Goal: Information Seeking & Learning: Learn about a topic

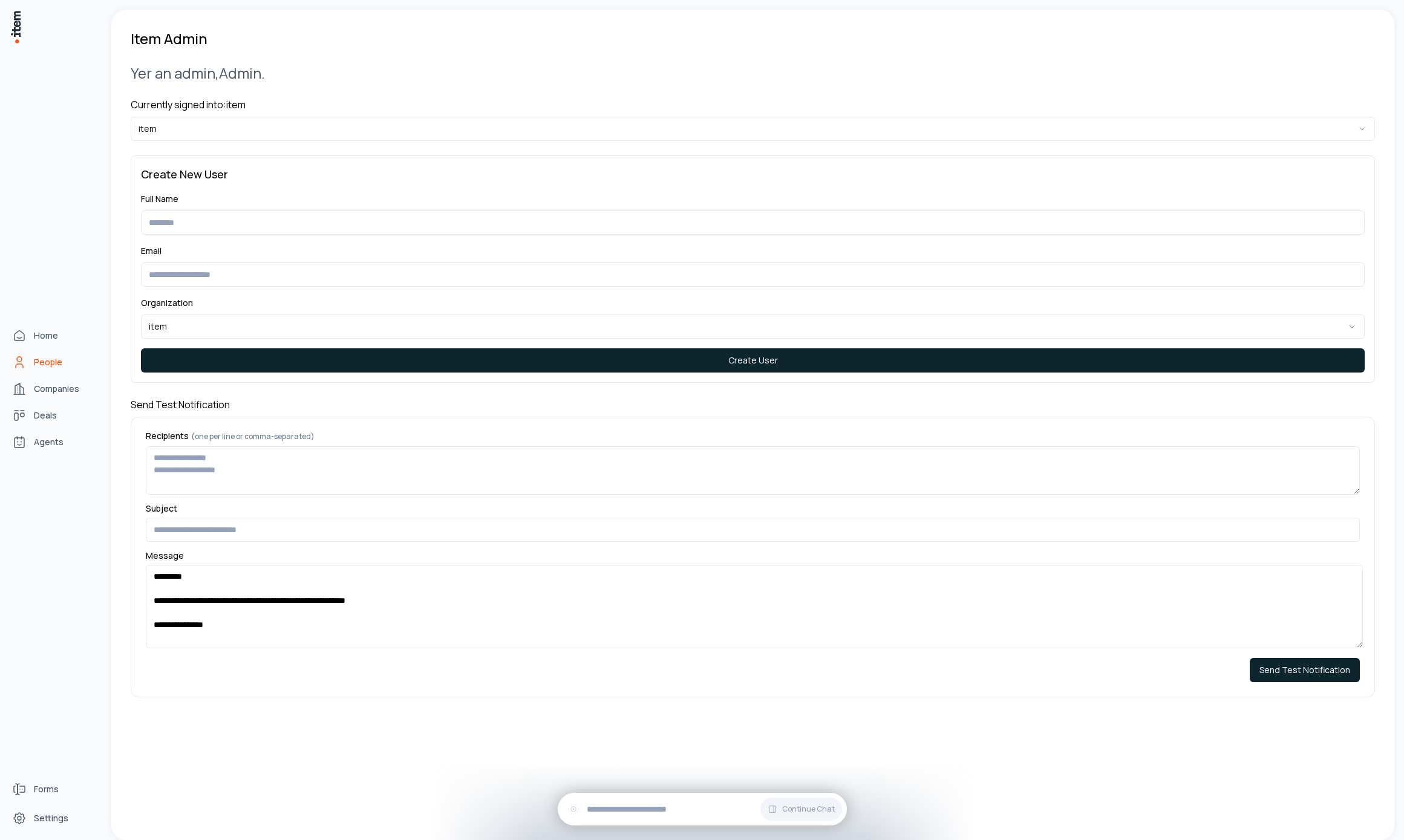
click at [31, 359] on link "People" at bounding box center [53, 362] width 92 height 24
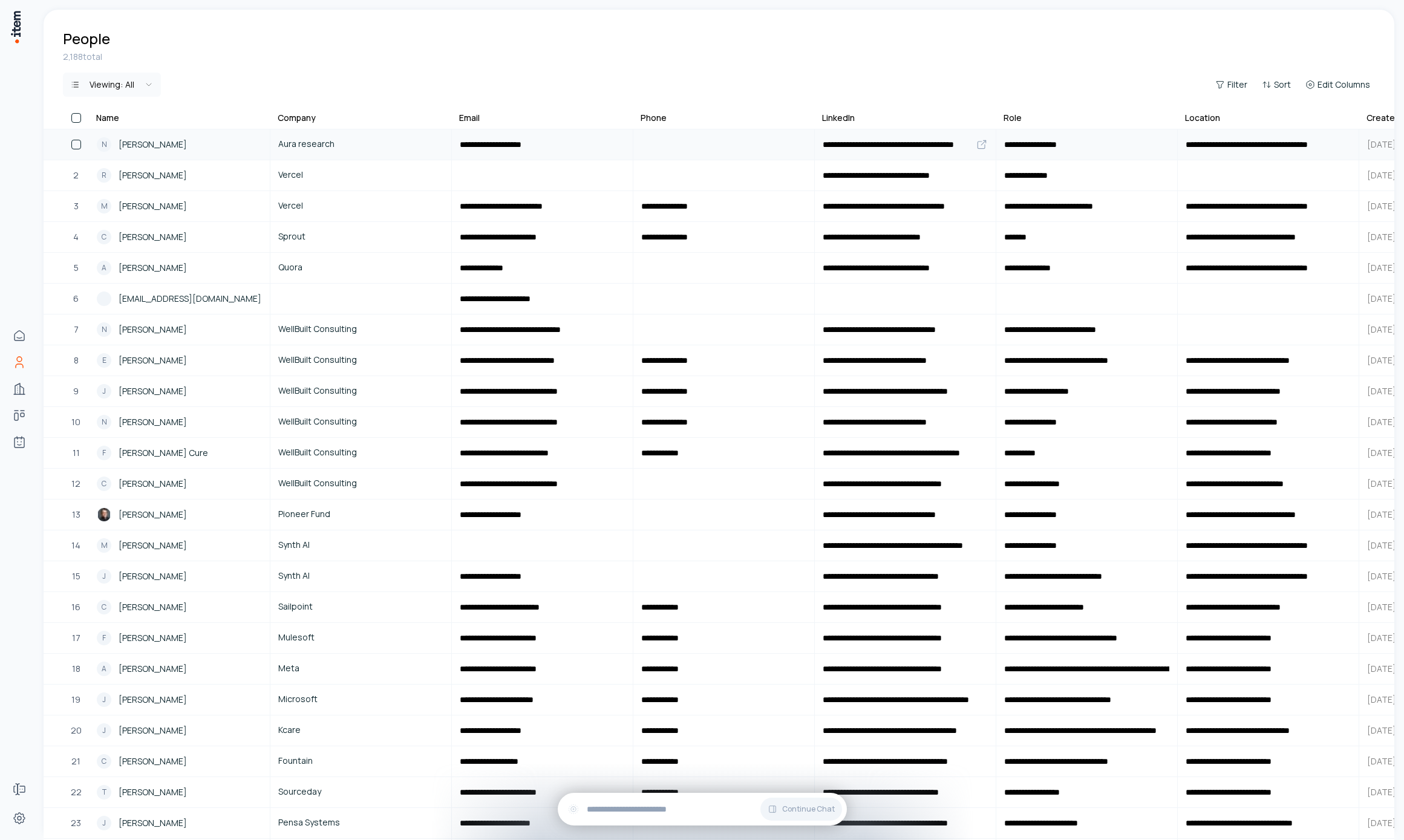
click at [127, 140] on span "Nate Singer" at bounding box center [152, 144] width 68 height 13
click at [171, 236] on span "Chris Watland" at bounding box center [152, 237] width 68 height 13
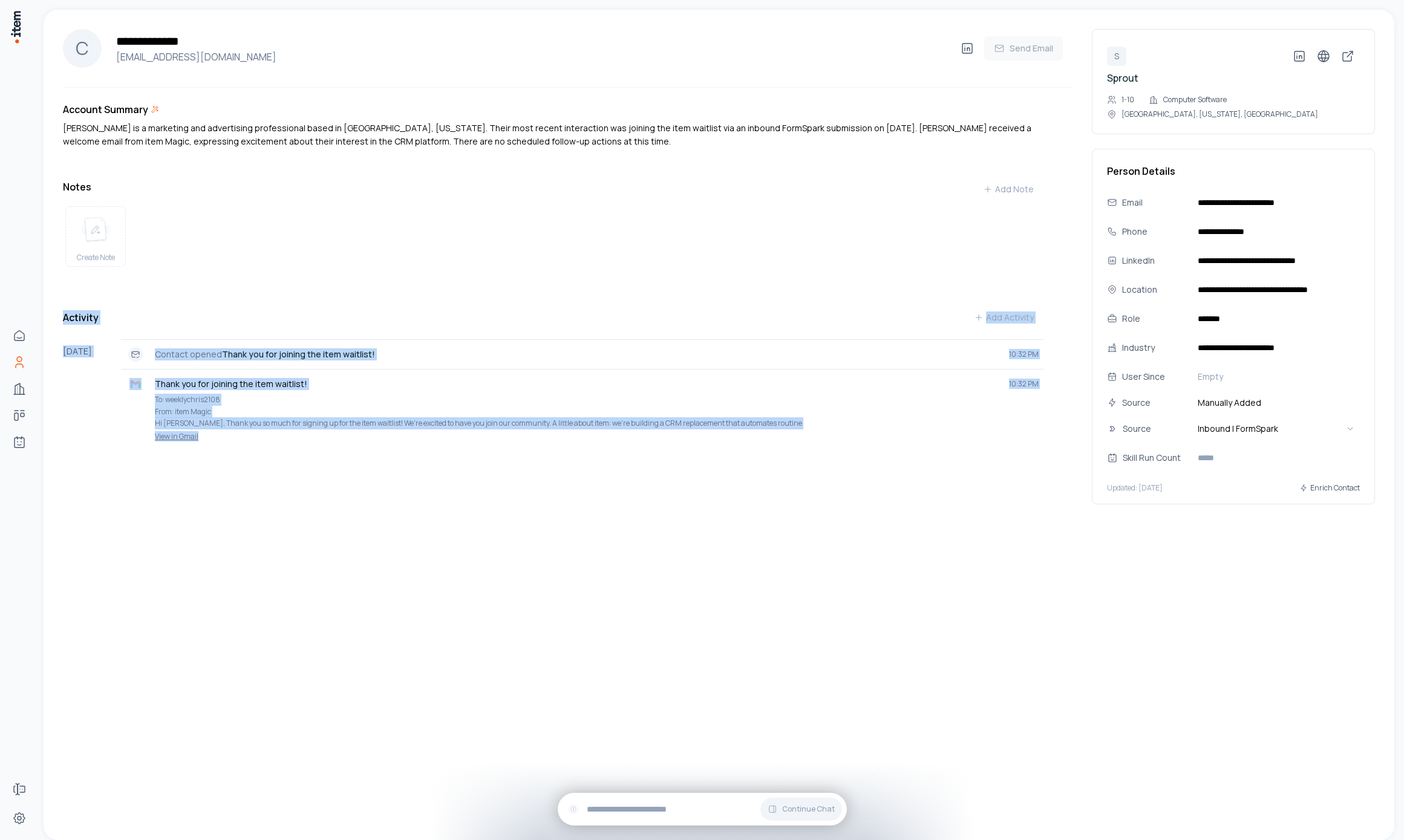
drag, startPoint x: 381, startPoint y: 638, endPoint x: 232, endPoint y: 277, distance: 390.5
click at [232, 276] on div "**********" at bounding box center [719, 425] width 1351 height 830
click at [292, 274] on div "Create Note" at bounding box center [553, 239] width 981 height 75
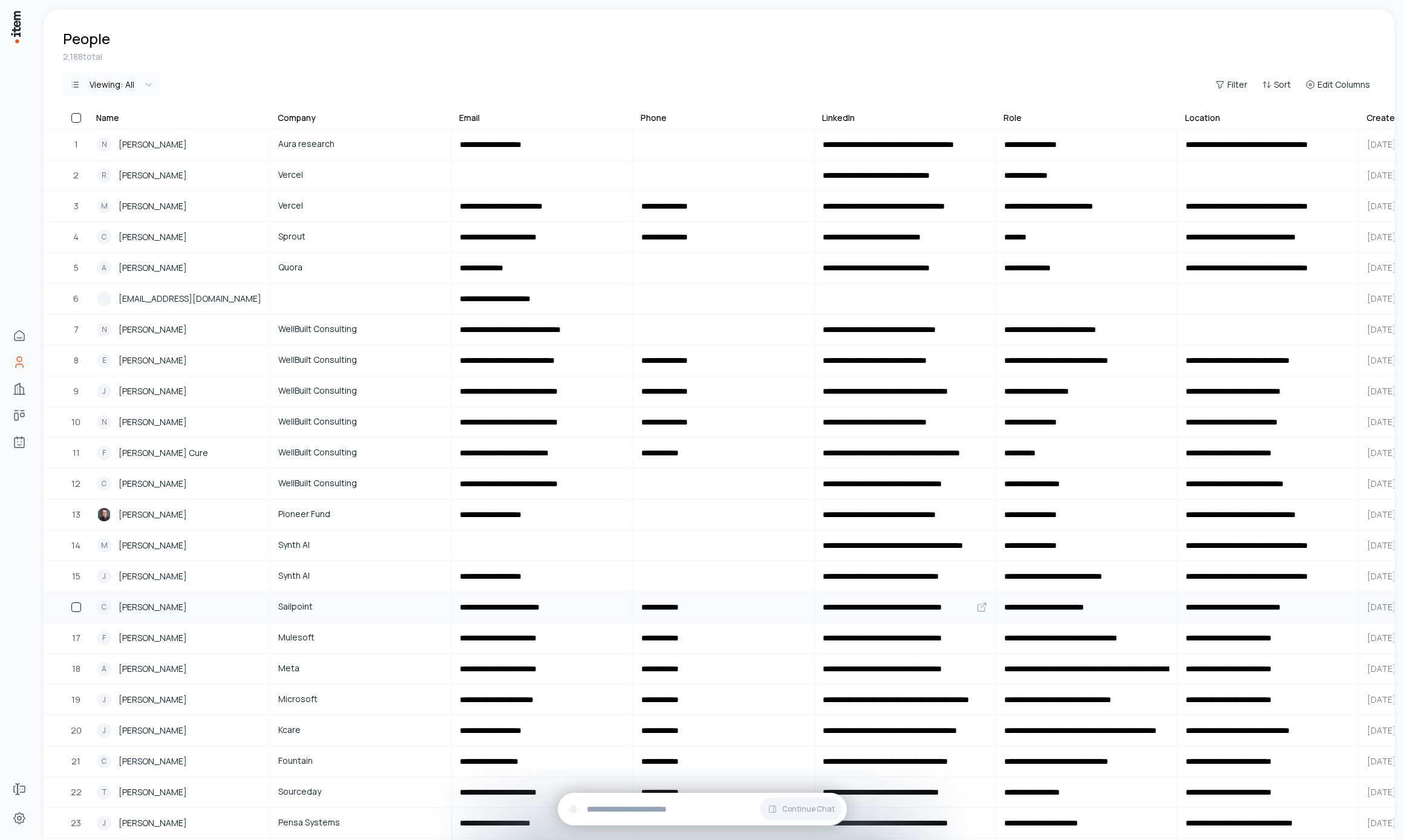
scroll to position [107, 0]
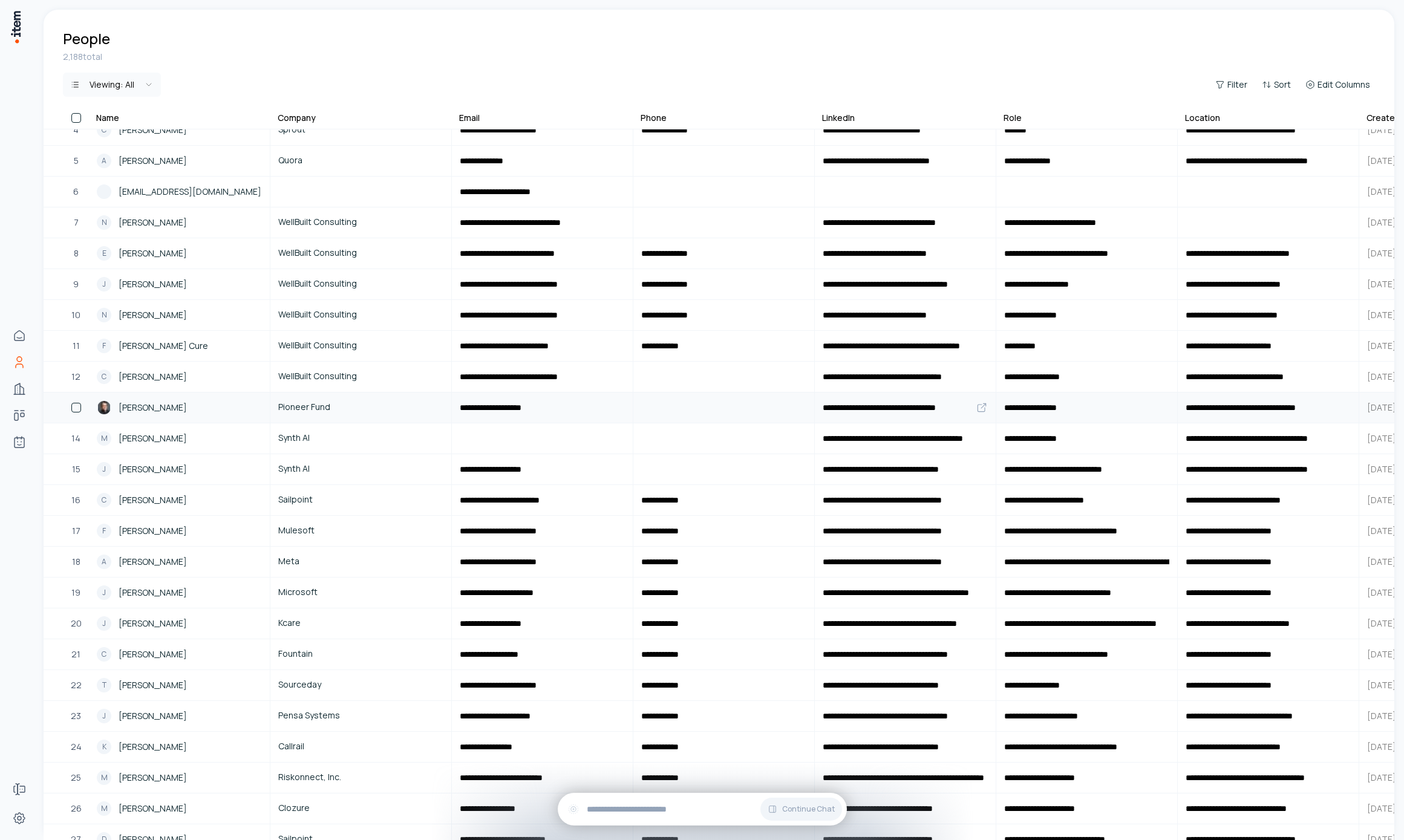
click at [145, 404] on span "James Fong" at bounding box center [152, 407] width 68 height 13
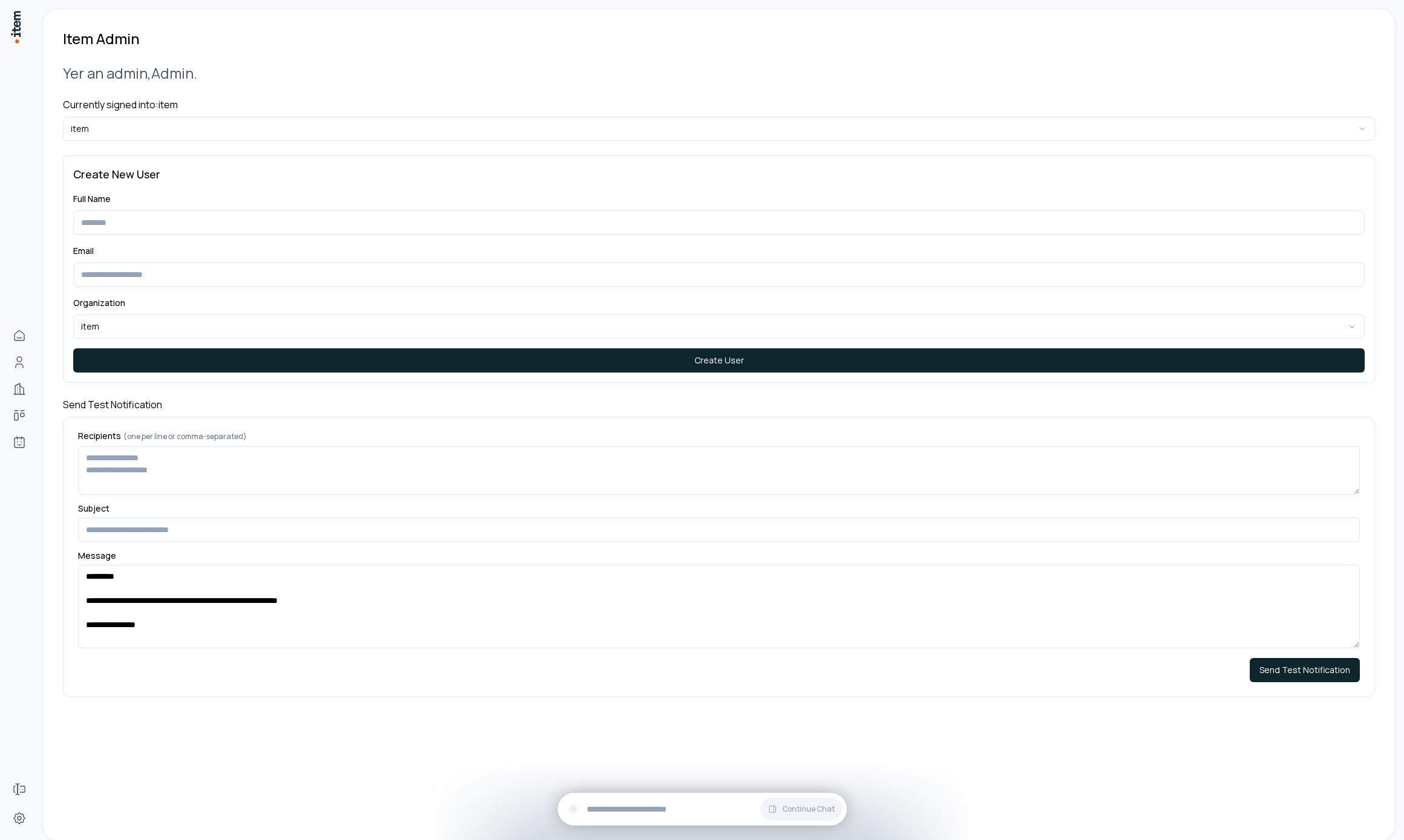
click at [283, 144] on div "**********" at bounding box center [719, 380] width 1312 height 663
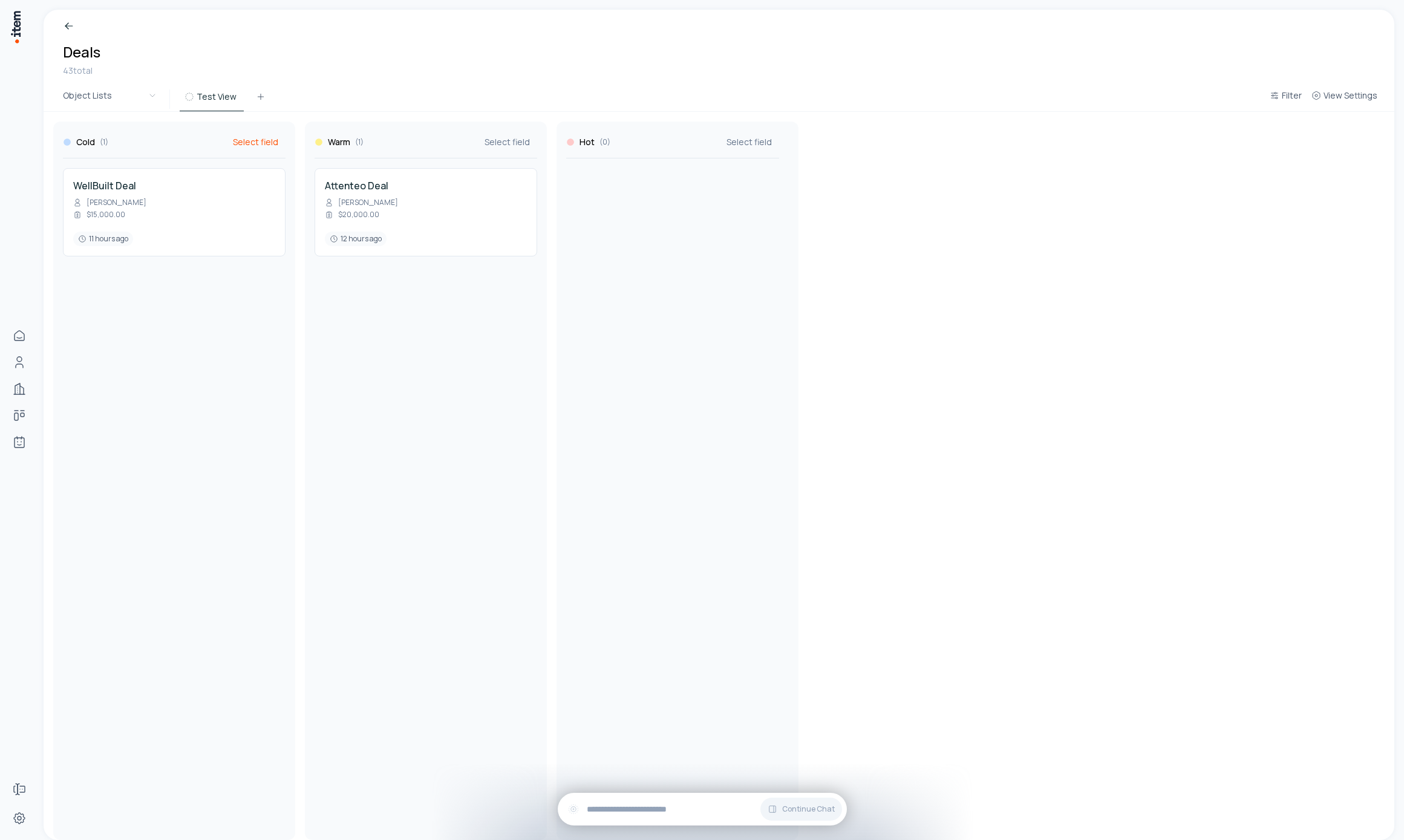
click at [262, 140] on span "Select field" at bounding box center [255, 142] width 46 height 12
click at [257, 179] on span "Amount" at bounding box center [312, 182] width 129 height 12
click at [612, 401] on div at bounding box center [672, 494] width 213 height 672
click at [499, 144] on span "Select field" at bounding box center [507, 142] width 46 height 12
click at [529, 185] on span "Amount" at bounding box center [564, 182] width 129 height 12
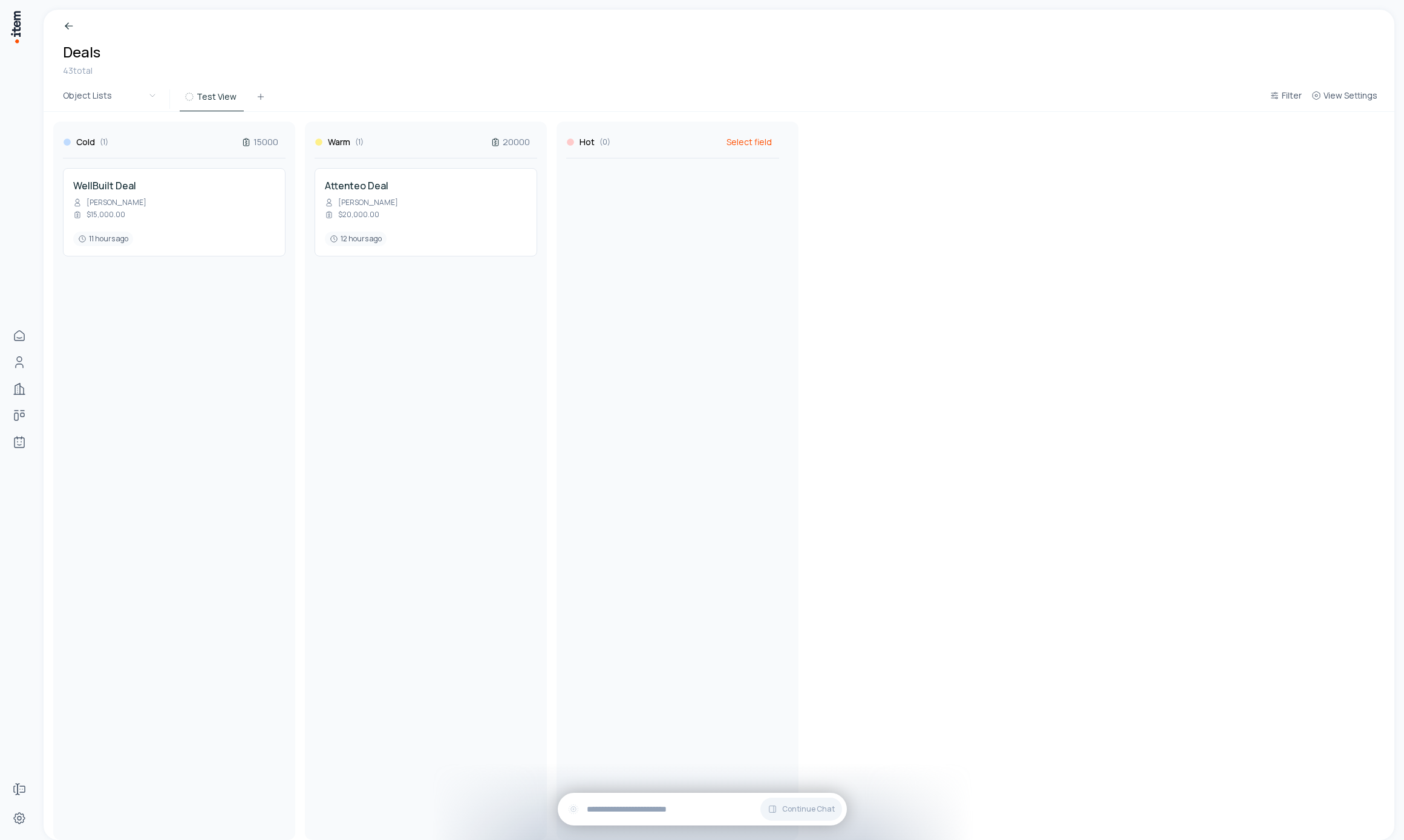
click at [762, 145] on span "Select field" at bounding box center [749, 142] width 46 height 12
click at [742, 178] on span "Amount" at bounding box center [806, 182] width 129 height 12
click at [1104, 197] on div "Cold ( 1 ) 15000 WellBuilt Deal Erin Michaelides $15,000.00 11 hours ago Warm (…" at bounding box center [719, 476] width 1332 height 728
drag, startPoint x: 532, startPoint y: 215, endPoint x: 707, endPoint y: 238, distance: 176.5
click at [707, 238] on div "Cold ( 1 ) 15000 WellBuilt Deal Erin Michaelides $15,000.00 11 hours ago Warm (…" at bounding box center [719, 476] width 1351 height 728
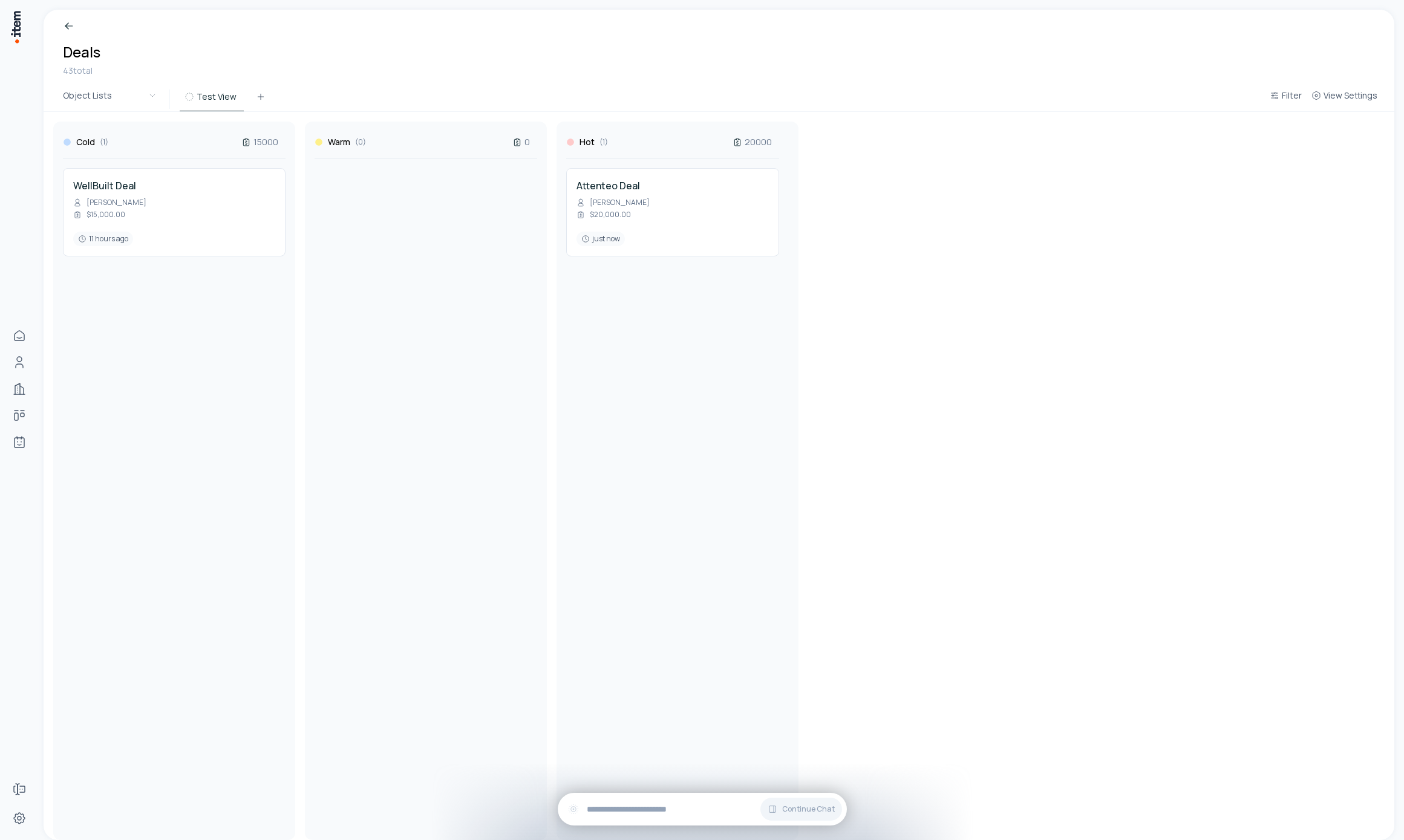
click at [199, 467] on div "WellBuilt Deal Erin Michaelides $15,000.00 11 hours ago" at bounding box center [174, 494] width 223 height 672
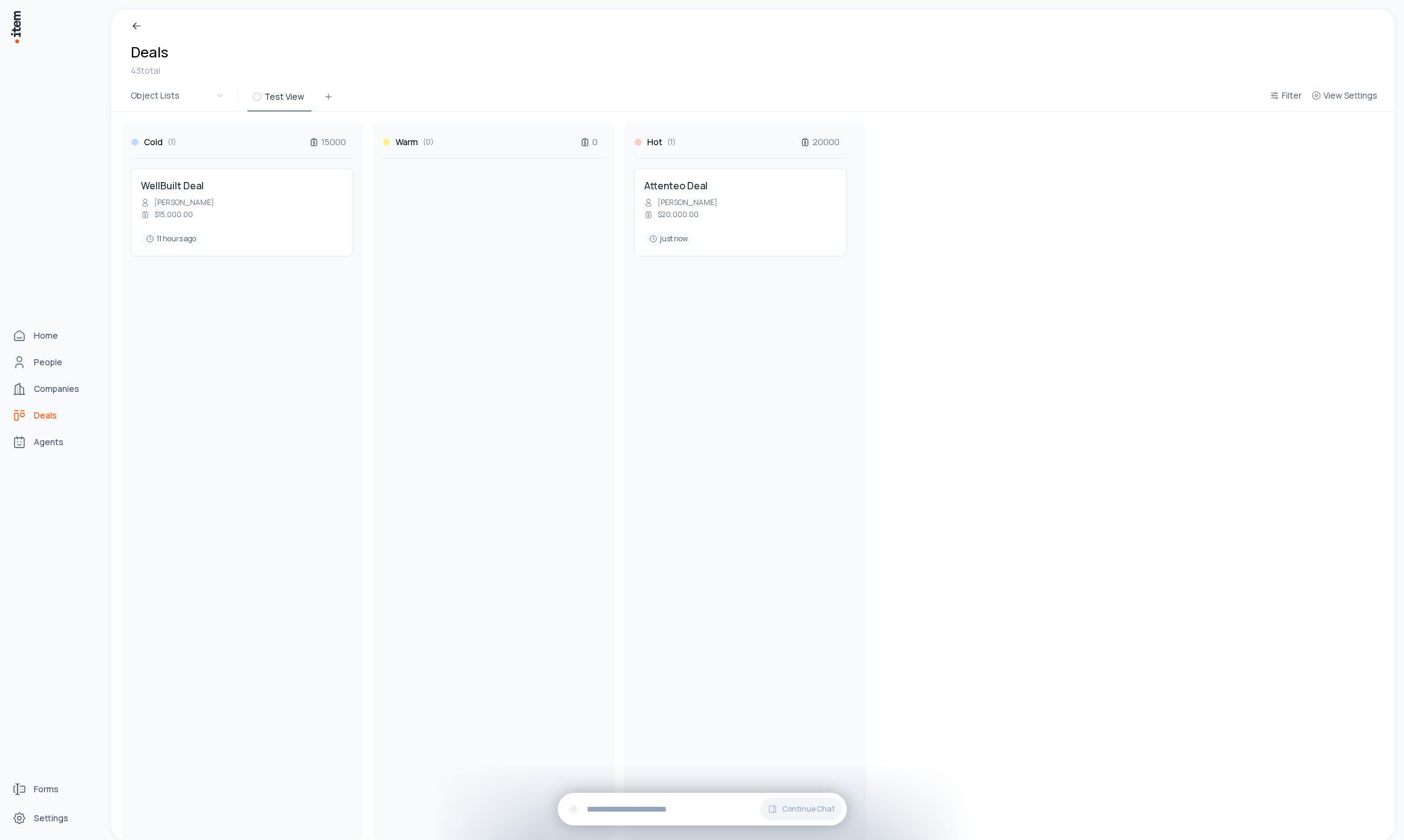
click at [22, 411] on icon "Deals" at bounding box center [19, 415] width 14 height 14
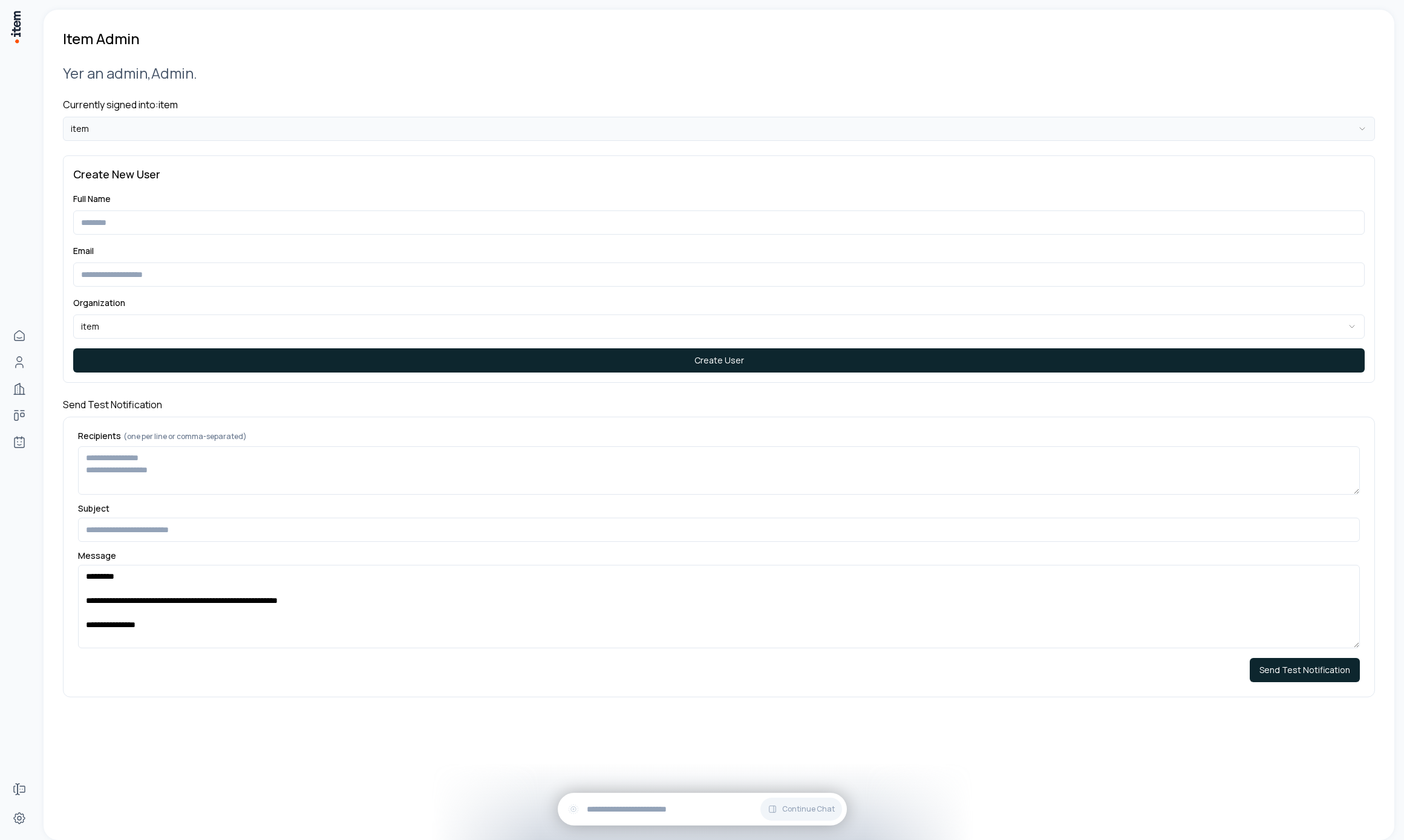
click at [183, 128] on html "**********" at bounding box center [702, 420] width 1404 height 840
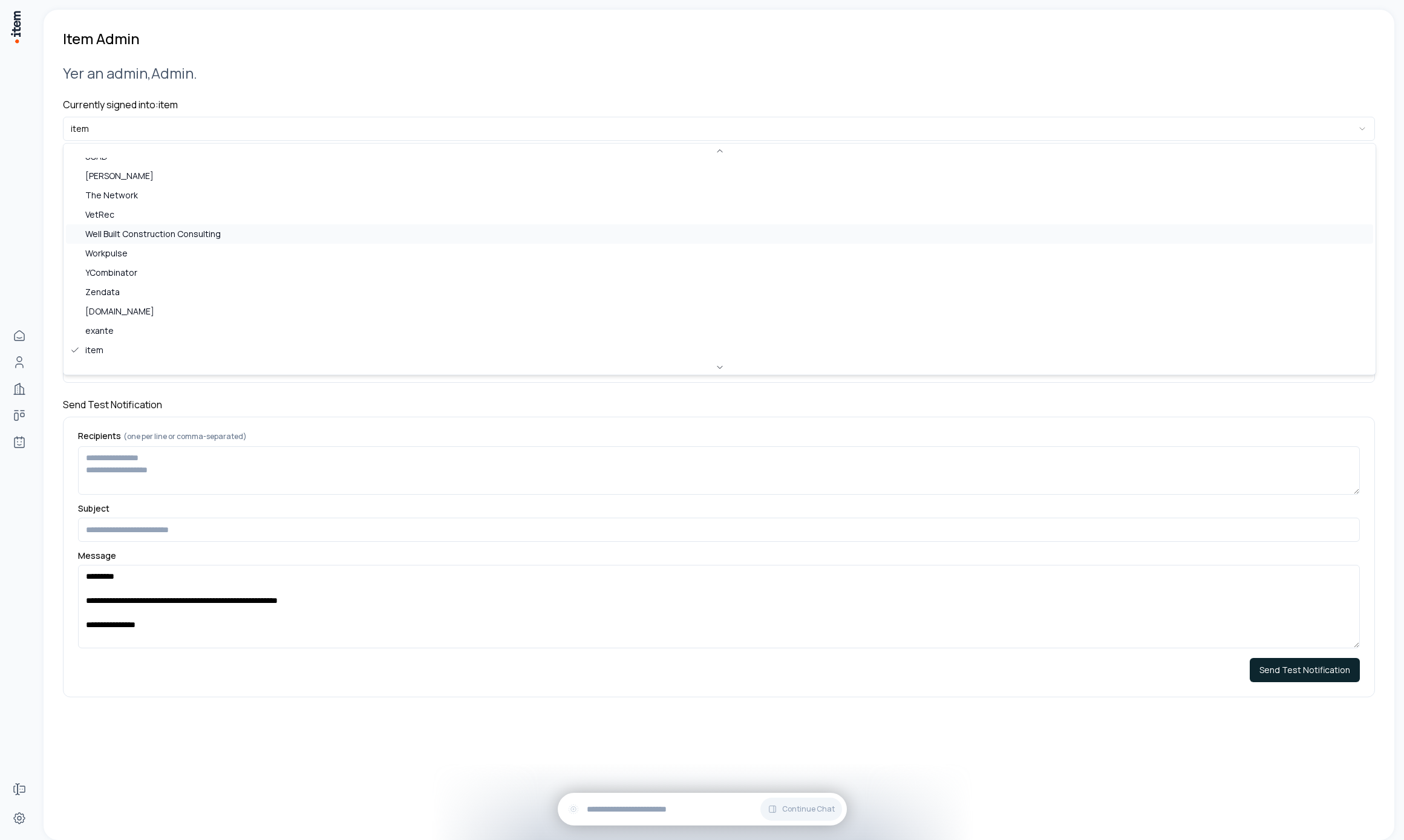
scroll to position [524, 0]
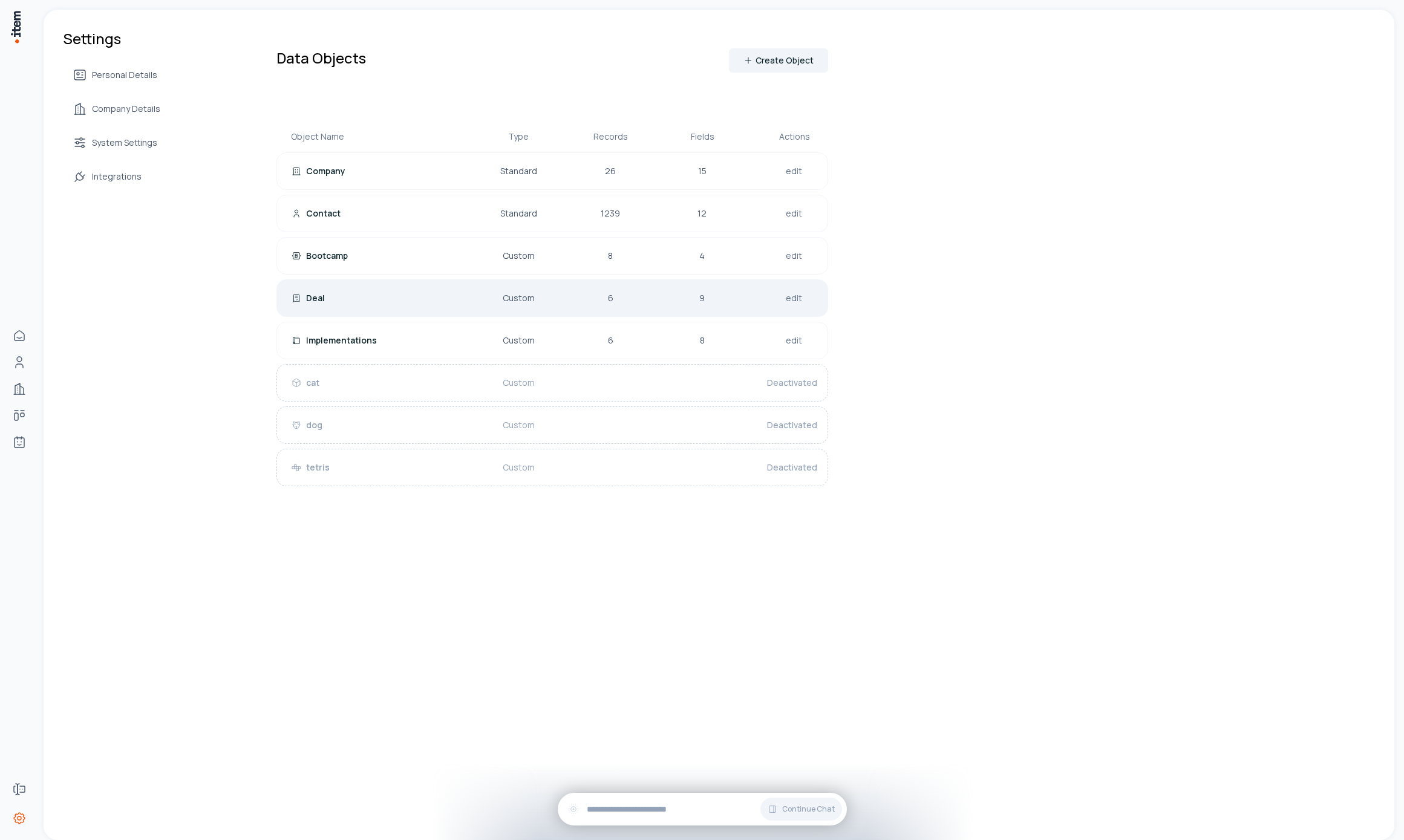
click at [505, 295] on p "Custom" at bounding box center [519, 298] width 39 height 12
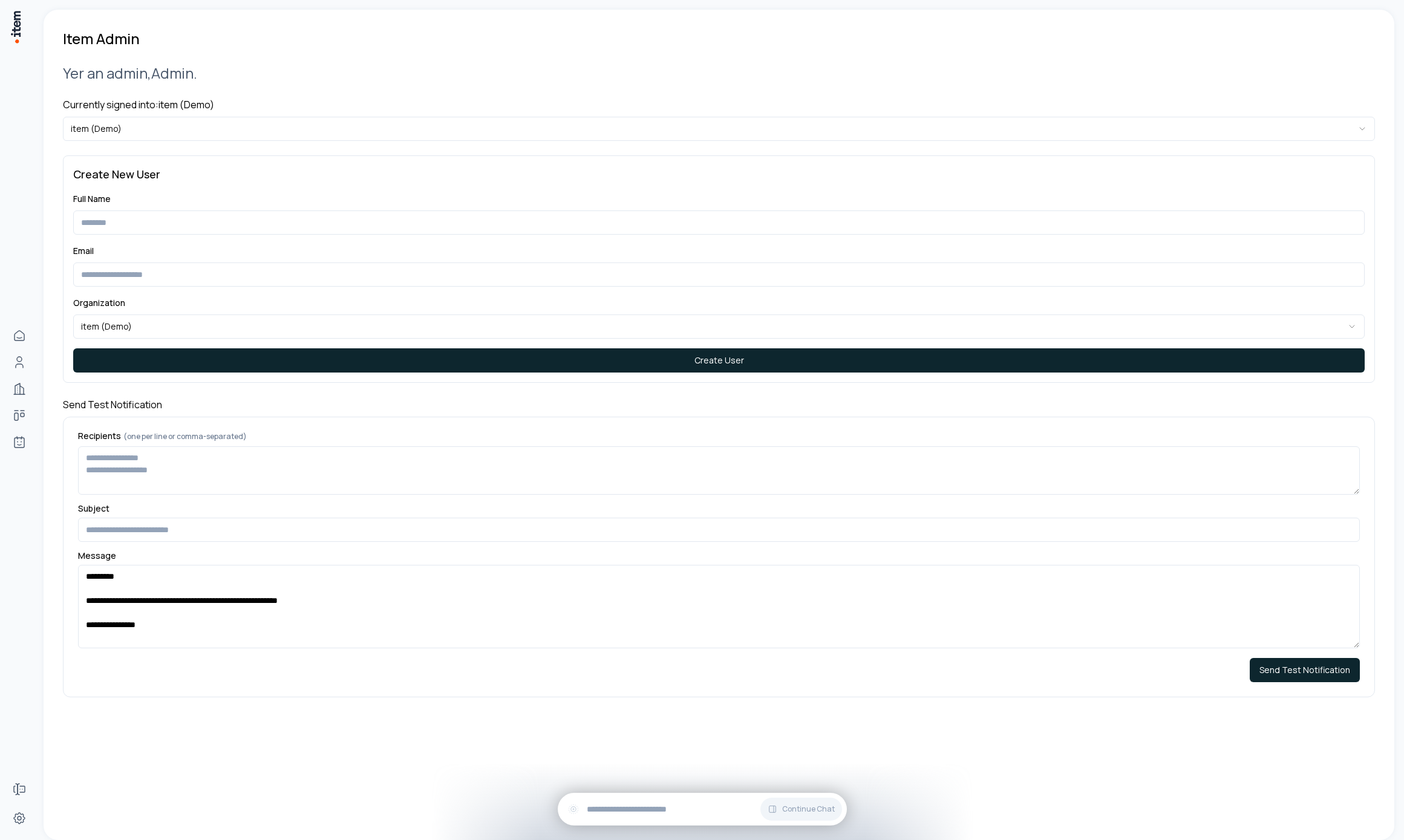
click at [205, 142] on div "**********" at bounding box center [719, 380] width 1312 height 663
click at [198, 134] on html "**********" at bounding box center [702, 420] width 1404 height 840
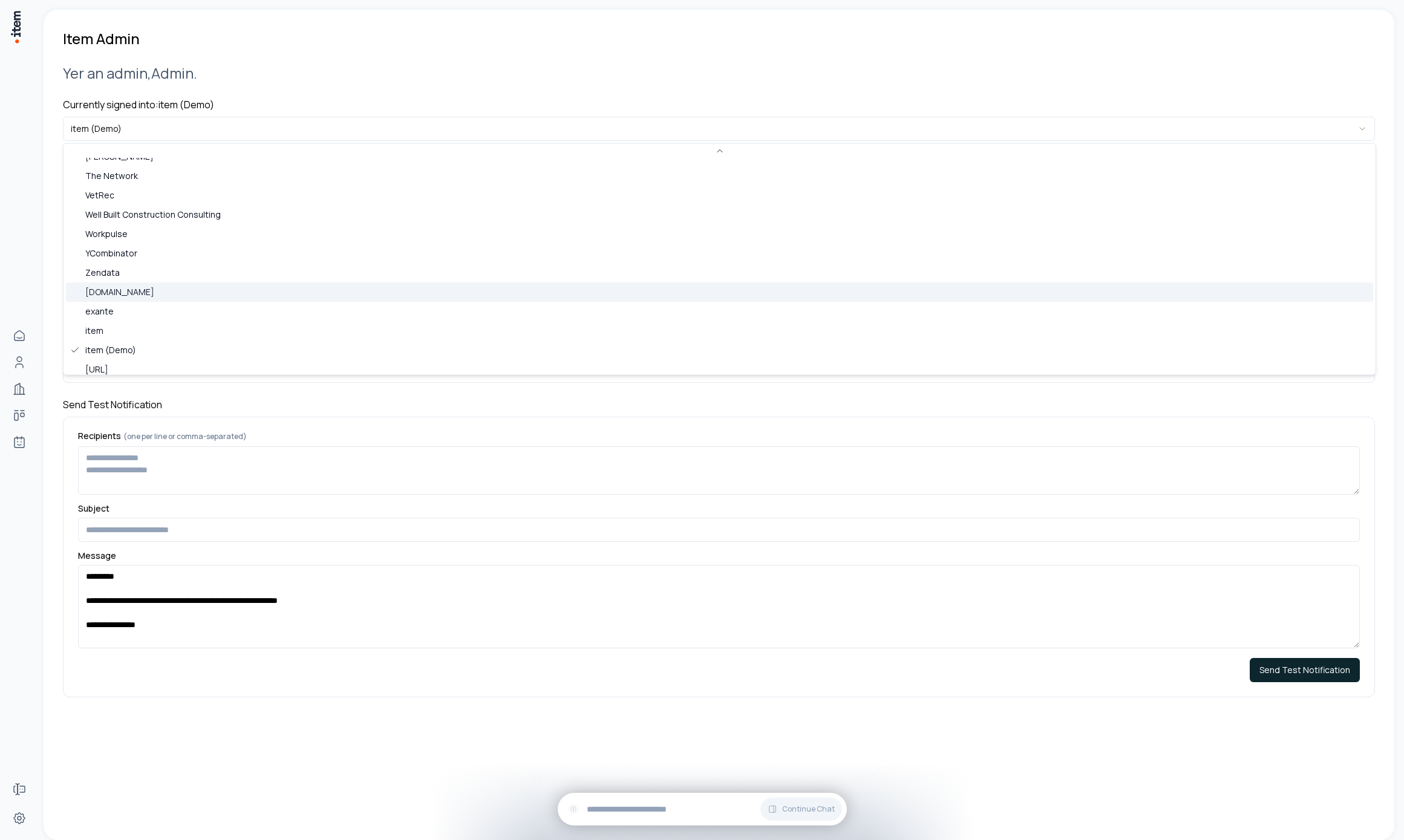
scroll to position [524, 0]
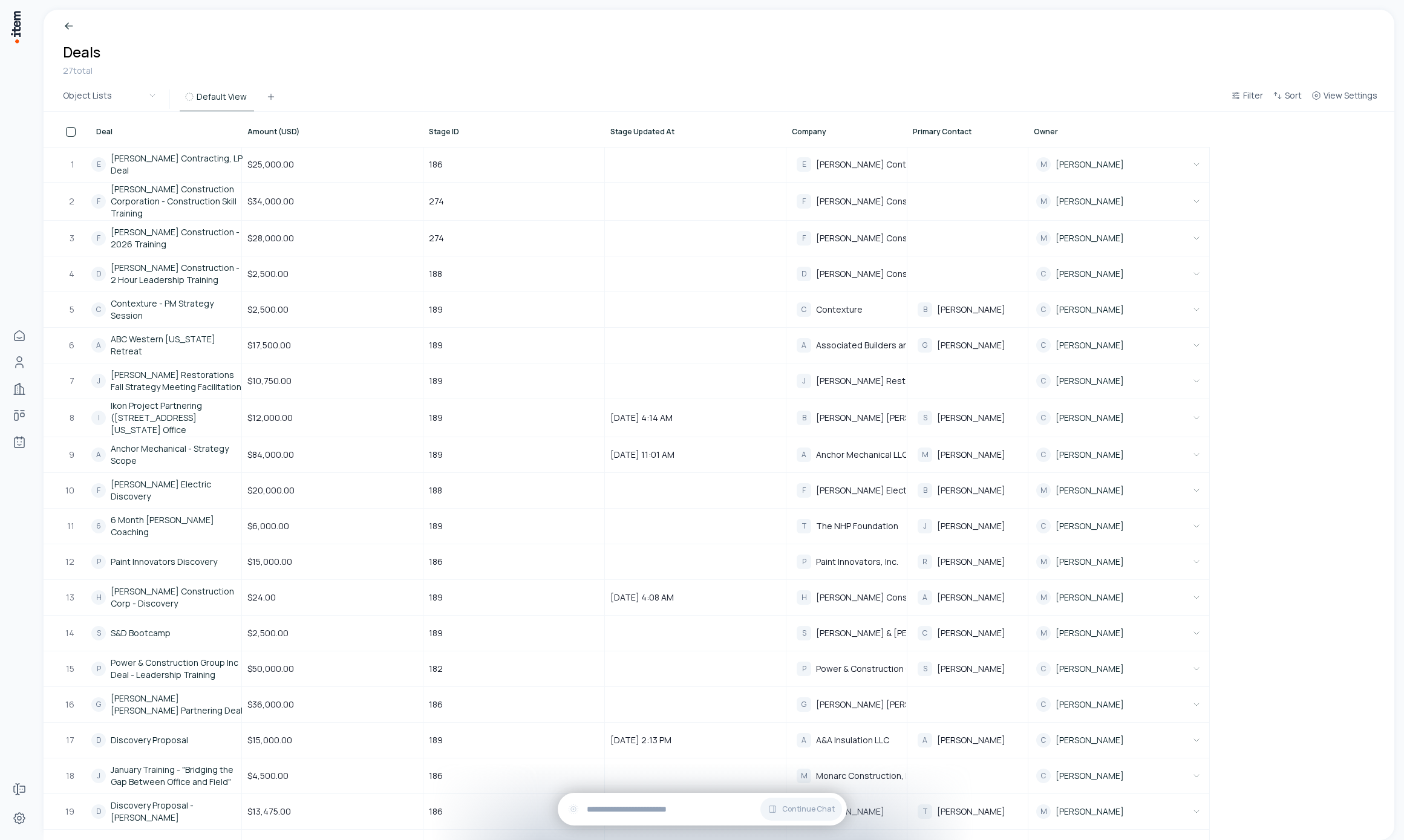
drag, startPoint x: 268, startPoint y: 140, endPoint x: 321, endPoint y: 140, distance: 53.0
click at [321, 140] on tr "Deal Amount (USD) Stage ID Stage Updated At Company Primary Contact Owner" at bounding box center [627, 129] width 1166 height 35
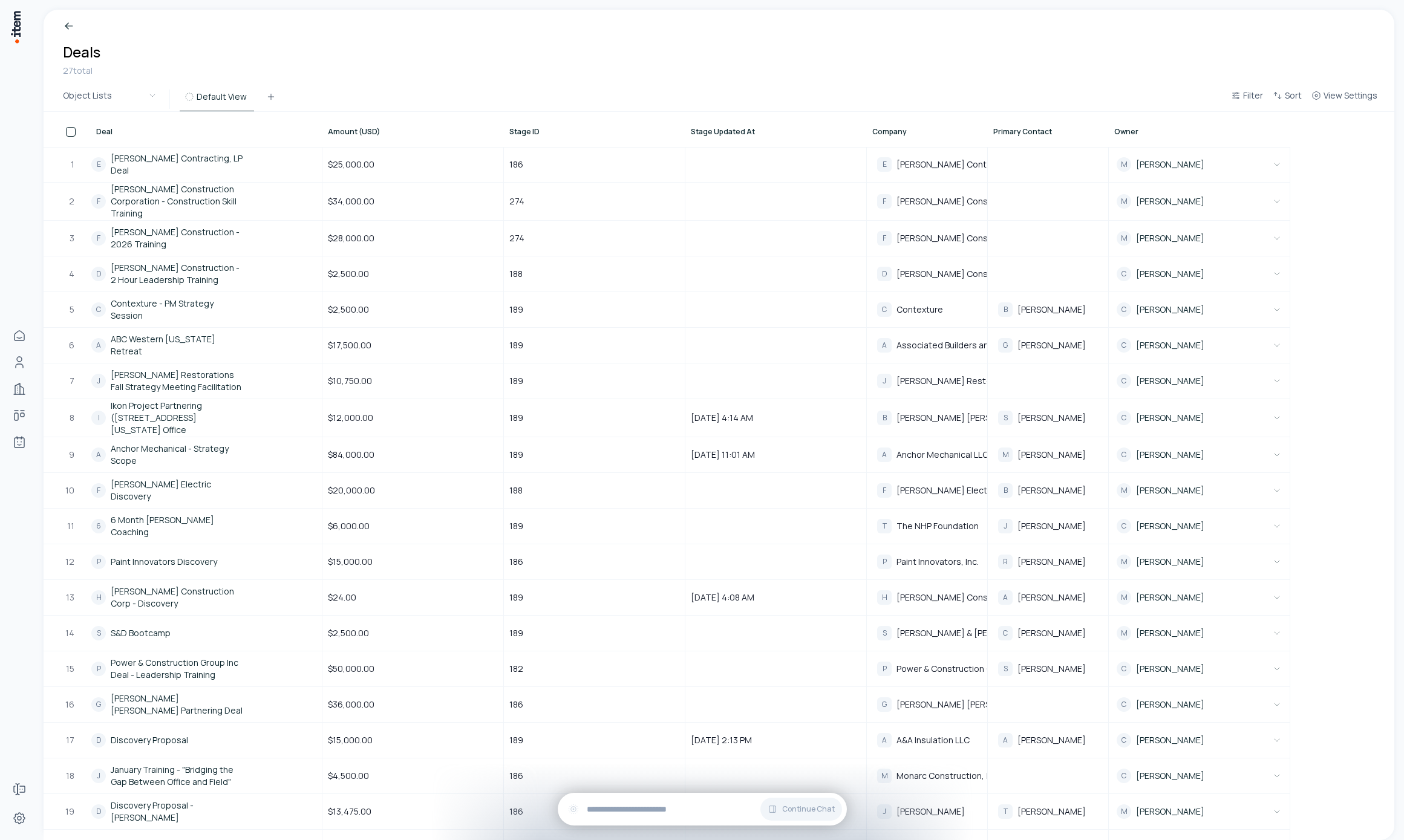
click at [489, 92] on div "Object Lists Default View Filter Sort View Settings" at bounding box center [719, 100] width 1351 height 25
drag, startPoint x: 318, startPoint y: 134, endPoint x: 287, endPoint y: 136, distance: 31.1
click at [287, 134] on div "Deal" at bounding box center [206, 129] width 230 height 34
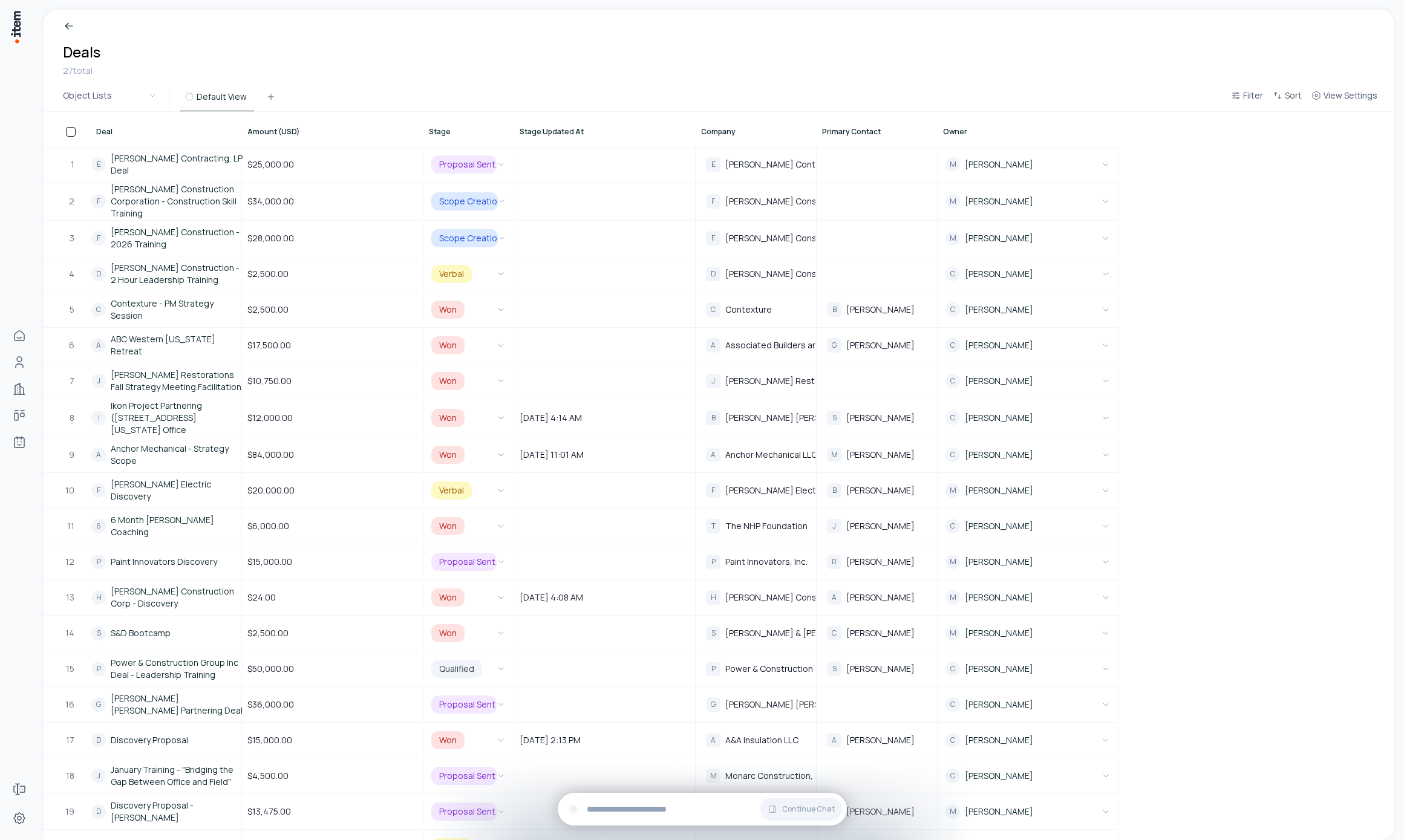
drag, startPoint x: 510, startPoint y: 137, endPoint x: 542, endPoint y: 142, distance: 32.4
click at [542, 142] on tr "Deal Amount (USD) Stage Stage Updated At Company Primary Contact Owner" at bounding box center [581, 129] width 1076 height 35
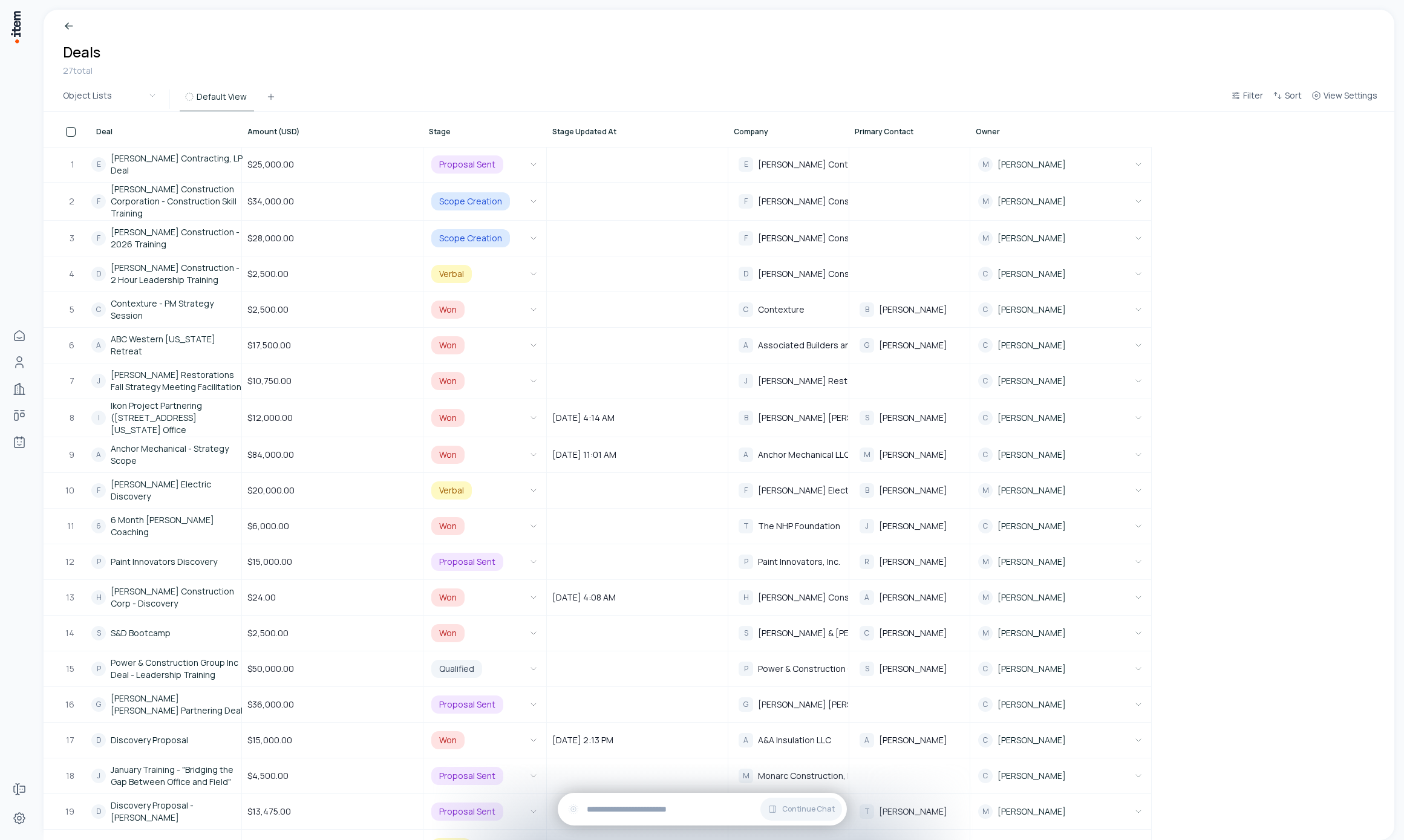
click at [540, 90] on div "Object Lists Default View Filter Sort View Settings" at bounding box center [719, 100] width 1351 height 25
drag, startPoint x: 544, startPoint y: 128, endPoint x: 505, endPoint y: 133, distance: 39.3
click at [506, 133] on div "Stage" at bounding box center [485, 129] width 122 height 34
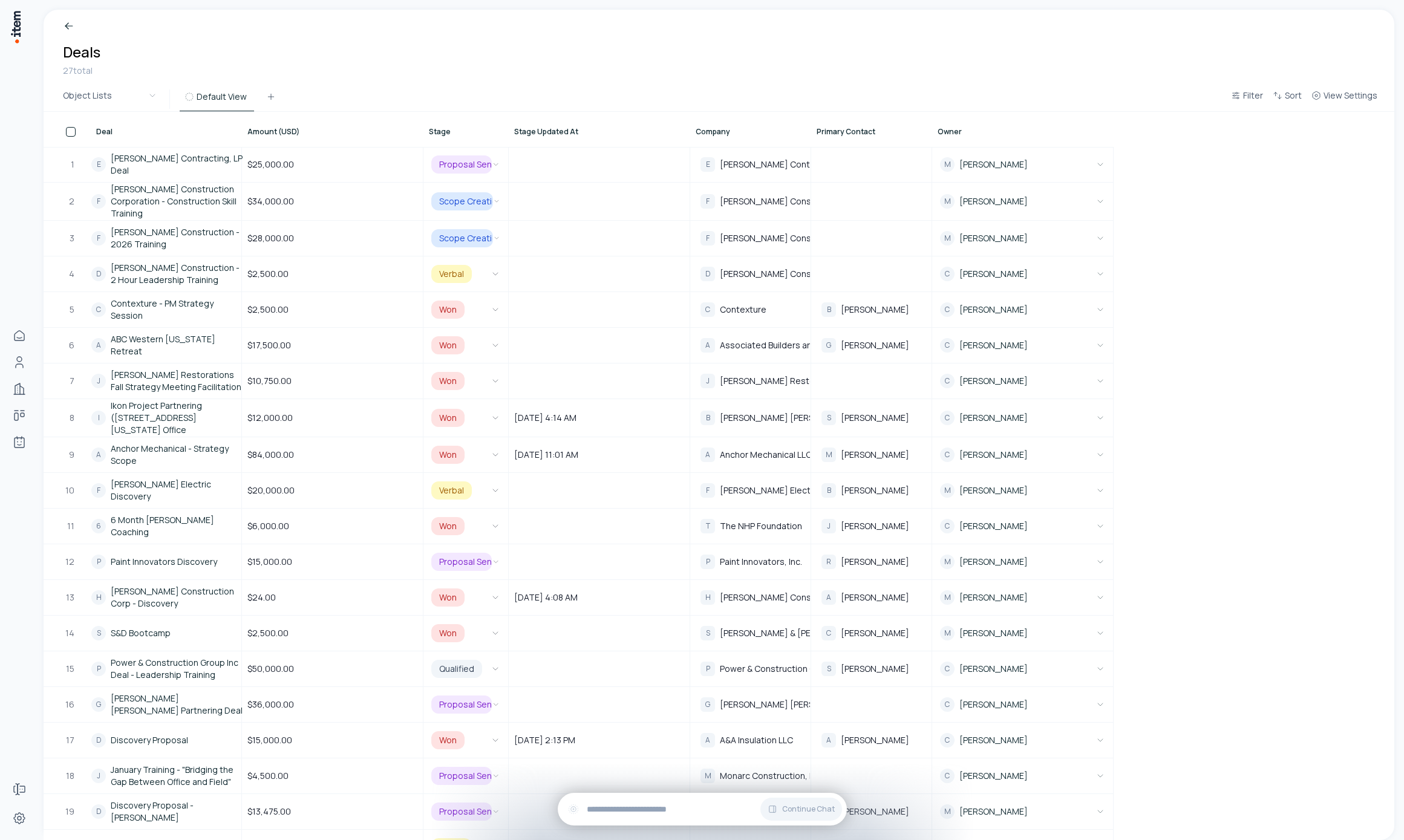
drag, startPoint x: 506, startPoint y: 133, endPoint x: 548, endPoint y: 118, distance: 44.6
click at [560, 130] on tr "Deal Amount (USD) Stage Stage Updated At Company Primary Contact Owner" at bounding box center [579, 129] width 1070 height 35
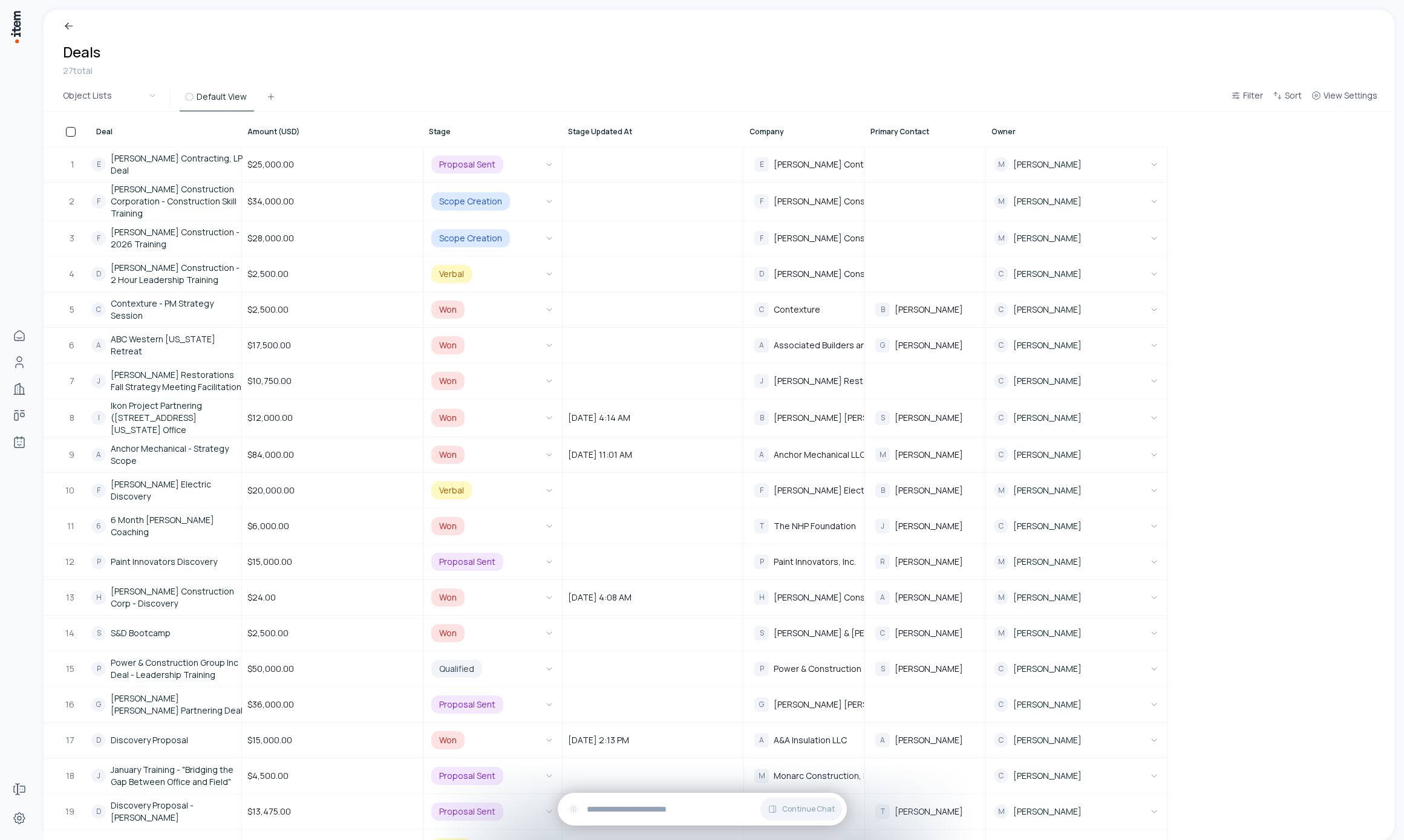
click at [523, 97] on div "Object Lists Default View Filter Sort View Settings" at bounding box center [719, 100] width 1351 height 25
drag, startPoint x: 558, startPoint y: 130, endPoint x: 509, endPoint y: 137, distance: 49.5
click at [509, 137] on div "Stage" at bounding box center [493, 129] width 138 height 34
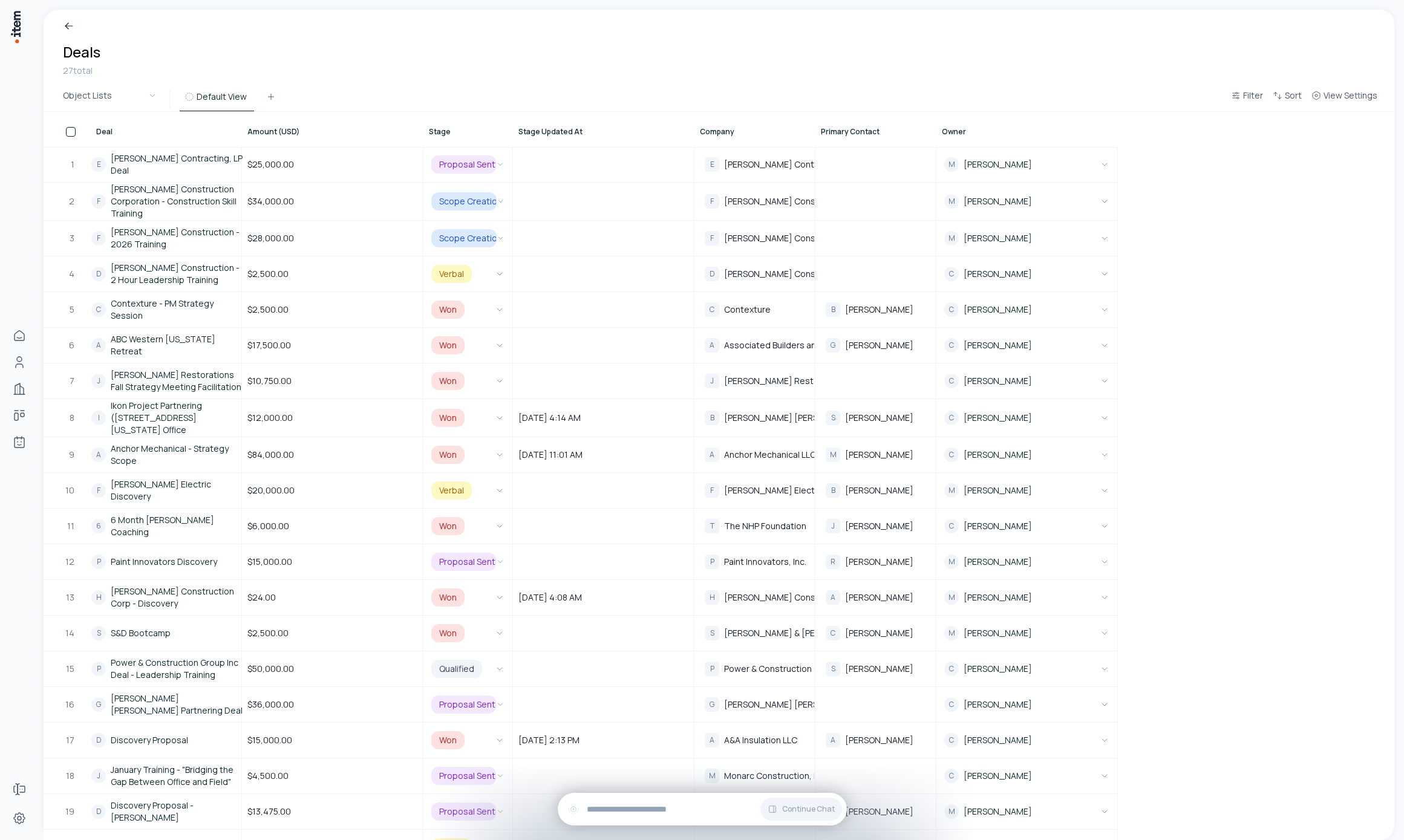
click at [496, 112] on th "Stage" at bounding box center [468, 129] width 89 height 35
drag, startPoint x: 511, startPoint y: 124, endPoint x: 577, endPoint y: 135, distance: 66.9
click at [579, 138] on tr "Deal Amount (USD) Stage Stage Updated At Company Primary Contact Owner" at bounding box center [581, 129] width 1074 height 35
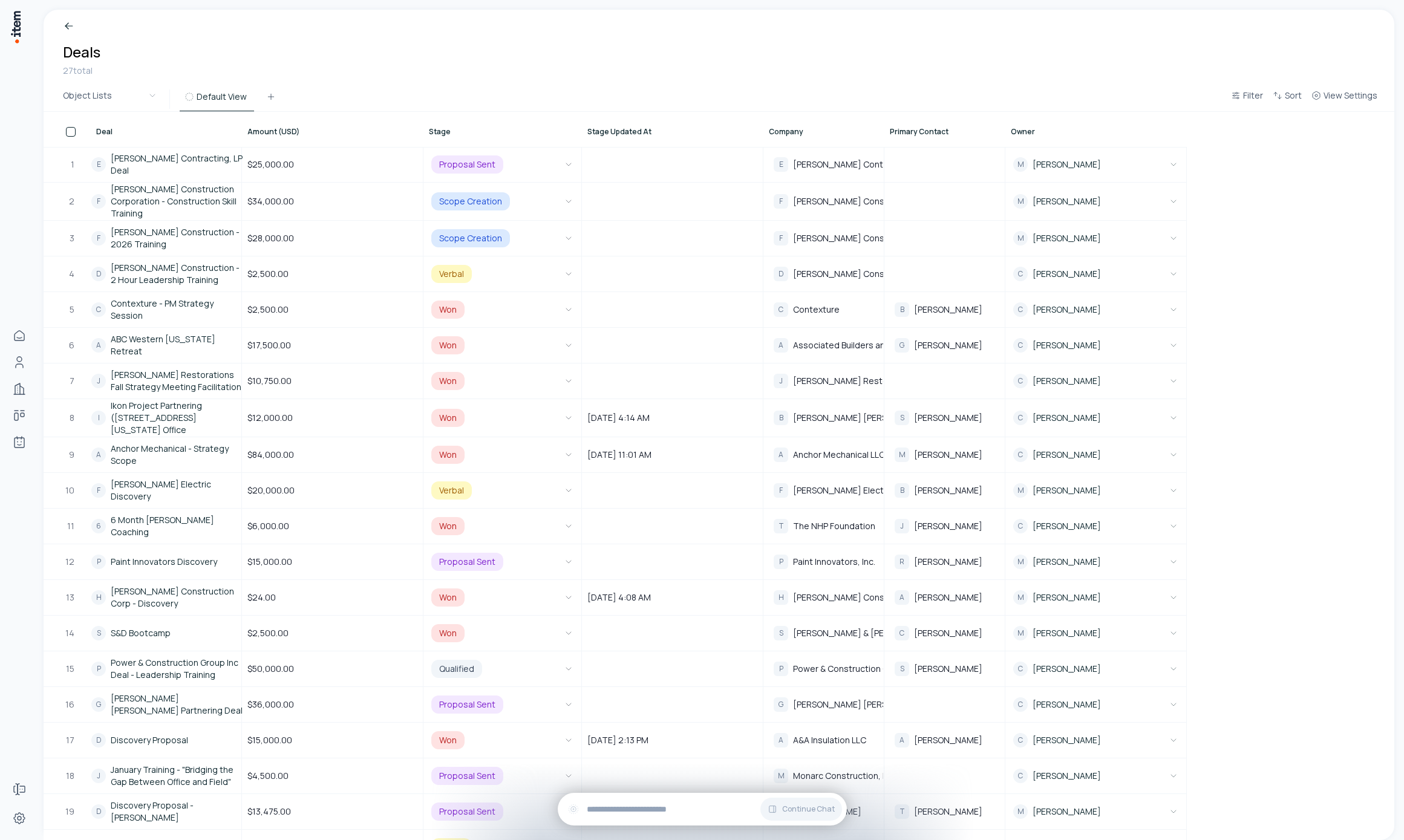
scroll to position [177, 0]
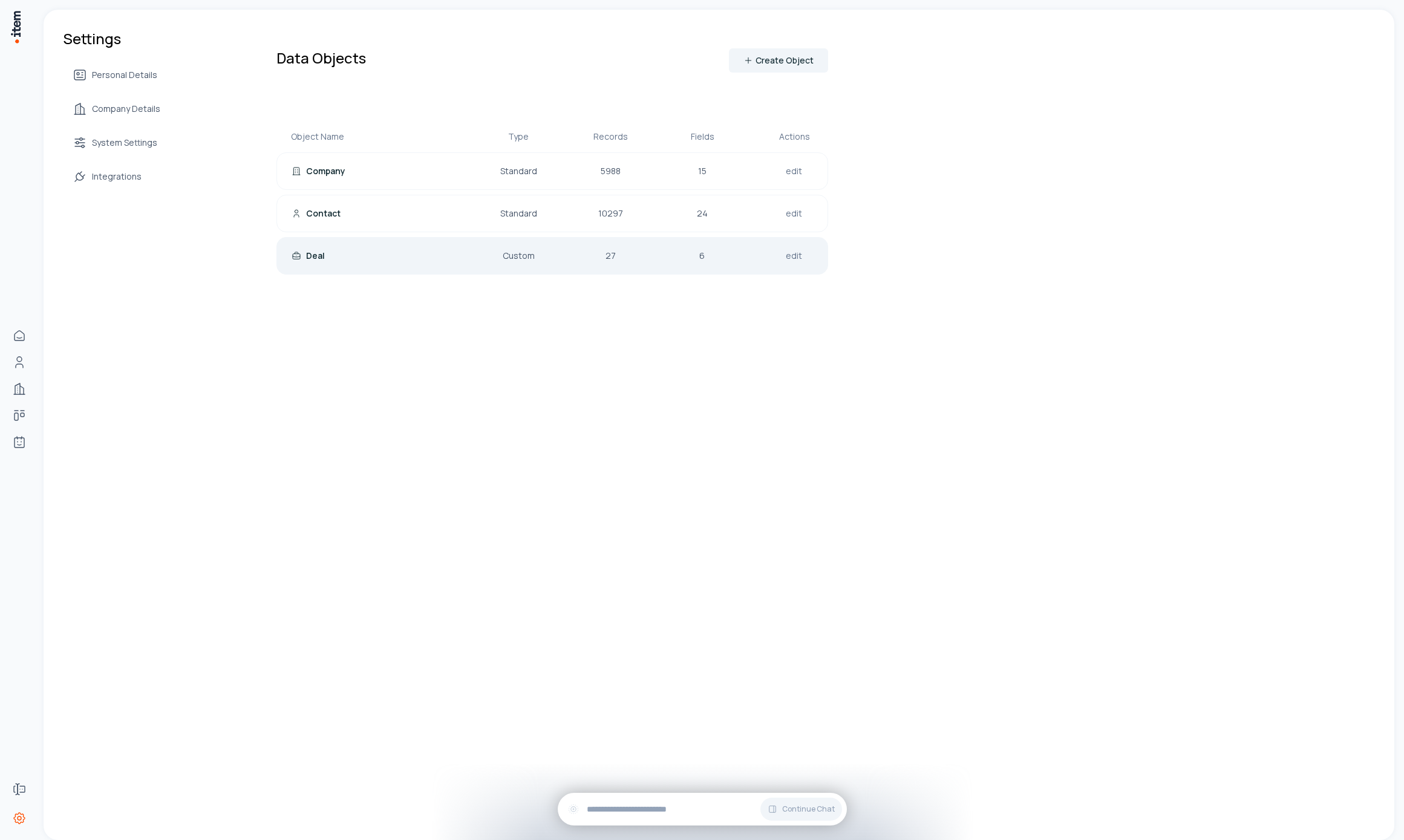
click at [407, 259] on div "Deal" at bounding box center [369, 255] width 155 height 12
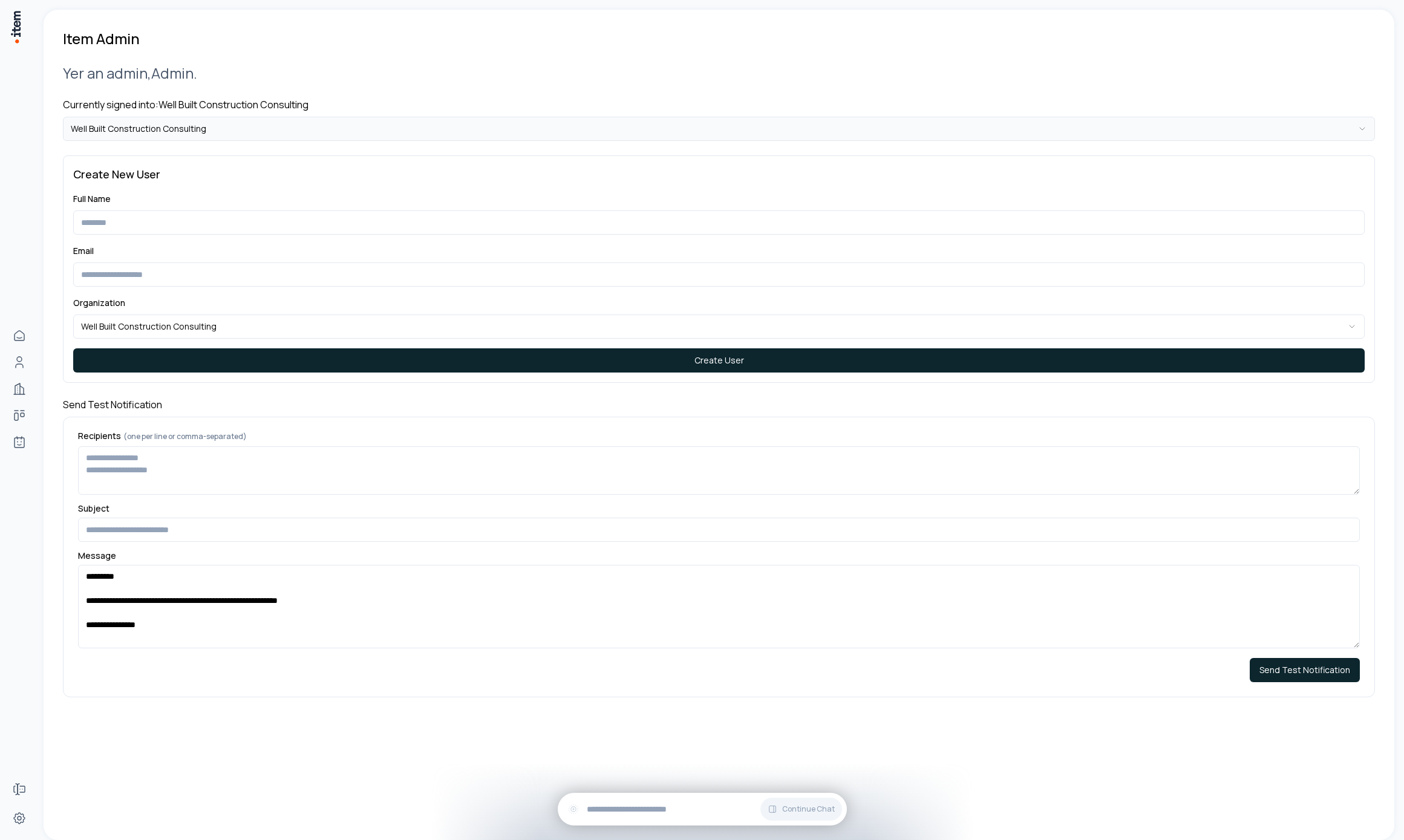
click at [298, 125] on html "**********" at bounding box center [702, 420] width 1404 height 840
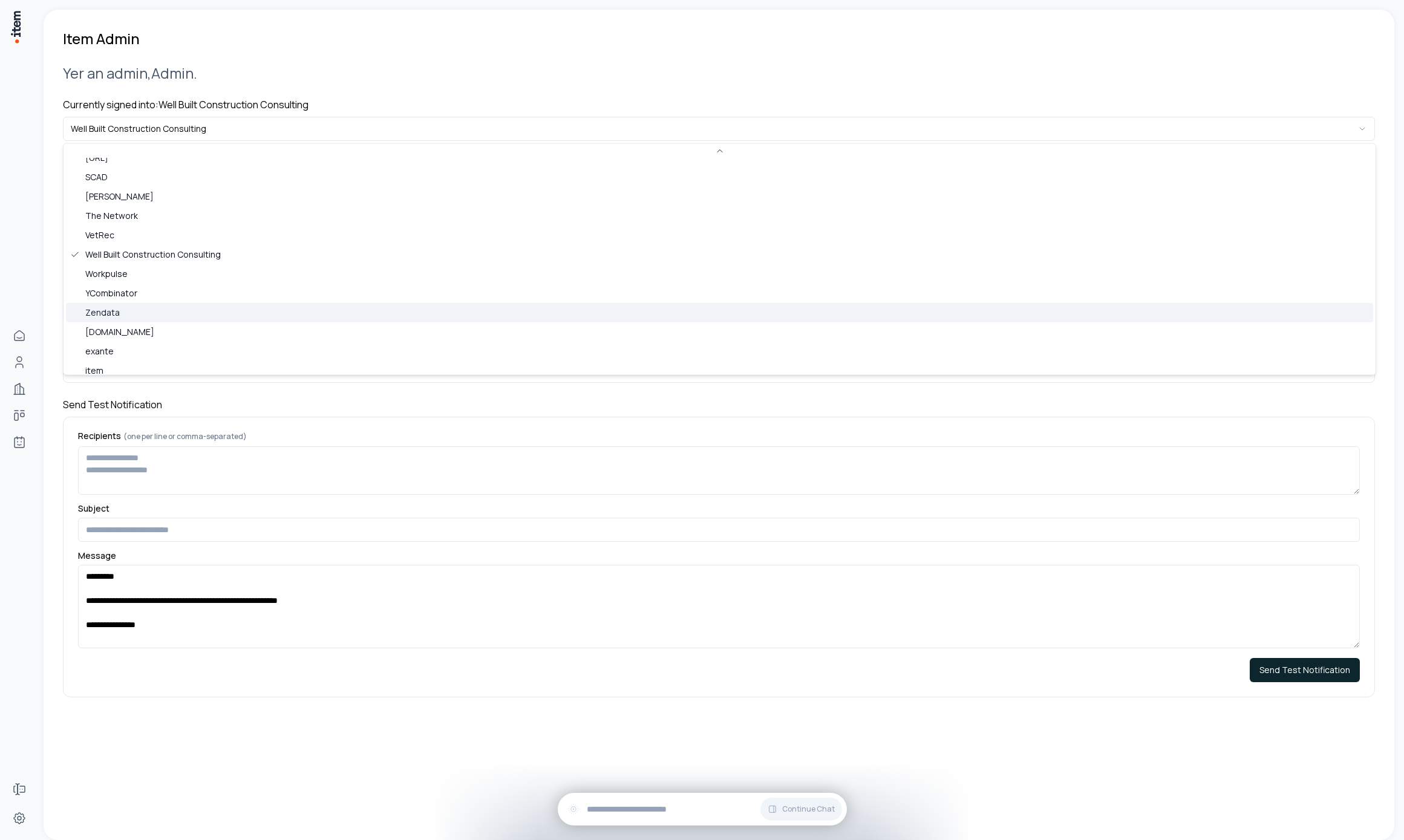
scroll to position [524, 0]
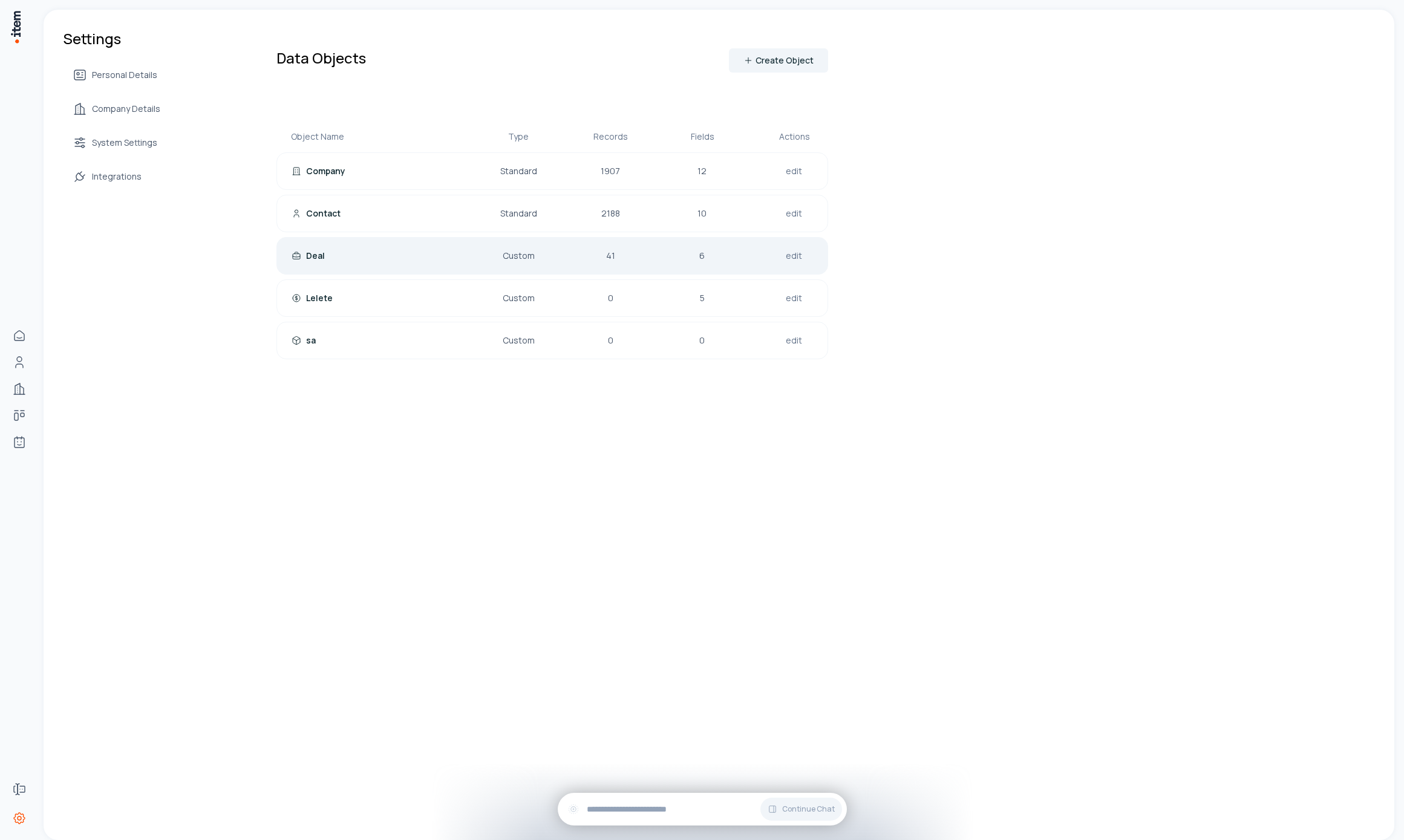
click at [383, 248] on div "Deal Custom 41 6 edit" at bounding box center [552, 256] width 552 height 37
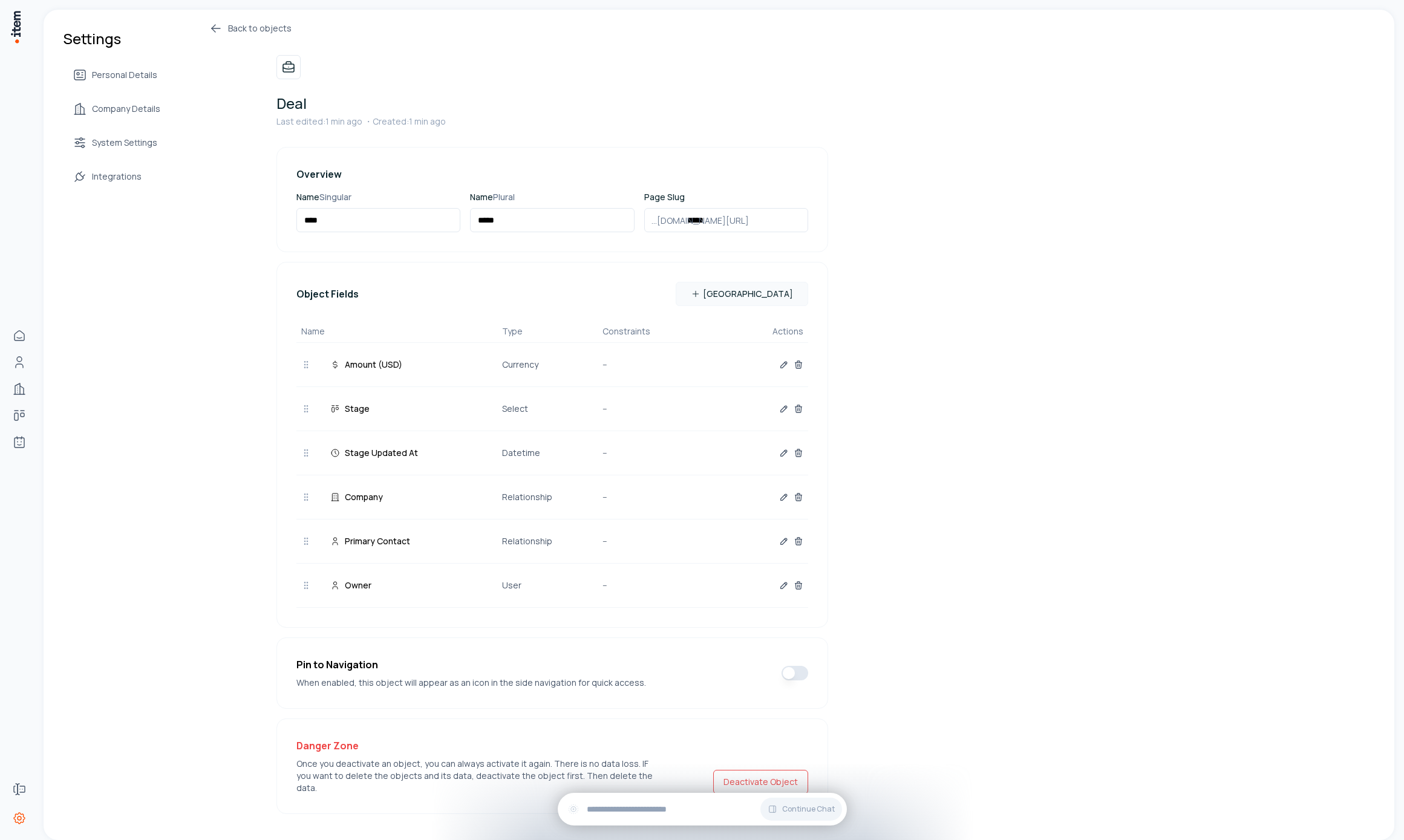
scroll to position [16, 0]
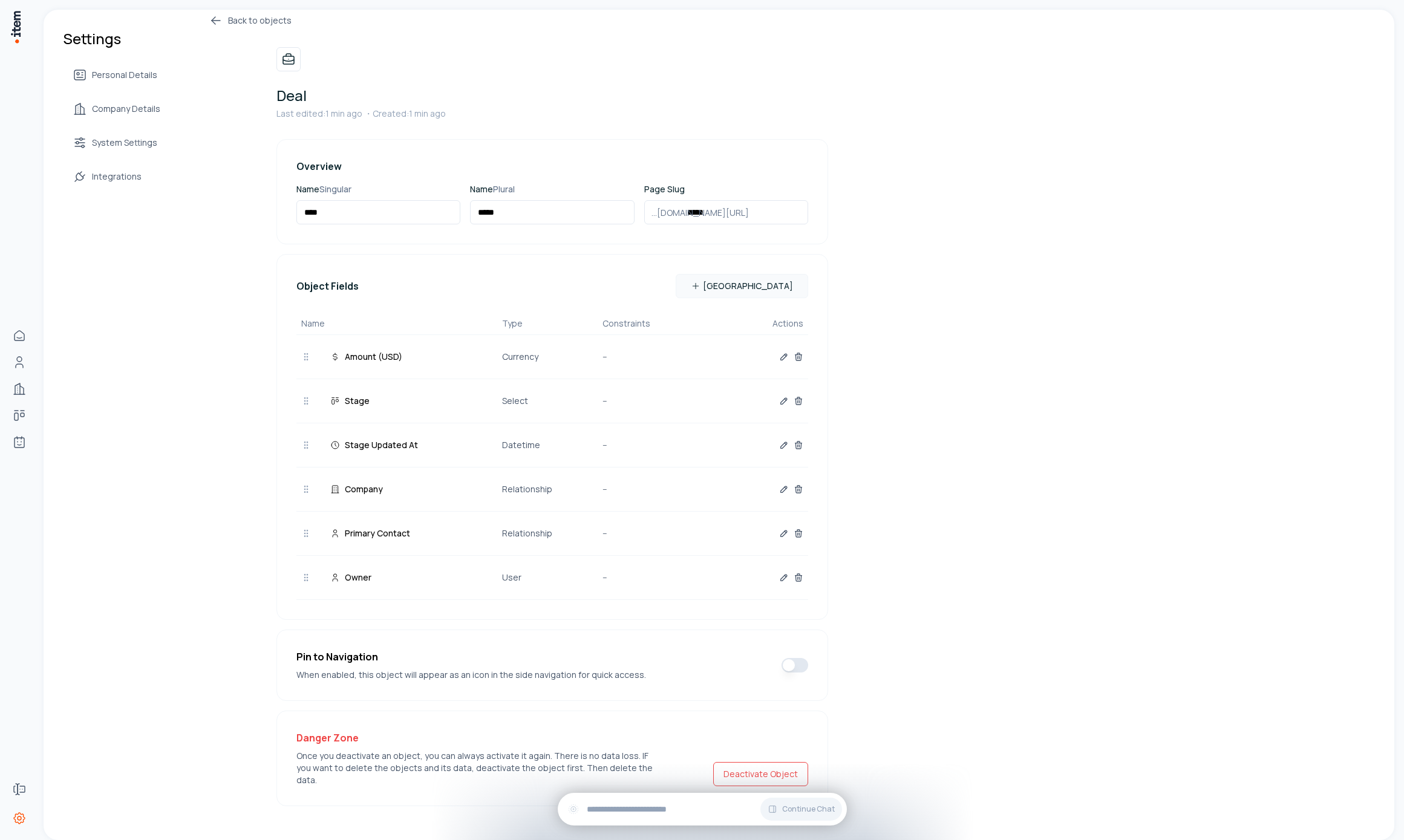
click at [785, 663] on button "button" at bounding box center [795, 665] width 27 height 14
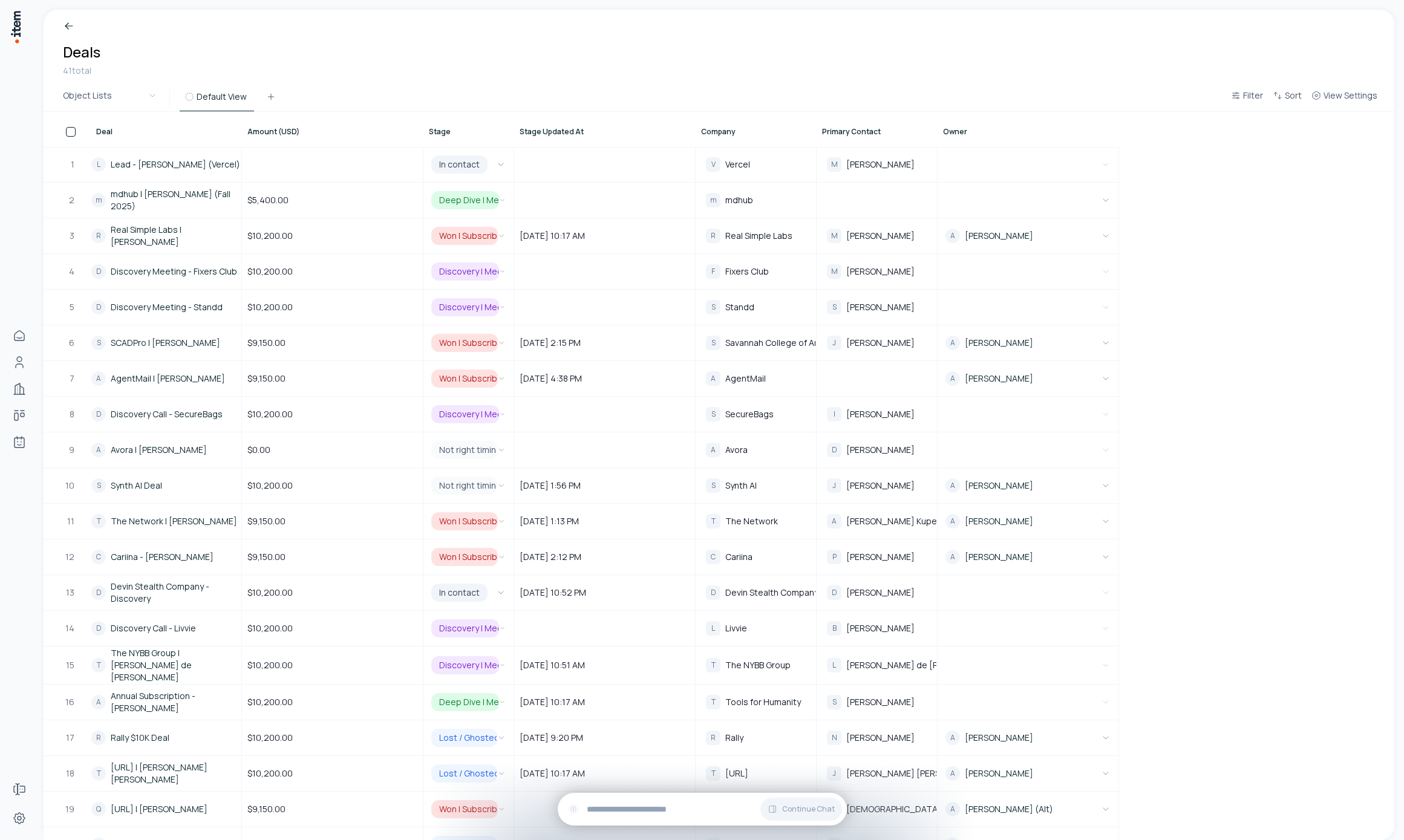
drag, startPoint x: 508, startPoint y: 140, endPoint x: 543, endPoint y: 141, distance: 35.0
click at [544, 143] on tr "Deal Amount (USD) Stage Stage Updated At Company Primary Contact Owner" at bounding box center [581, 129] width 1076 height 35
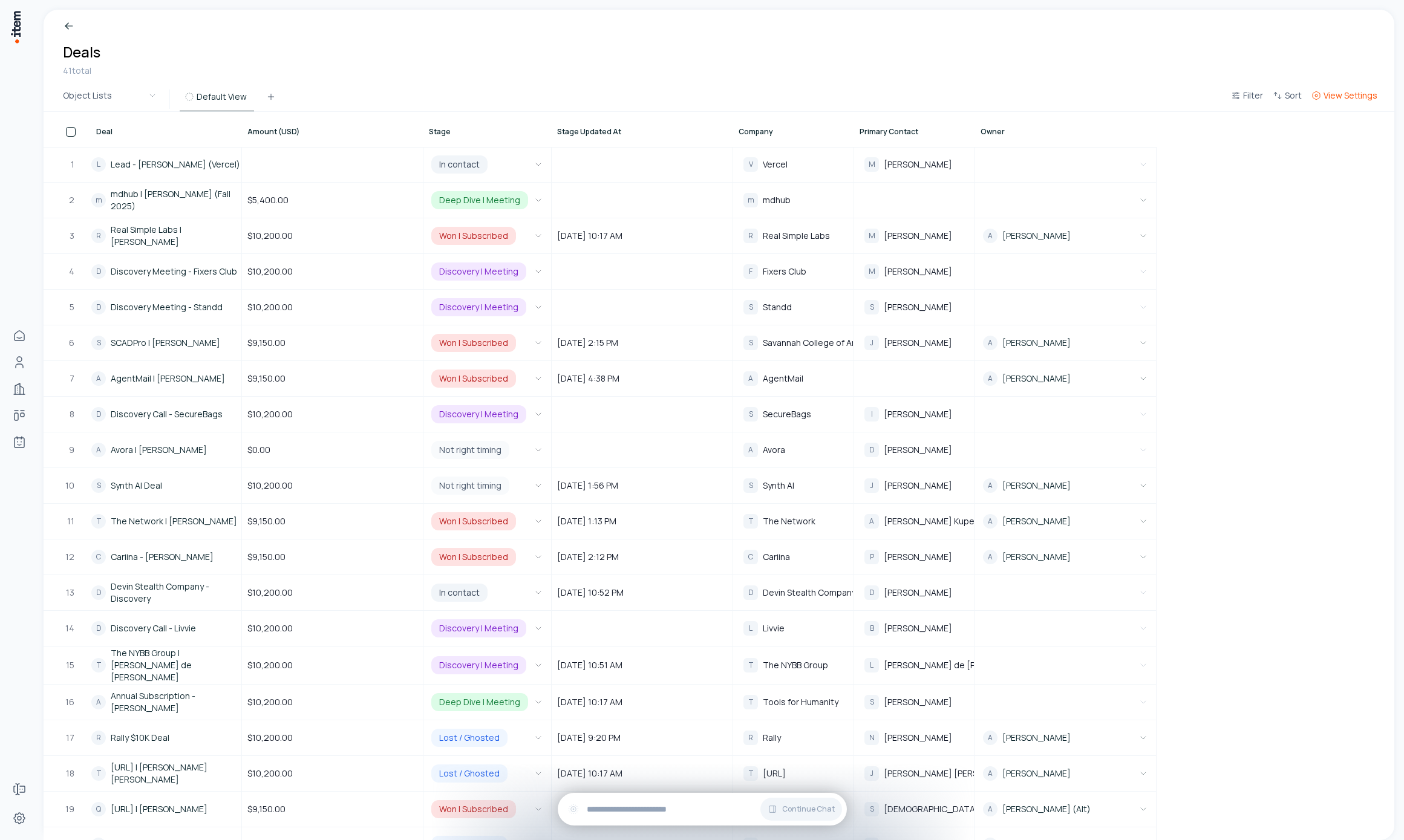
click at [1350, 99] on span "View Settings" at bounding box center [1350, 95] width 54 height 12
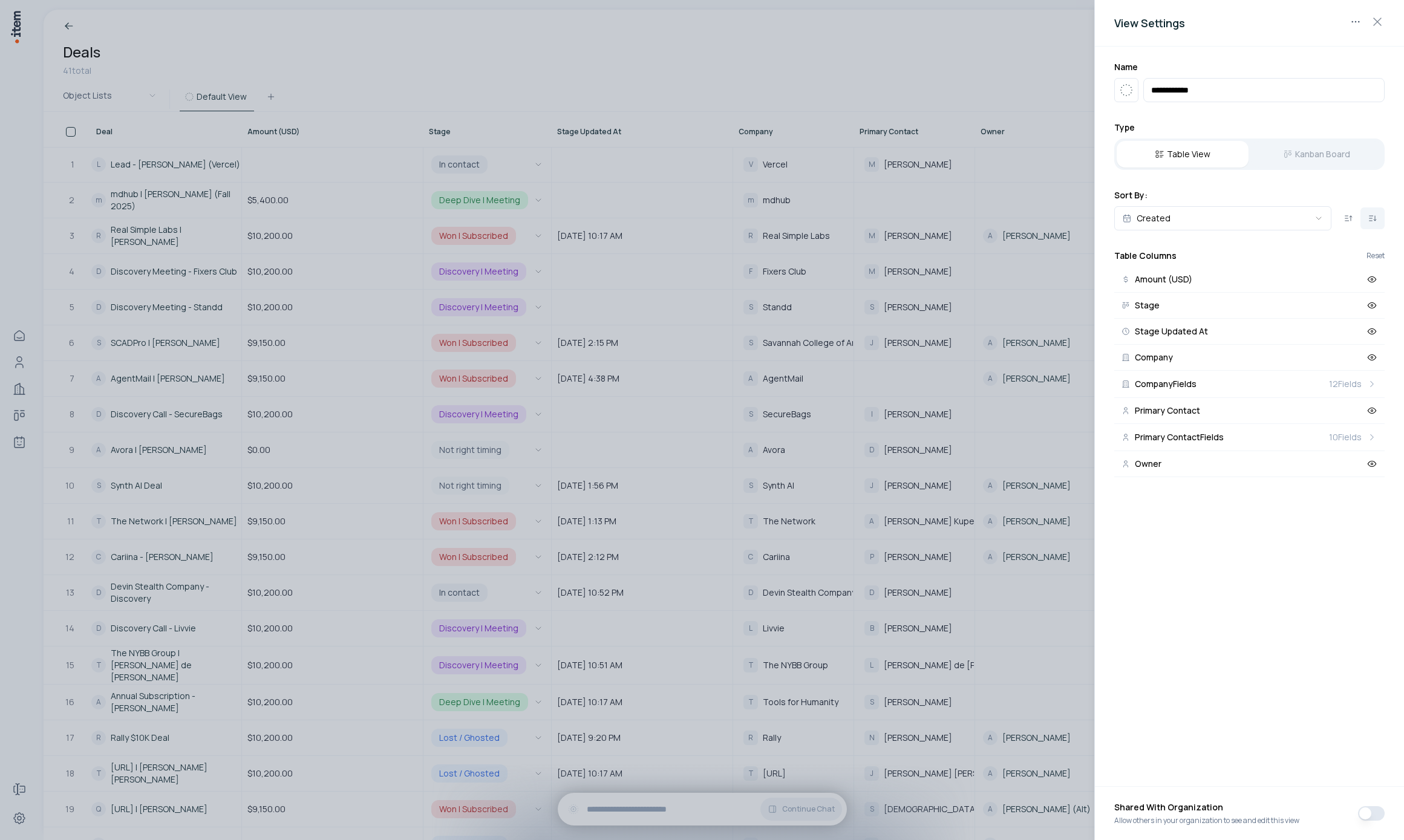
click at [1207, 98] on input "**********" at bounding box center [1264, 90] width 242 height 24
click at [1203, 94] on input "**********" at bounding box center [1264, 90] width 242 height 24
type input "******"
click at [944, 72] on div at bounding box center [702, 420] width 1404 height 840
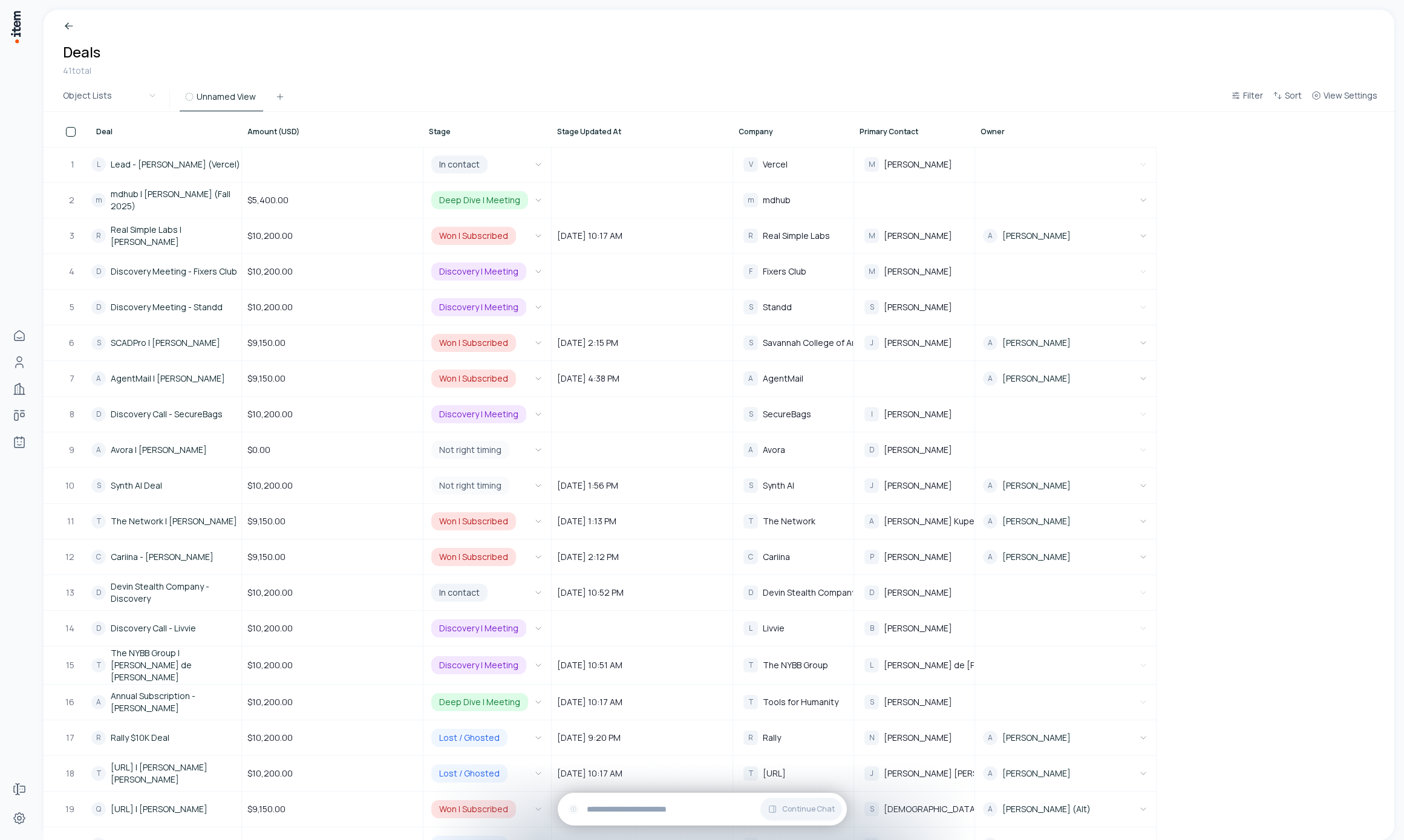
drag, startPoint x: 549, startPoint y: 137, endPoint x: 607, endPoint y: 130, distance: 58.4
click at [616, 137] on tr "Deal Amount (USD) Stage Stage Updated At Company Primary Contact Owner" at bounding box center [600, 129] width 1113 height 35
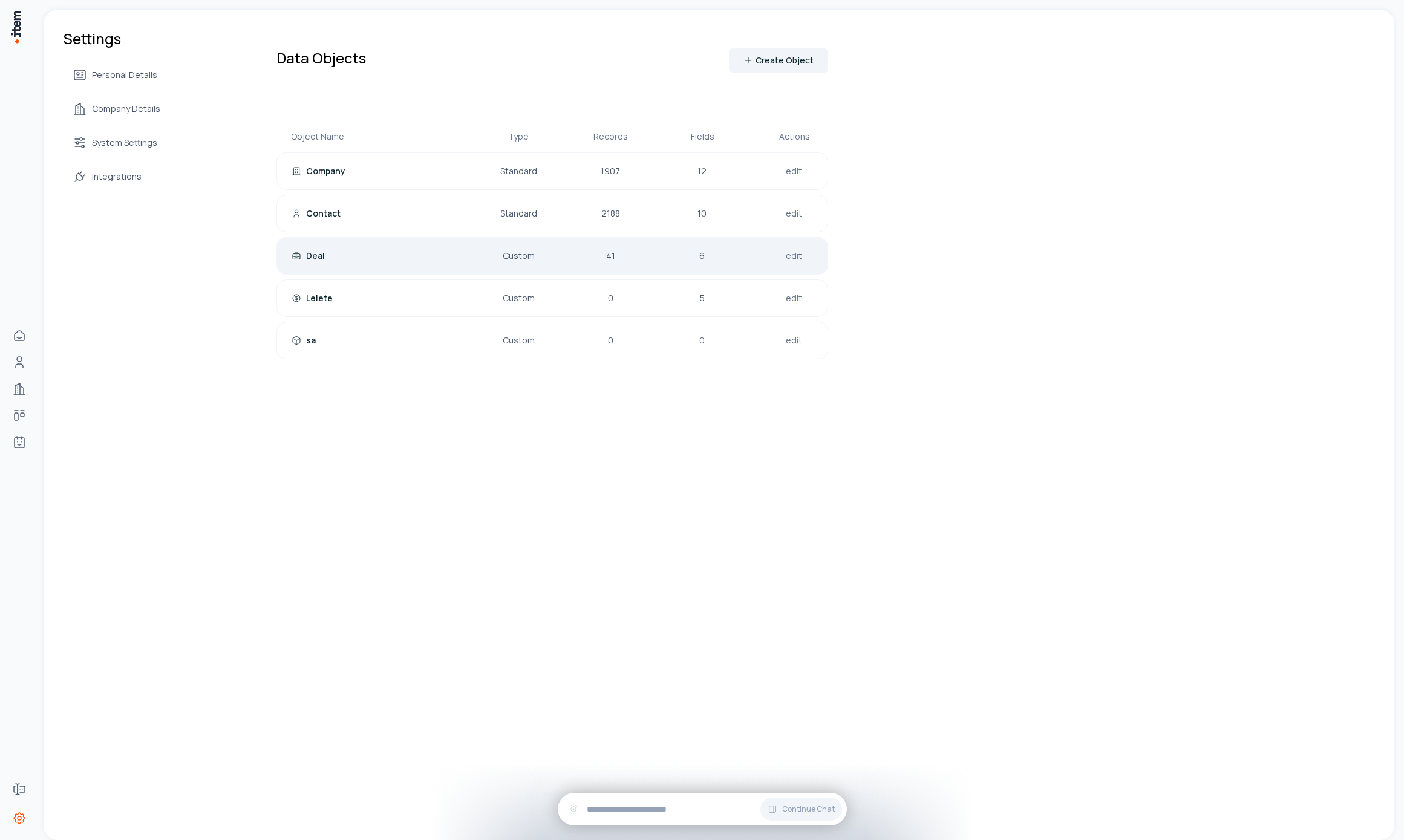
click at [392, 253] on div "Deal" at bounding box center [369, 255] width 155 height 12
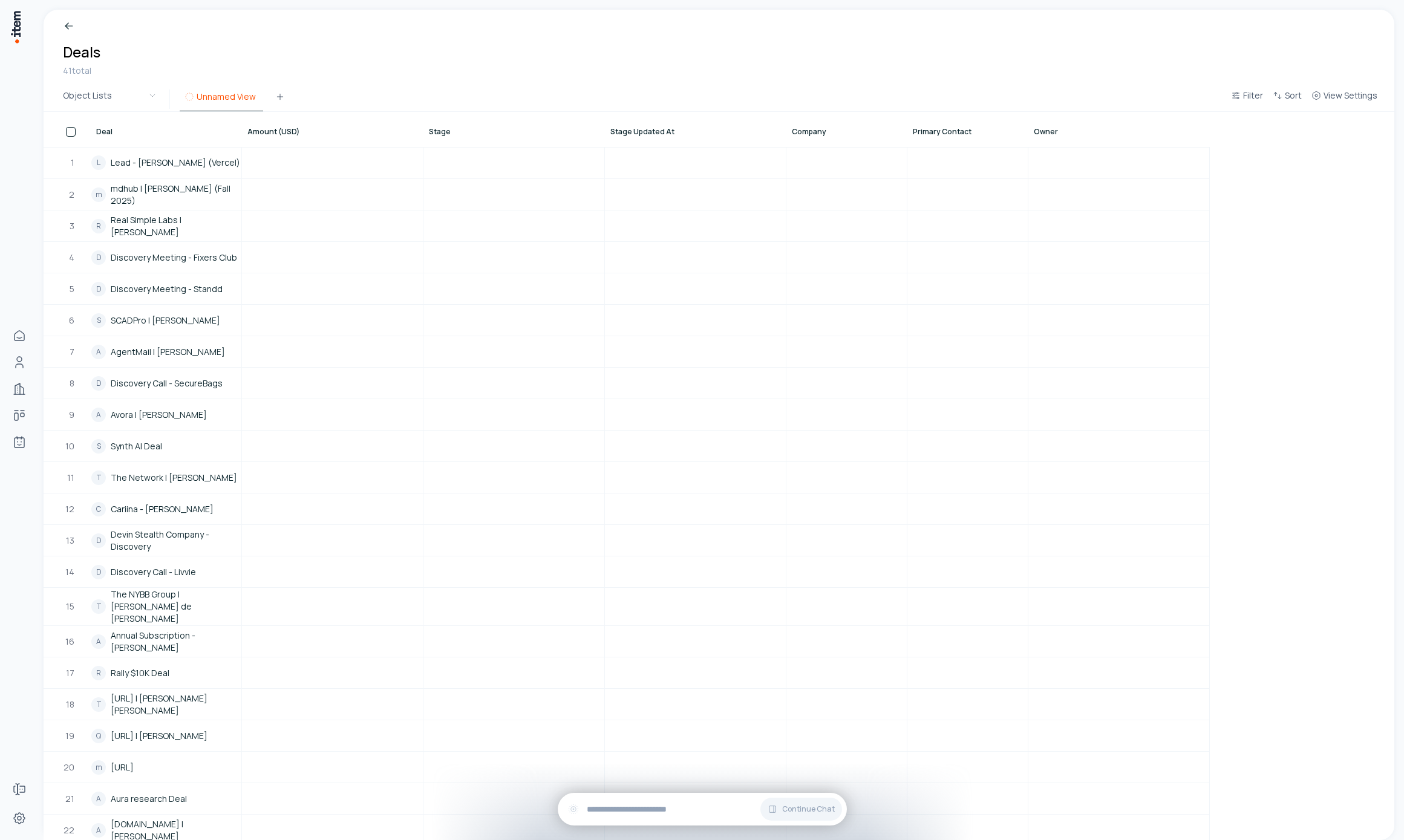
click at [245, 97] on button "Unnamed View" at bounding box center [222, 100] width 84 height 22
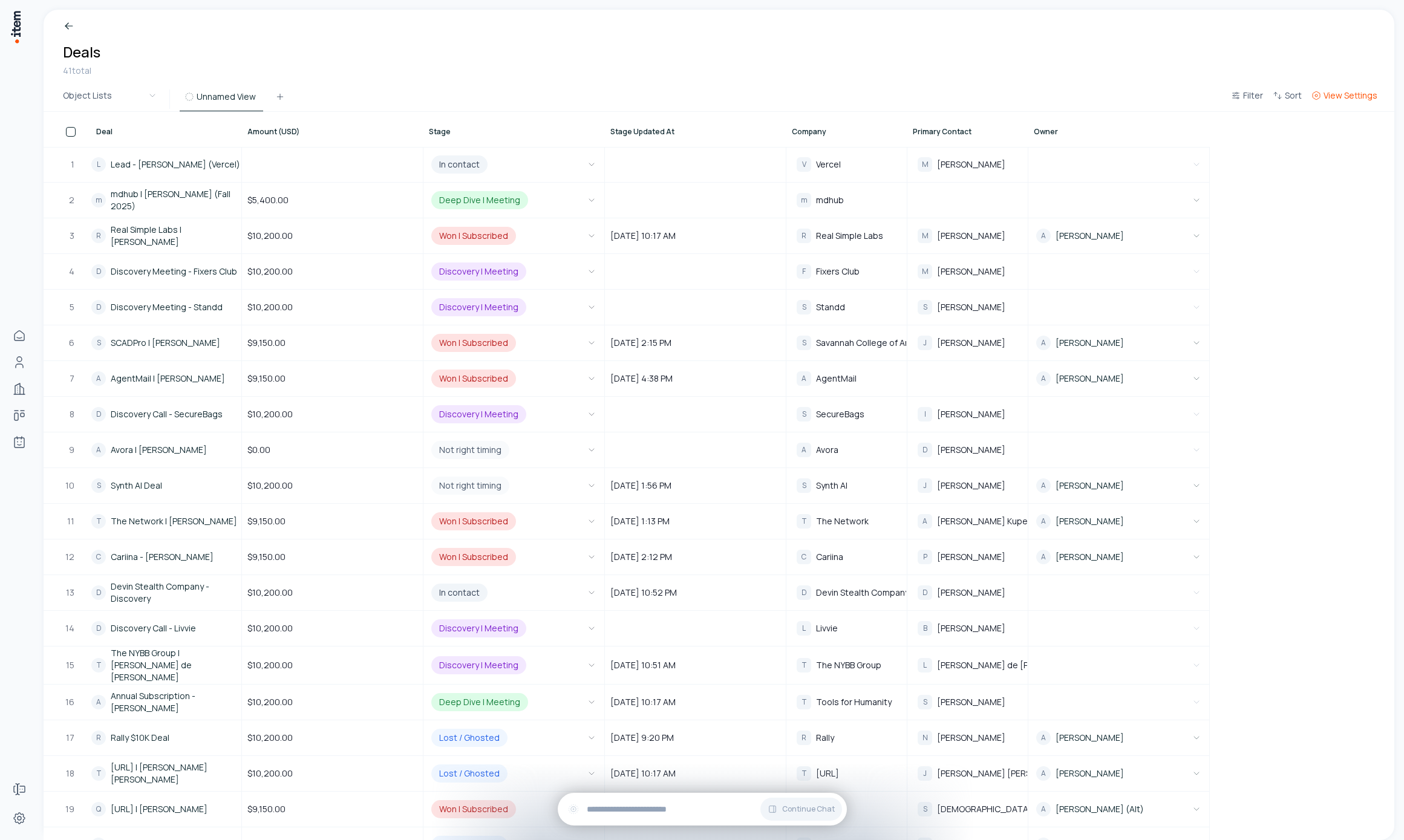
click at [1338, 101] on span "View Settings" at bounding box center [1350, 95] width 54 height 12
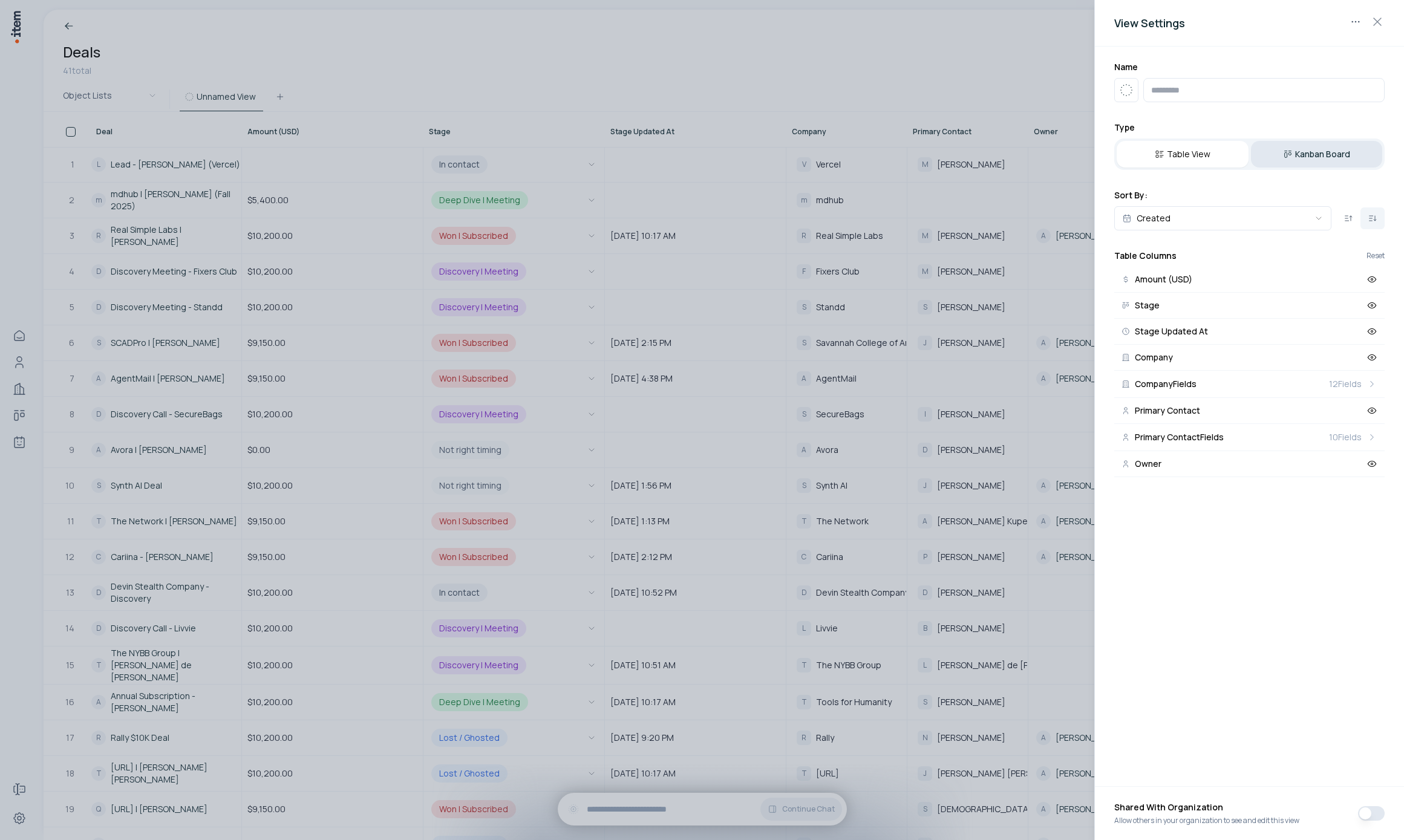
click at [1323, 154] on button "Kanban Board" at bounding box center [1317, 154] width 132 height 27
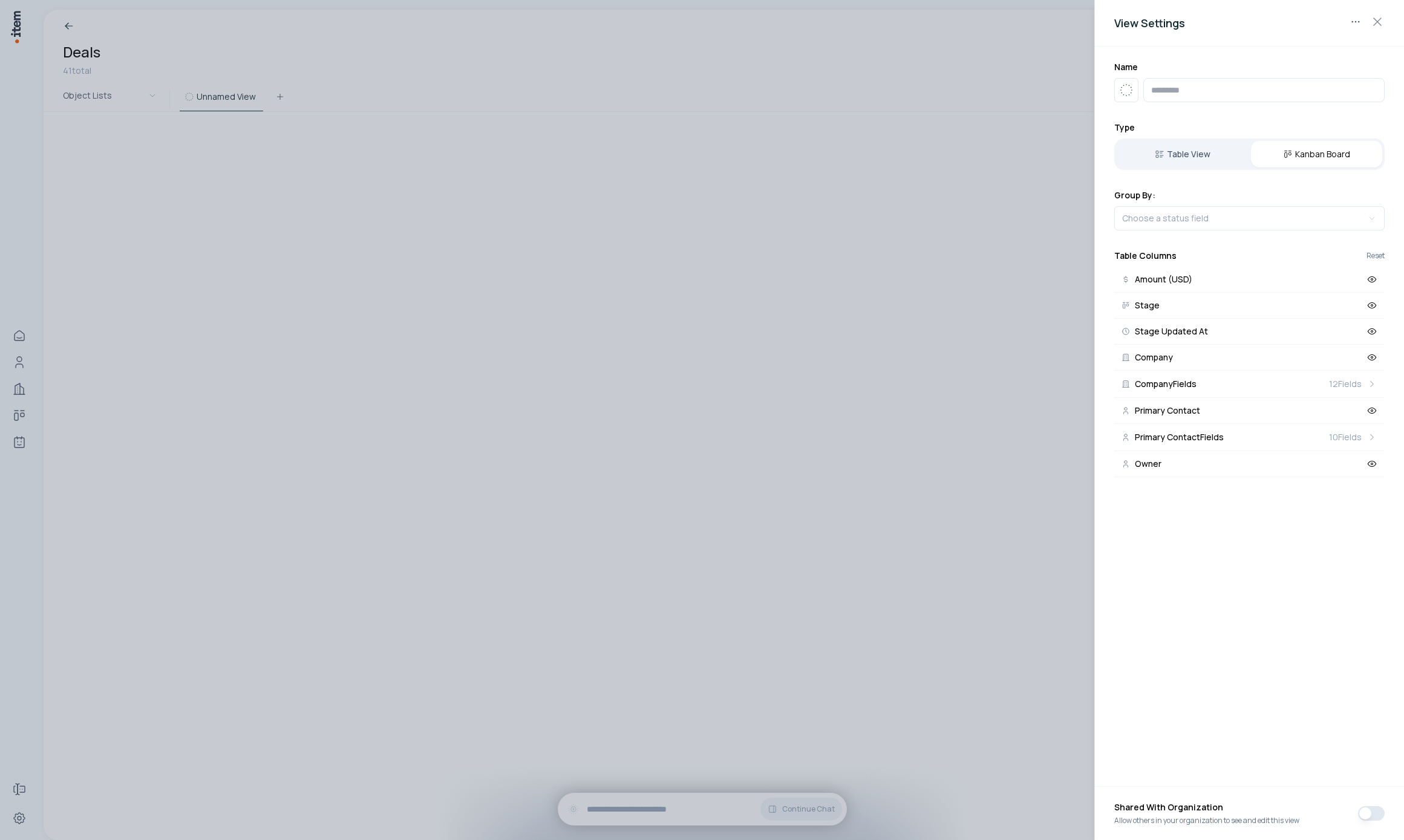
click at [1211, 78] on input "text" at bounding box center [1264, 90] width 242 height 24
click at [1215, 226] on body "Home People Companies Deals Agents Forms Settings Breadcrumb Deals 41 total Obj…" at bounding box center [702, 420] width 1404 height 840
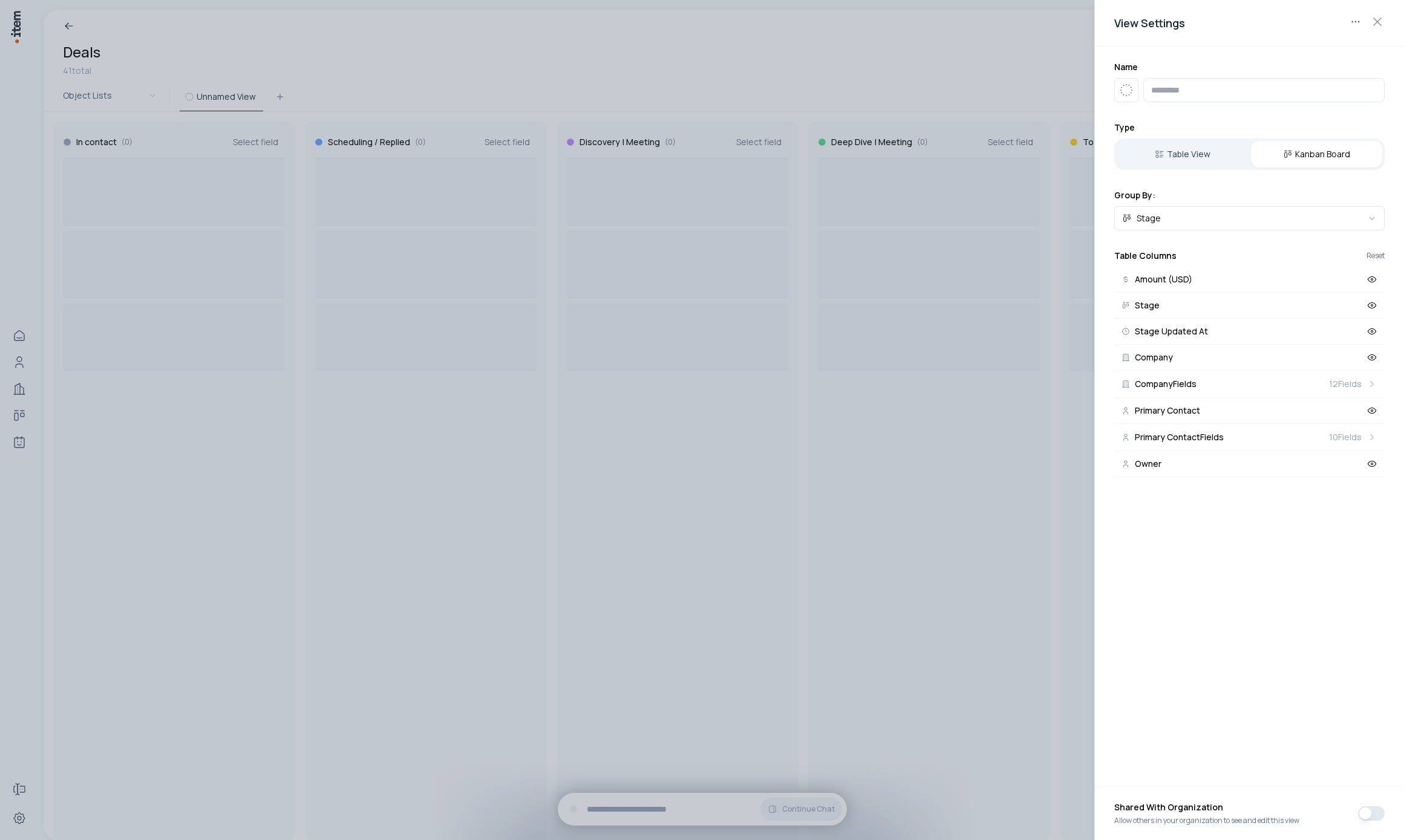
click at [1191, 97] on input "text" at bounding box center [1264, 90] width 242 height 24
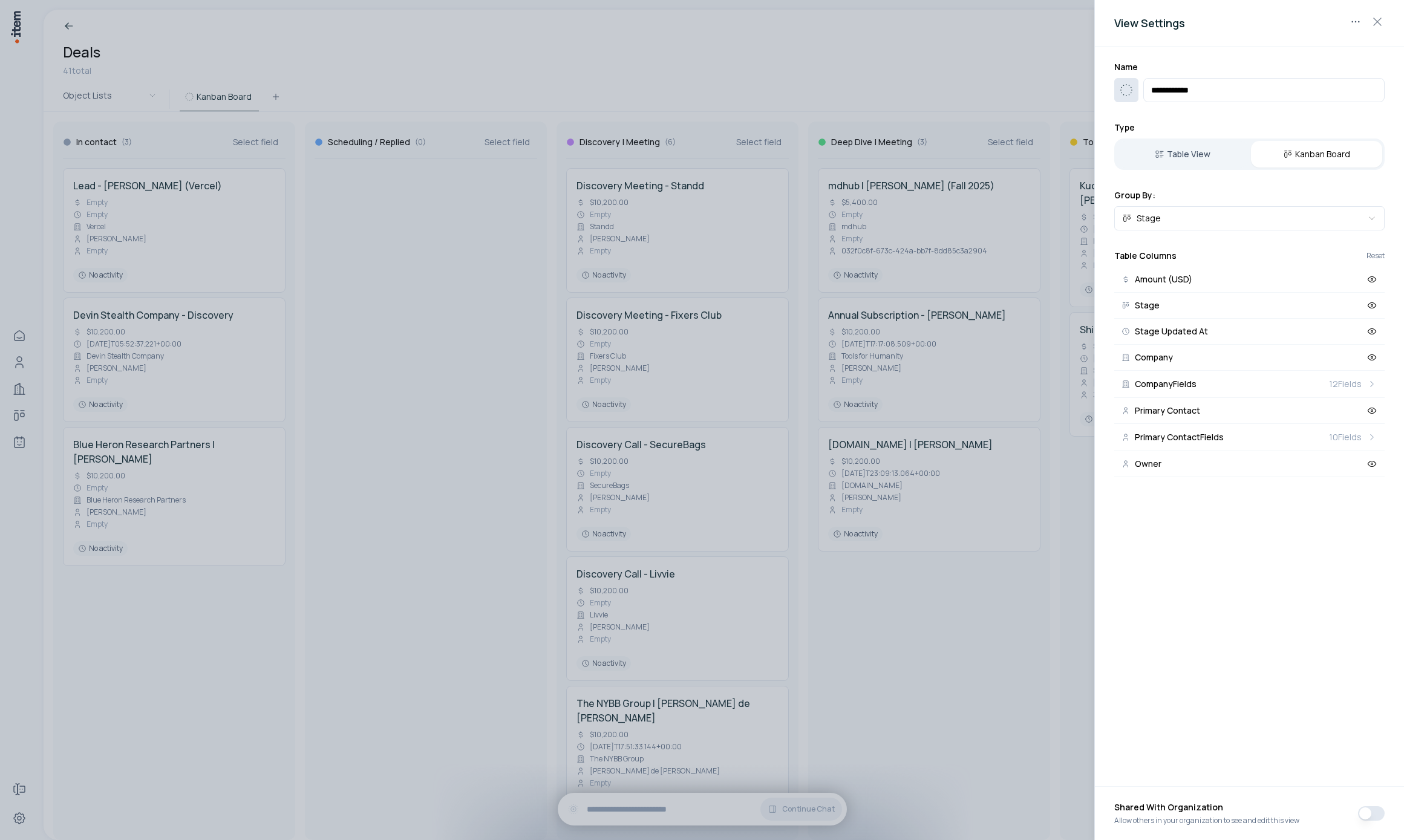
type input "**********"
click at [1132, 94] on icon "button" at bounding box center [1126, 90] width 14 height 14
type input "****"
click at [1186, 168] on button at bounding box center [1190, 160] width 24 height 24
click at [927, 104] on div at bounding box center [702, 420] width 1404 height 840
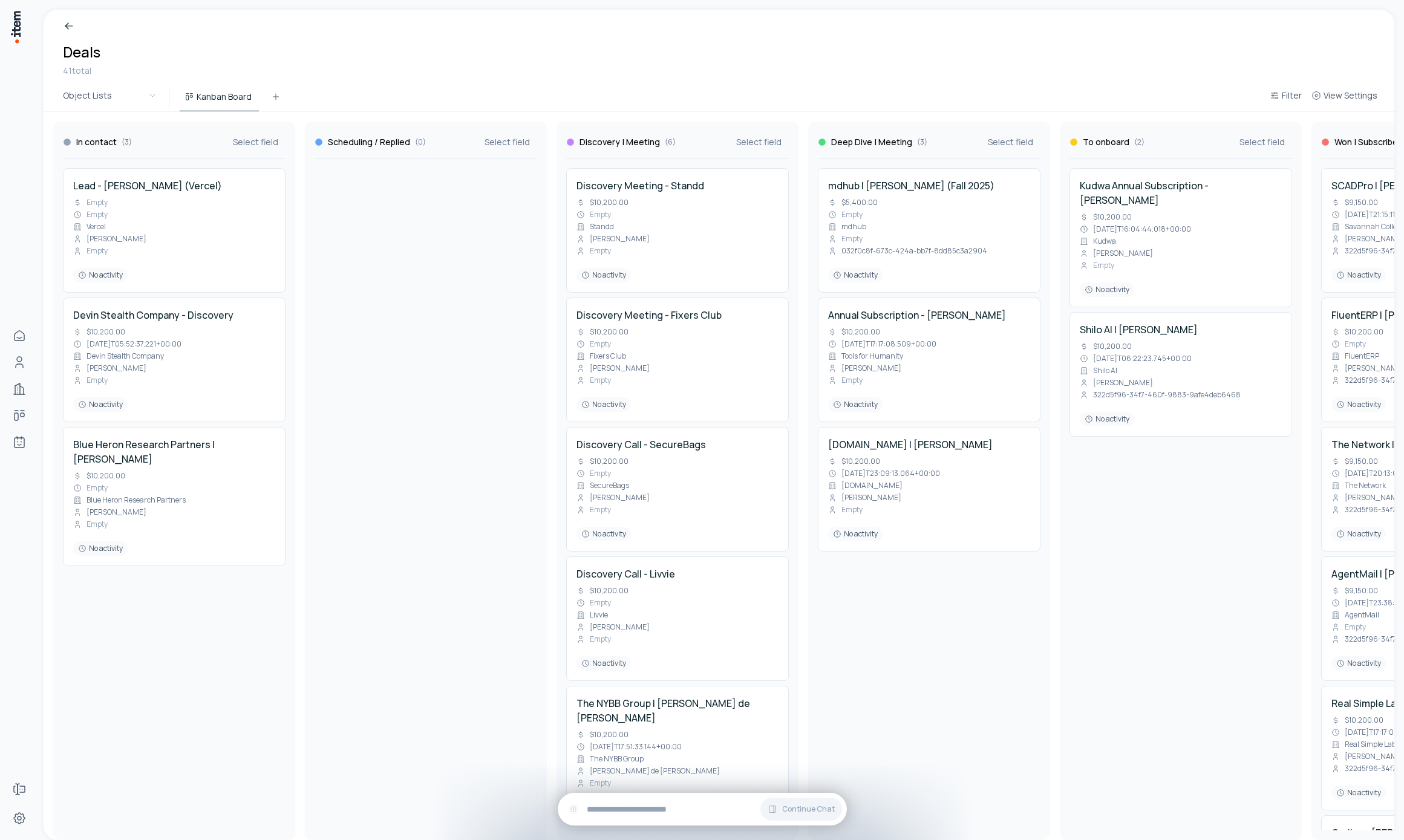
click at [1325, 88] on div "Filter View Settings" at bounding box center [1323, 99] width 117 height 24
click at [1330, 96] on span "View Settings" at bounding box center [1350, 95] width 54 height 12
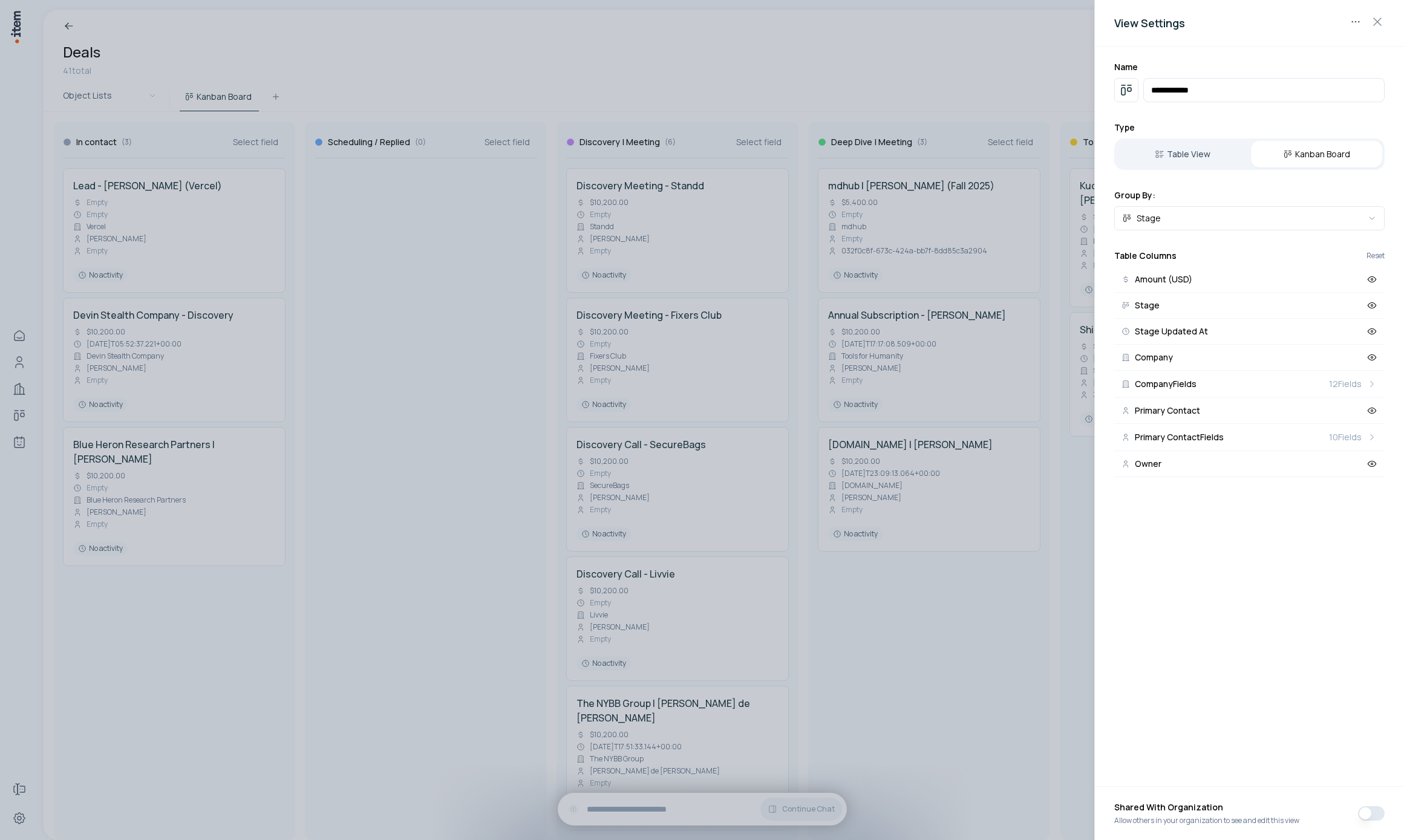
click at [840, 66] on div at bounding box center [702, 420] width 1404 height 840
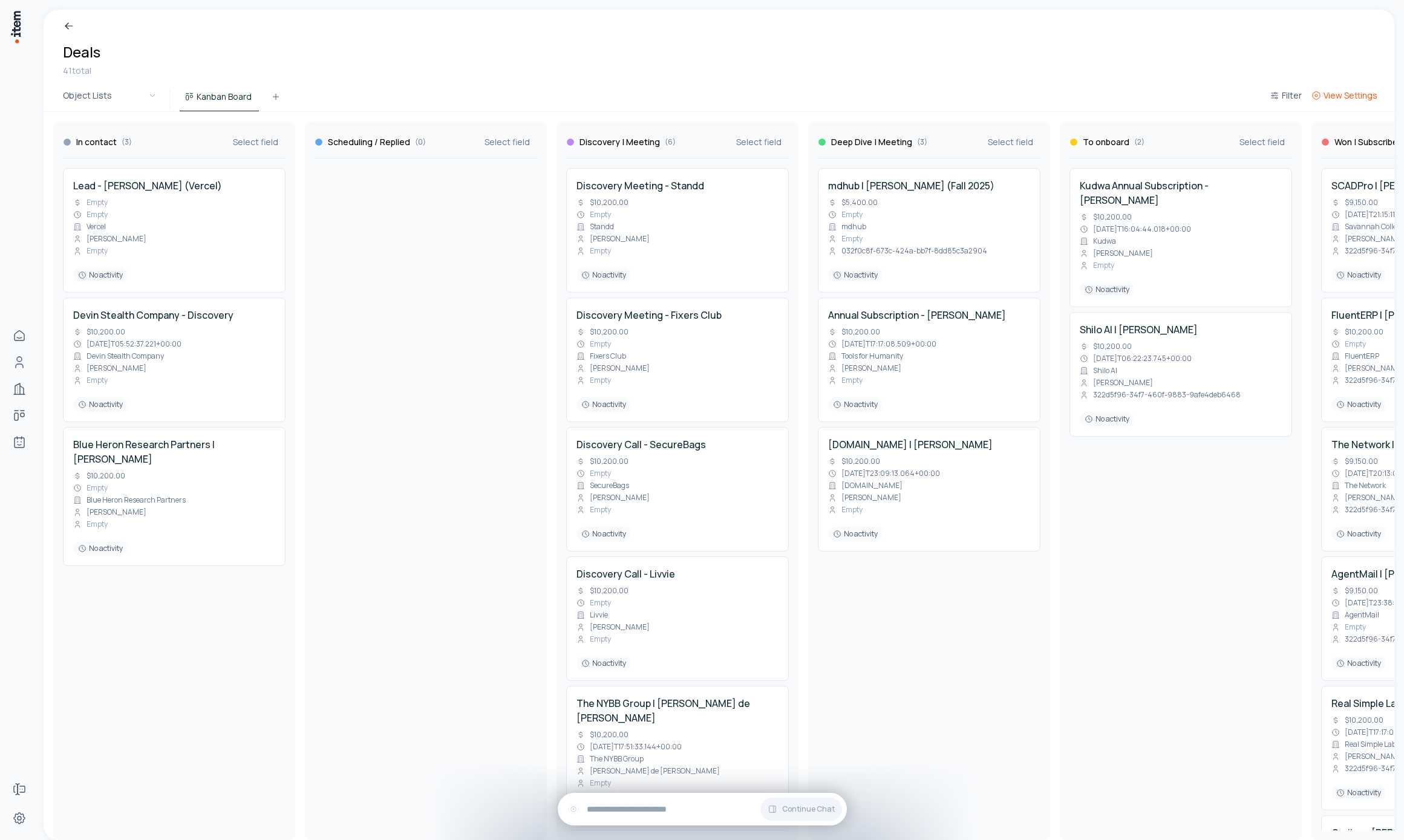
click at [1350, 91] on span "View Settings" at bounding box center [1350, 95] width 54 height 12
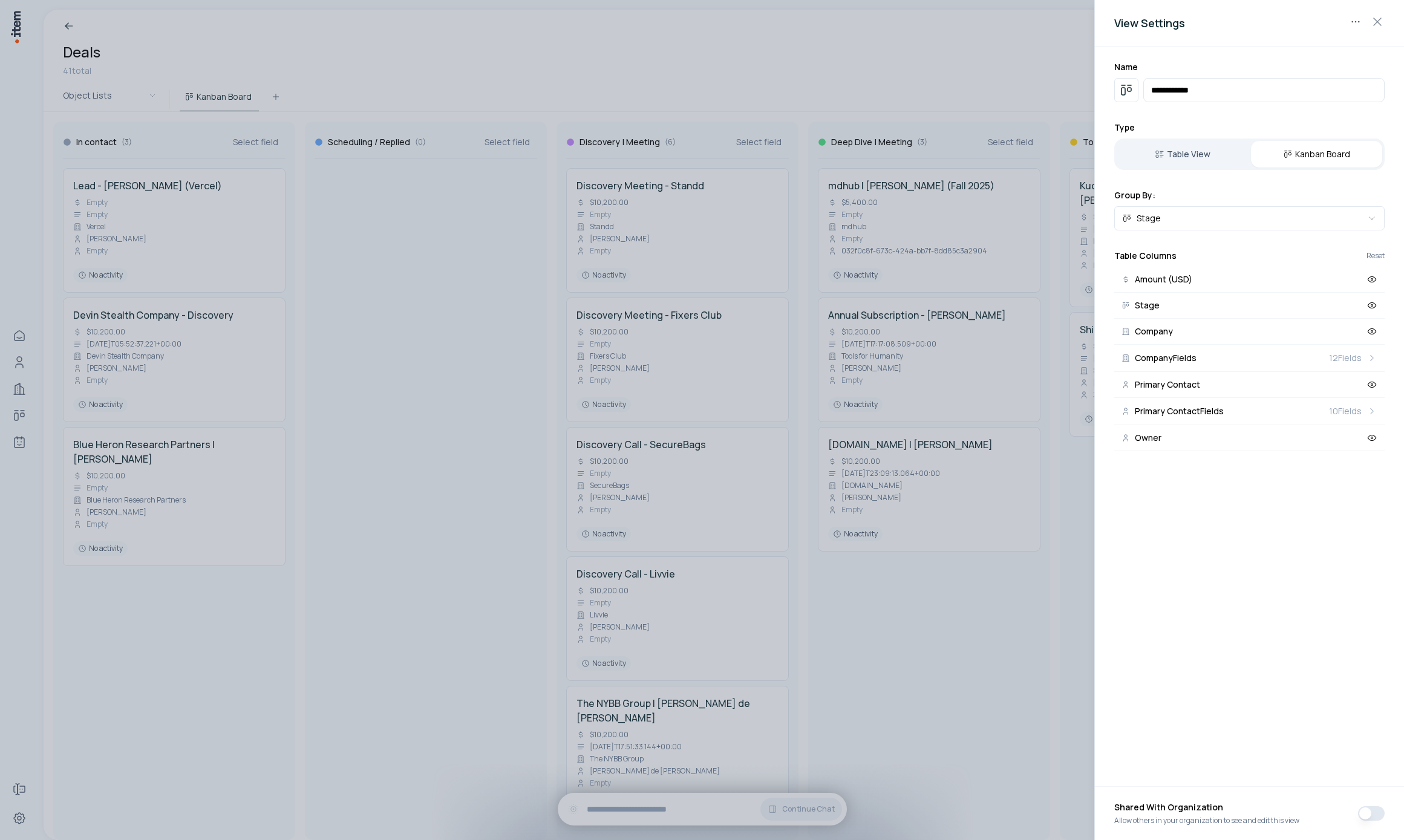
click at [437, 326] on div at bounding box center [702, 420] width 1404 height 840
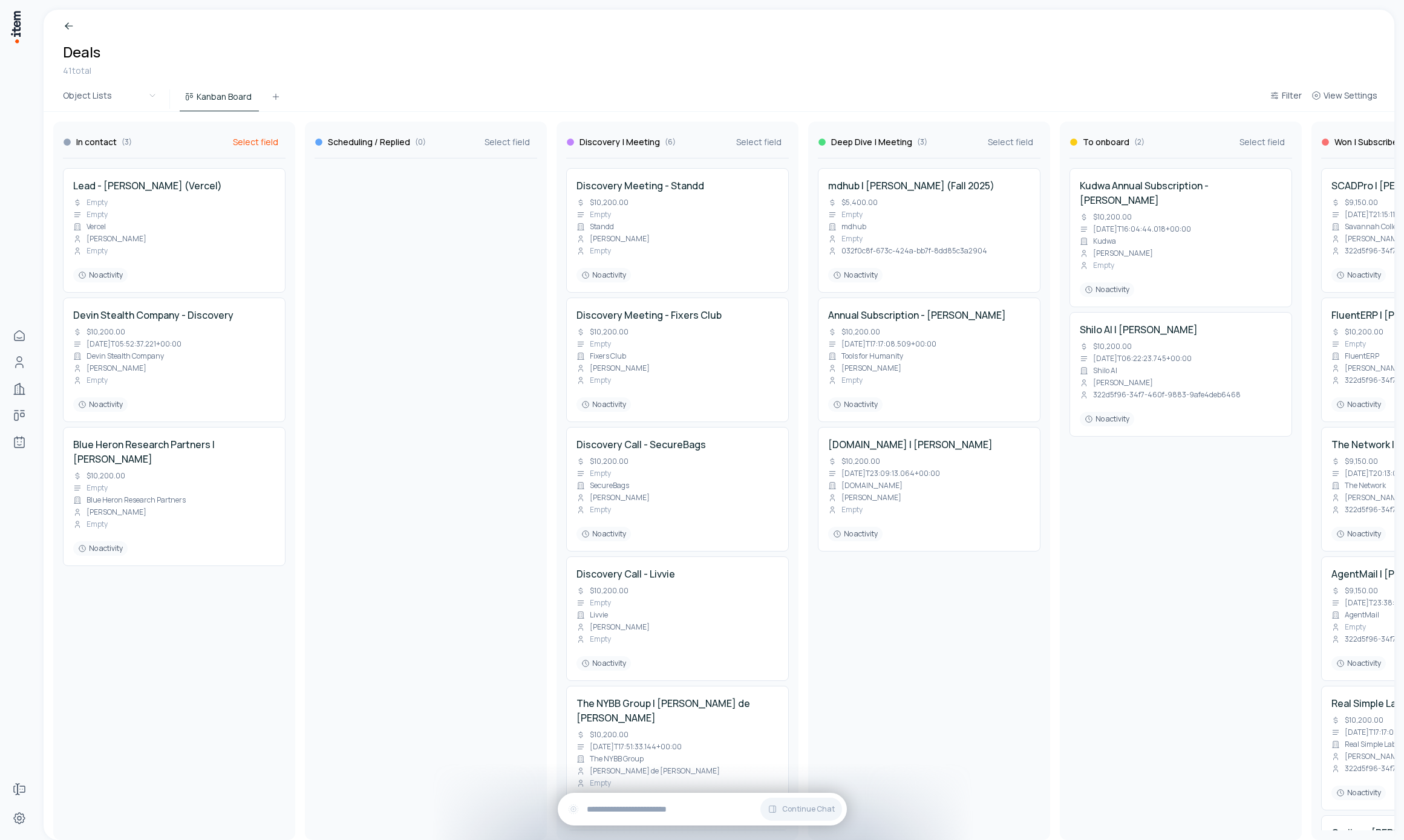
click at [234, 145] on span "Select field" at bounding box center [255, 142] width 46 height 12
click at [280, 177] on span "Amount (USD)" at bounding box center [312, 182] width 129 height 12
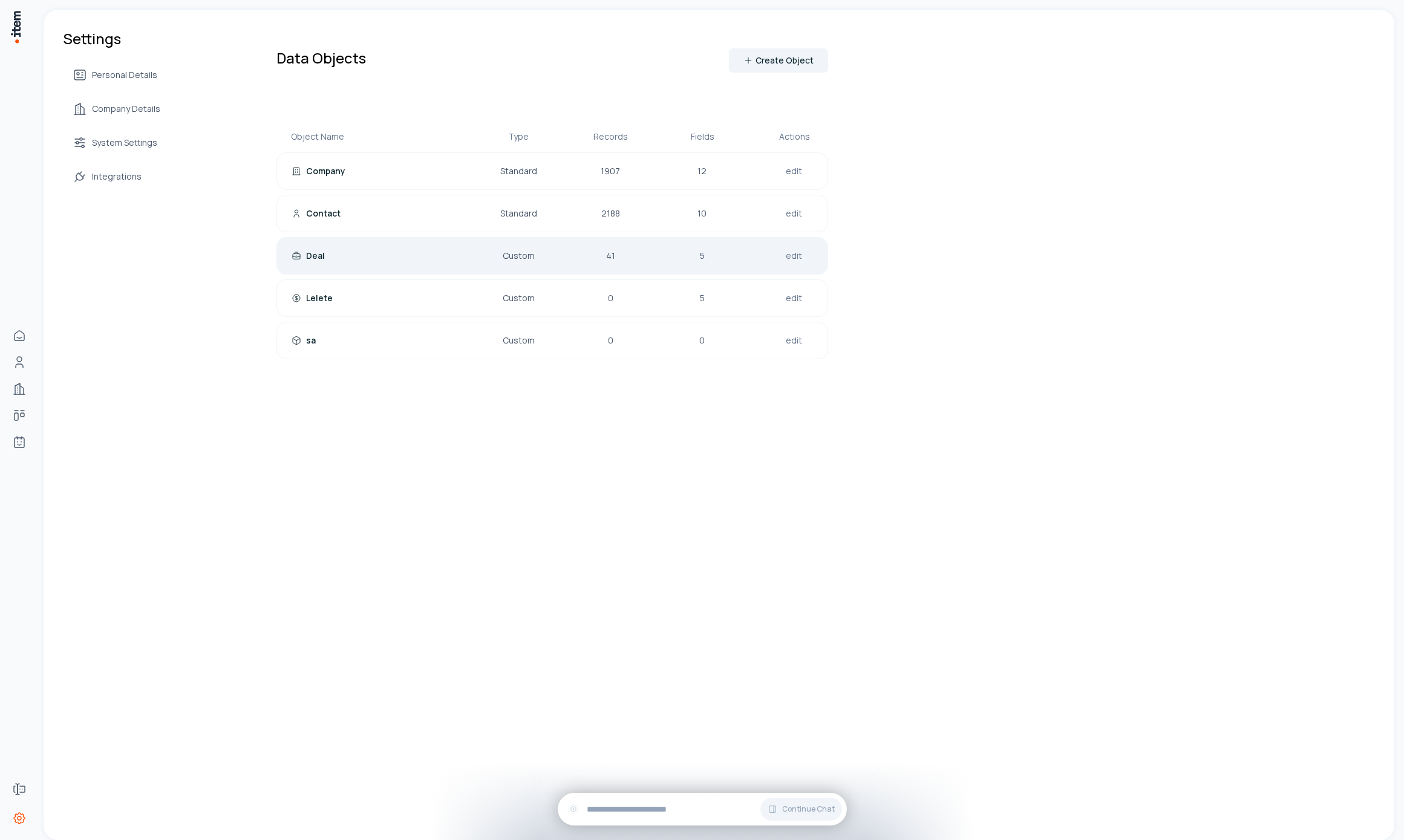
click at [413, 256] on div "Deal" at bounding box center [369, 255] width 155 height 12
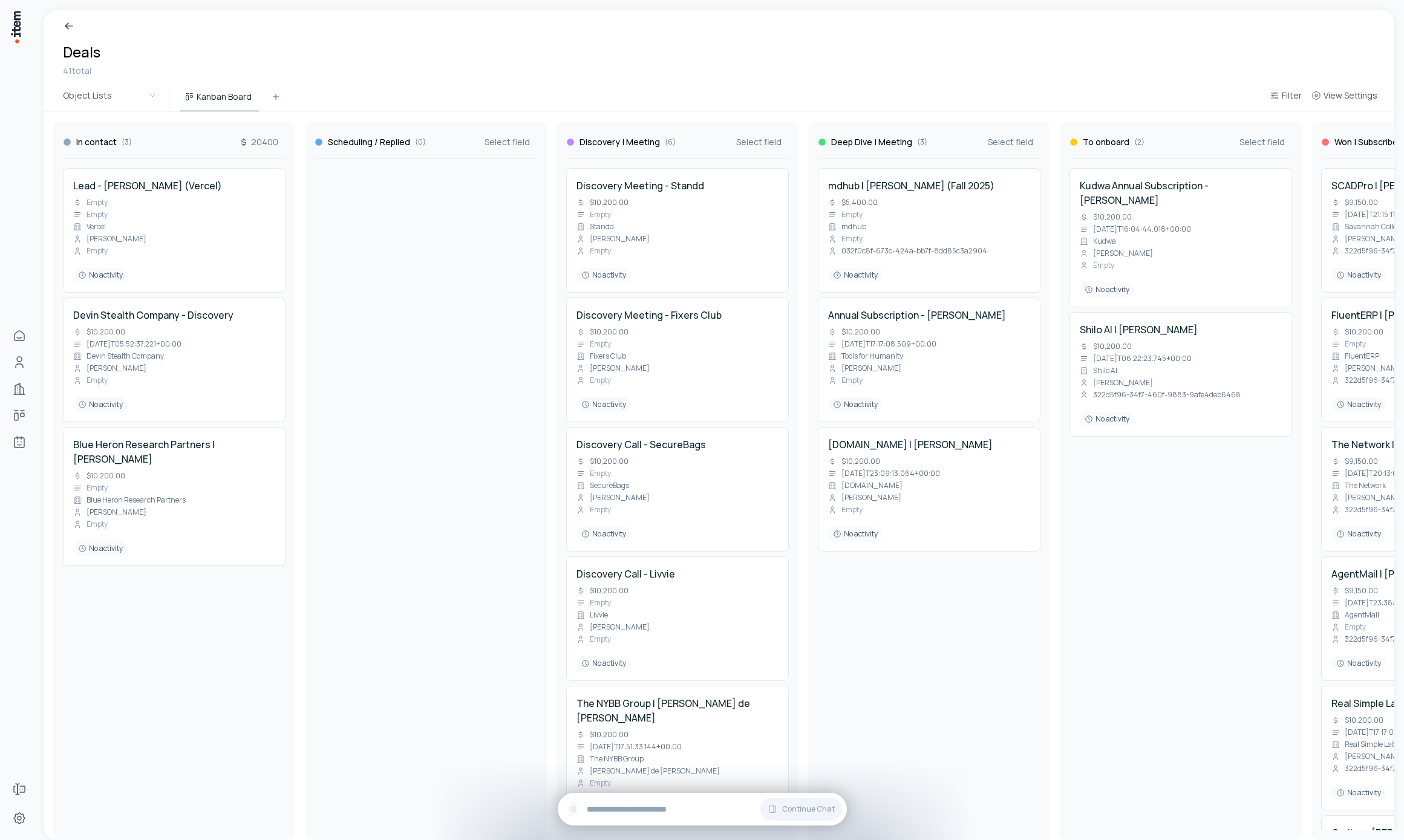
click at [374, 534] on div at bounding box center [426, 494] width 223 height 672
click at [504, 137] on span "Select field" at bounding box center [507, 142] width 46 height 12
click at [506, 178] on span "Amount (USD)" at bounding box center [564, 182] width 129 height 12
click at [737, 144] on span "Select field" at bounding box center [758, 142] width 46 height 12
click at [757, 184] on span "Amount (USD)" at bounding box center [816, 182] width 129 height 12
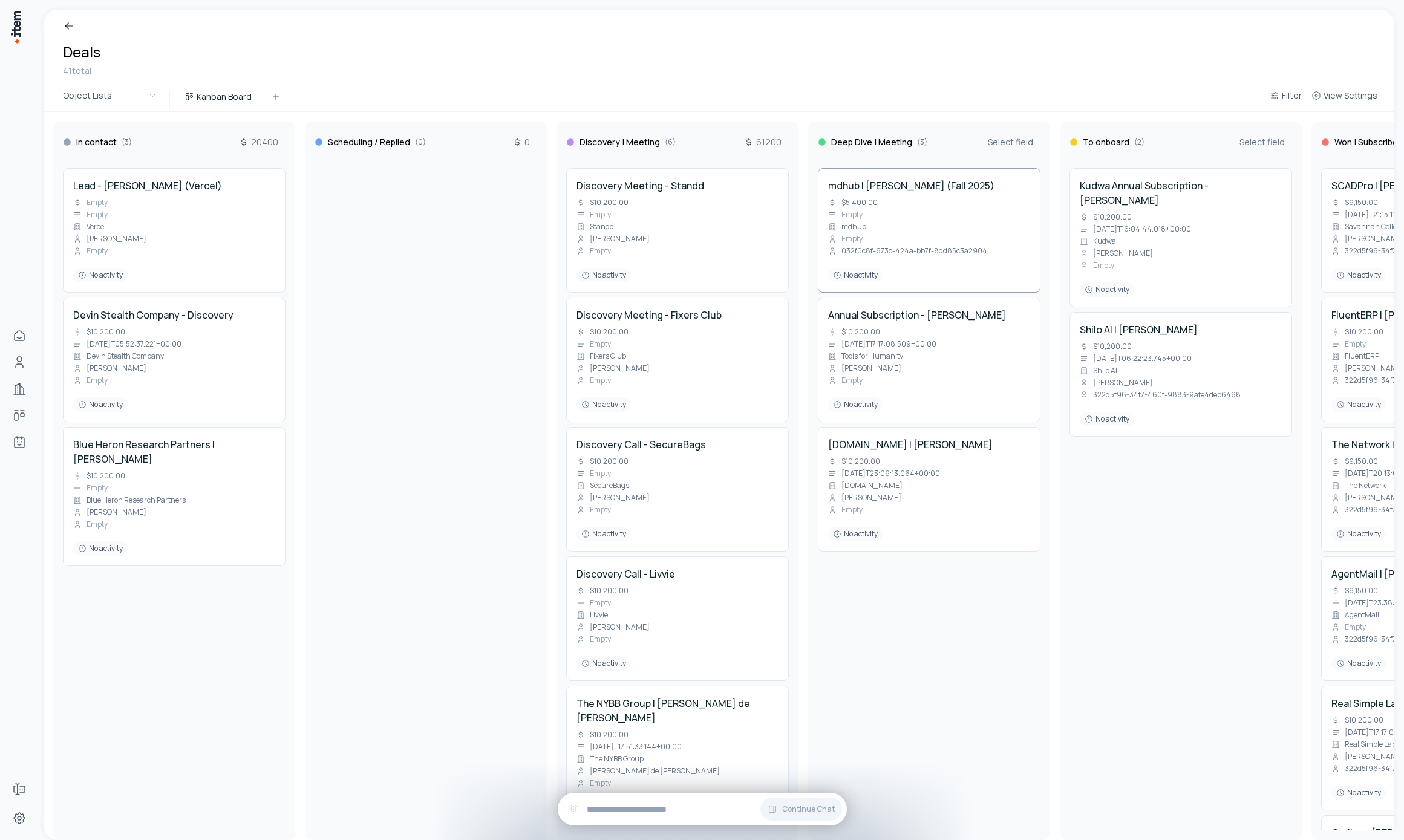
scroll to position [0, 257]
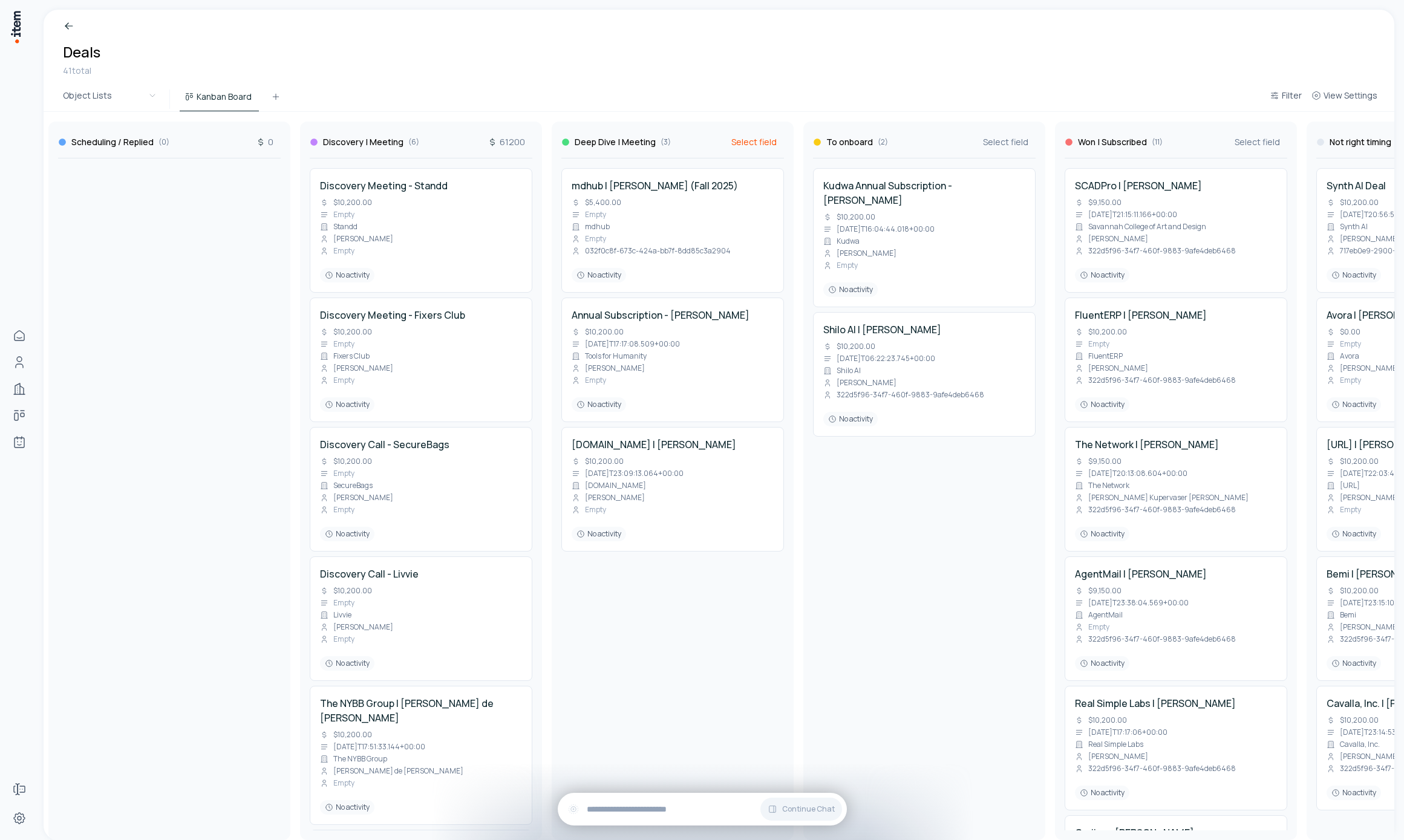
click at [757, 136] on span "Select field" at bounding box center [754, 142] width 46 height 12
click at [763, 185] on span "Amount (USD)" at bounding box center [811, 182] width 129 height 12
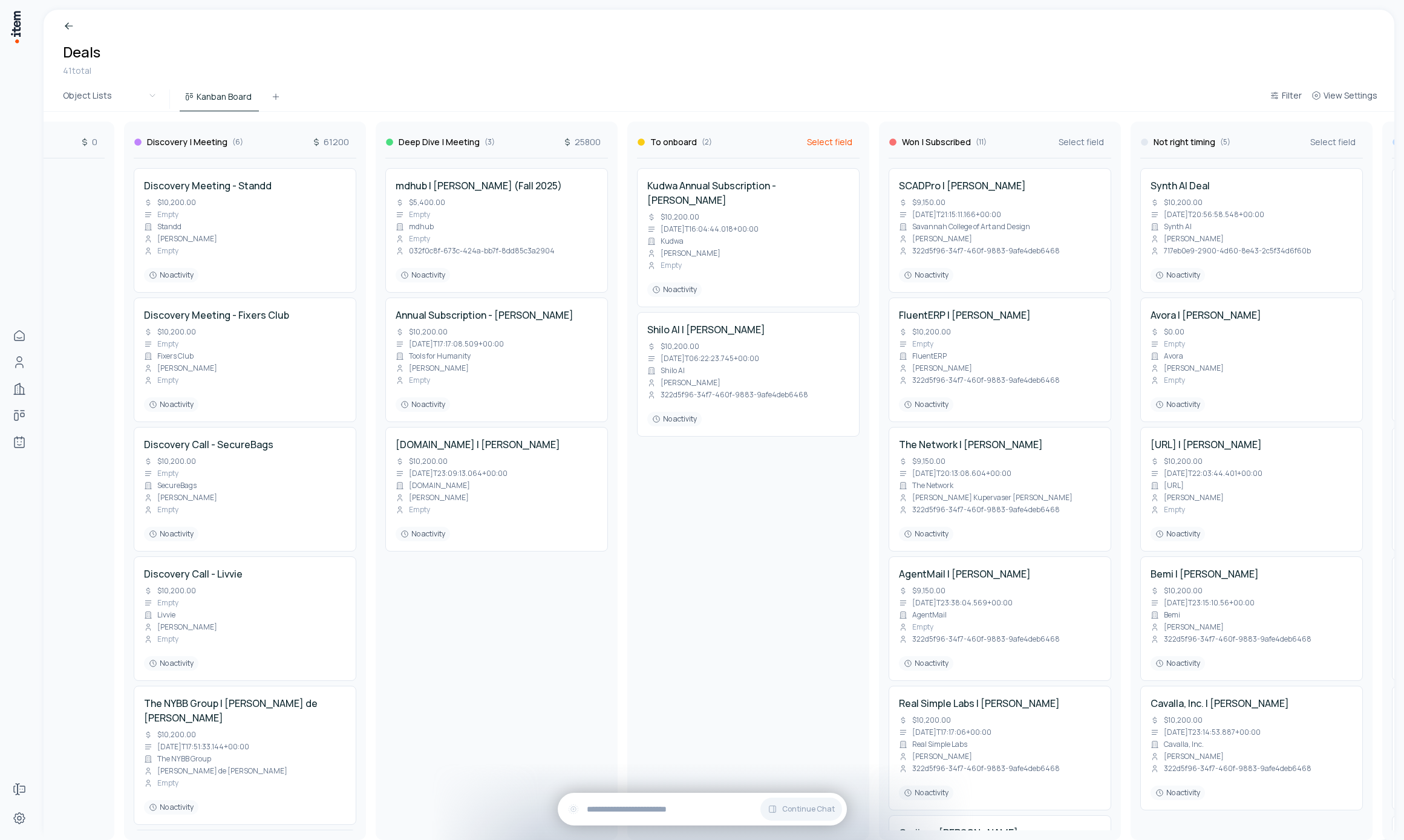
click at [836, 144] on span "Select field" at bounding box center [830, 142] width 46 height 12
click at [836, 188] on span "Amount (USD)" at bounding box center [886, 182] width 129 height 12
click at [850, 102] on div "Object Lists Kanban Board Filter View Settings" at bounding box center [719, 100] width 1351 height 25
drag, startPoint x: 1061, startPoint y: 139, endPoint x: 1066, endPoint y: 150, distance: 12.1
click at [1061, 139] on span "Select field" at bounding box center [1081, 142] width 46 height 12
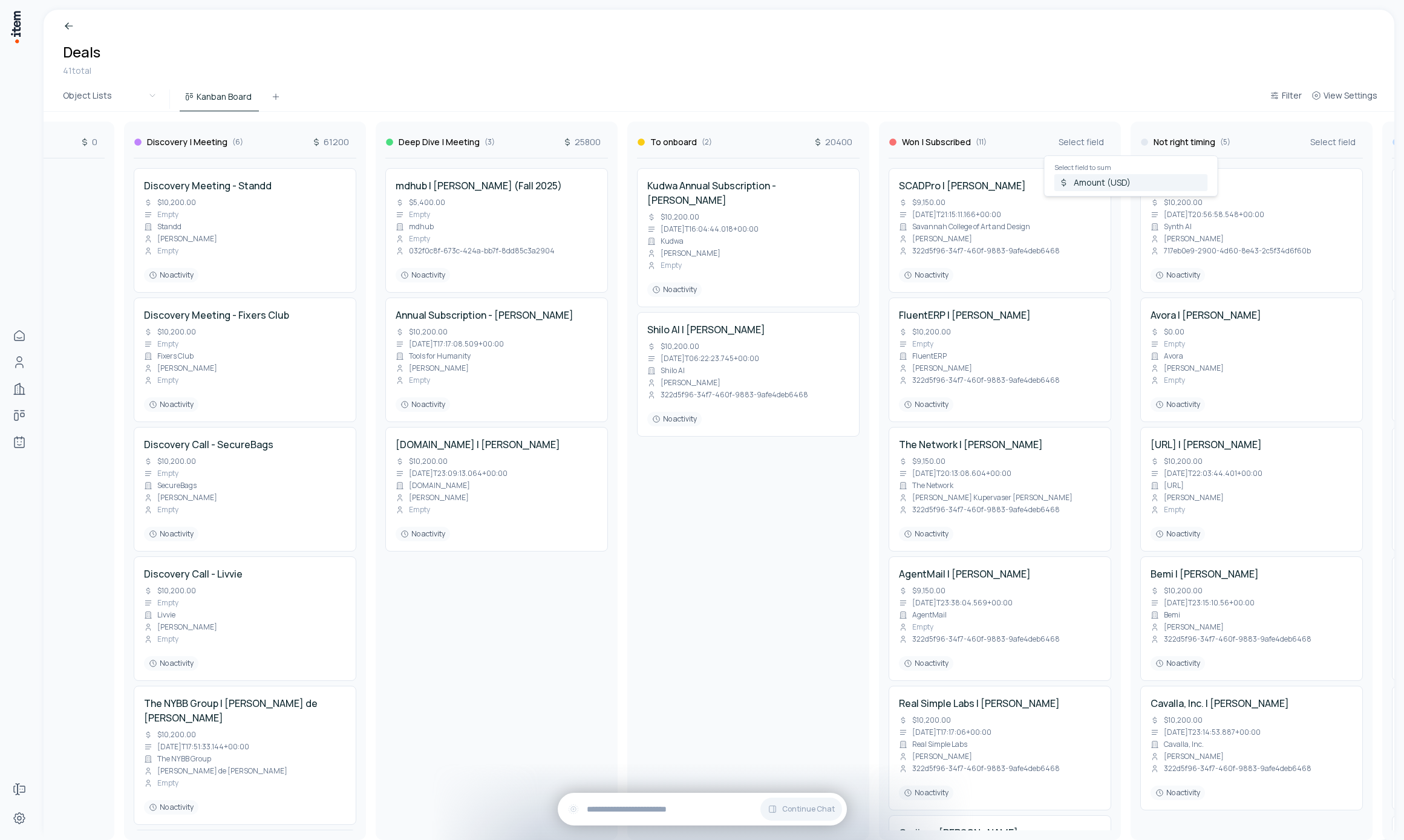
click at [1079, 182] on span "Amount (USD)" at bounding box center [1138, 182] width 129 height 12
click at [1056, 99] on div "Object Lists Kanban Board Filter View Settings" at bounding box center [719, 100] width 1351 height 25
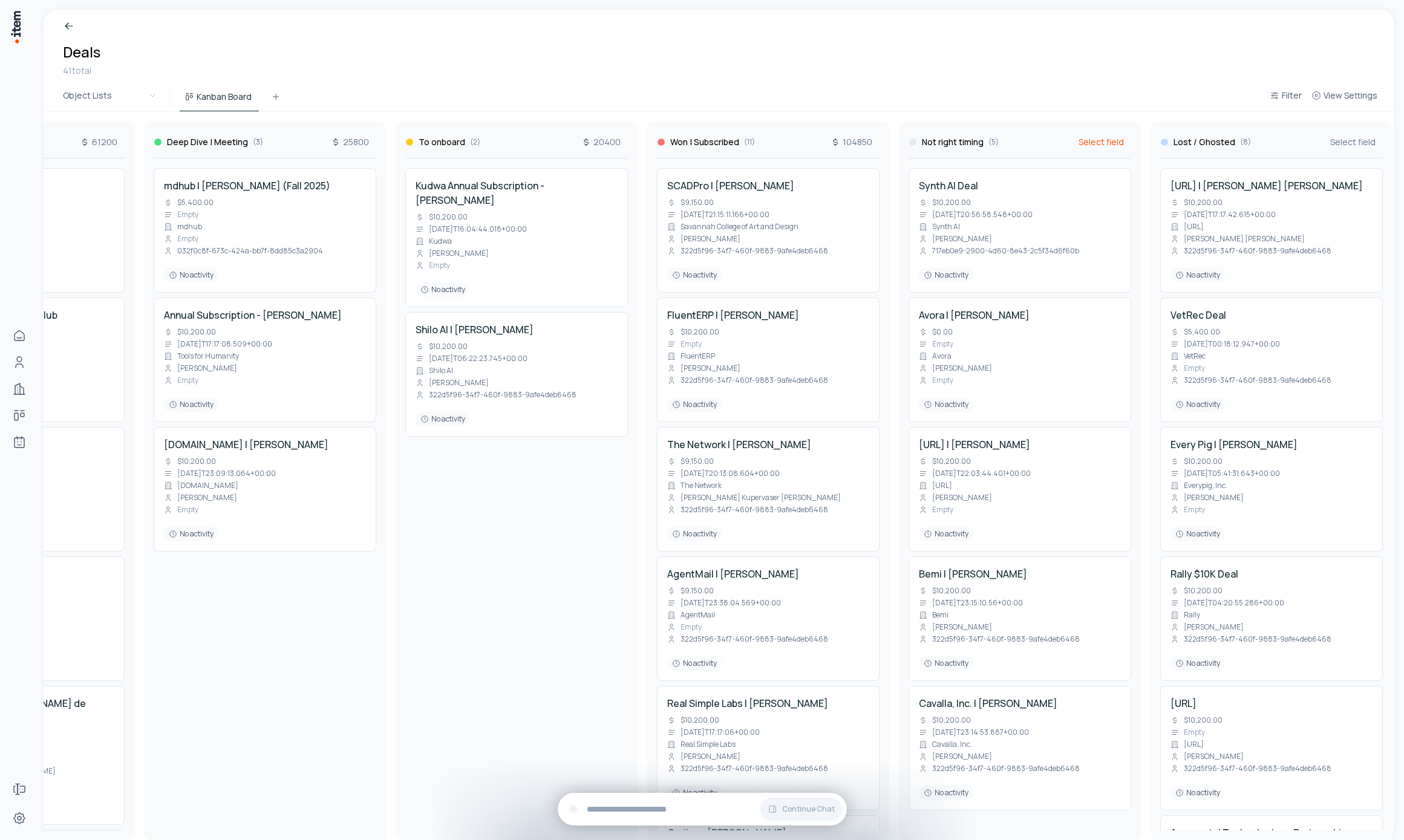
click at [1109, 144] on span "Select field" at bounding box center [1101, 142] width 46 height 12
click at [1103, 180] on span "Amount (USD)" at bounding box center [1158, 182] width 129 height 12
click at [1073, 69] on div "Breadcrumb Deals 41 total" at bounding box center [719, 49] width 1351 height 77
click at [1335, 137] on span "Select field" at bounding box center [1353, 142] width 46 height 12
click at [1293, 182] on span "Amount (USD)" at bounding box center [1323, 182] width 129 height 12
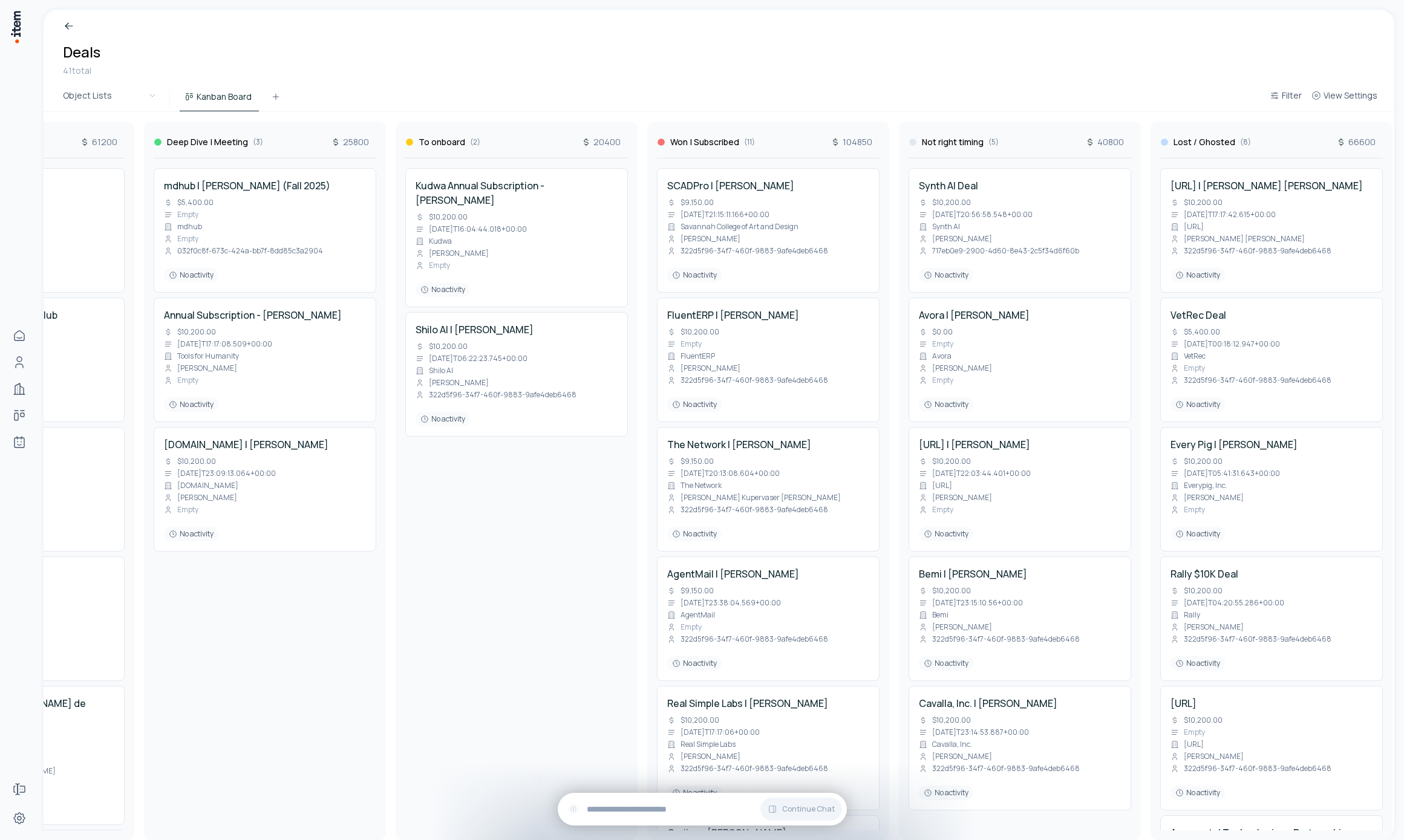
click at [950, 66] on div "Breadcrumb Deals 41 total" at bounding box center [719, 49] width 1351 height 77
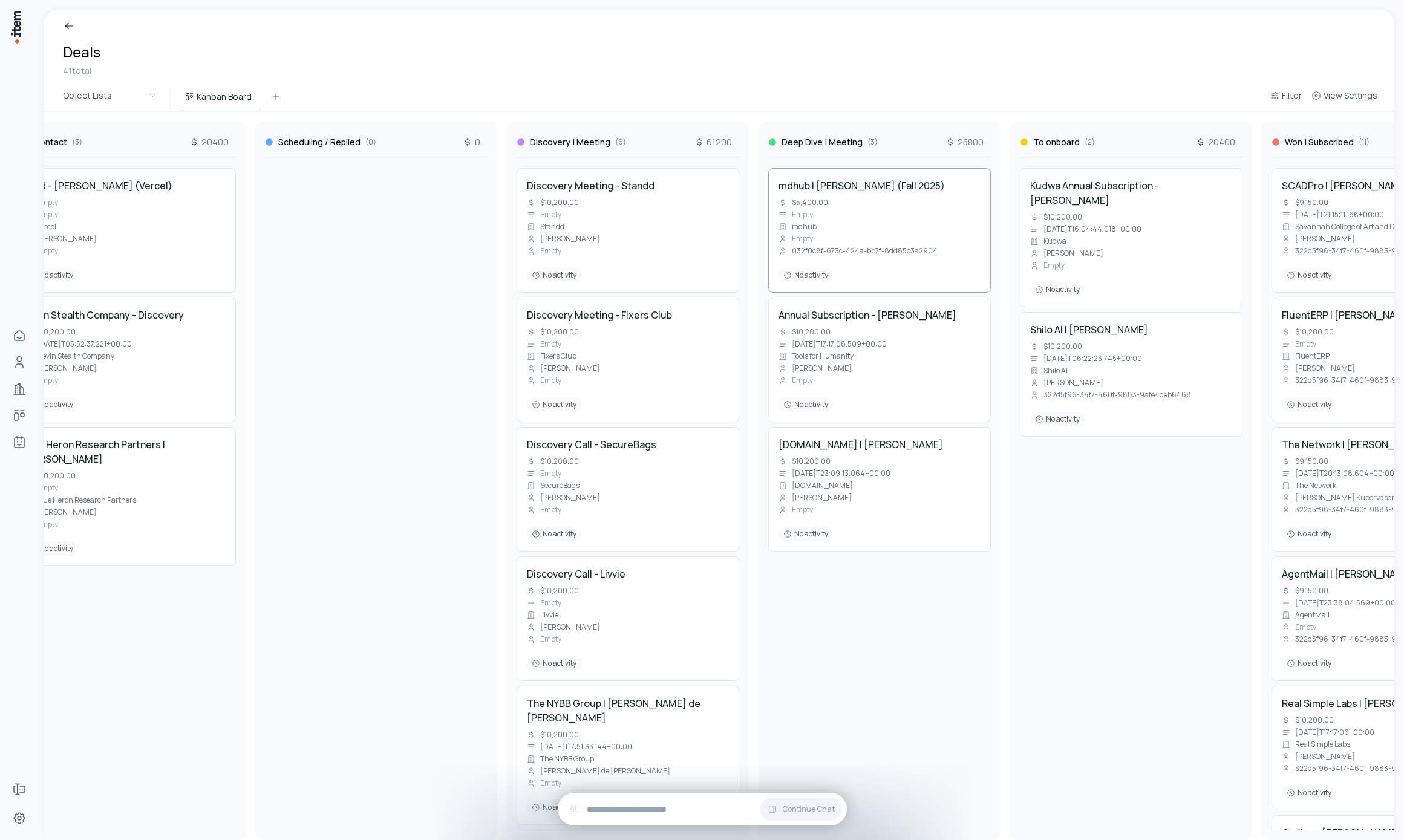
scroll to position [0, 0]
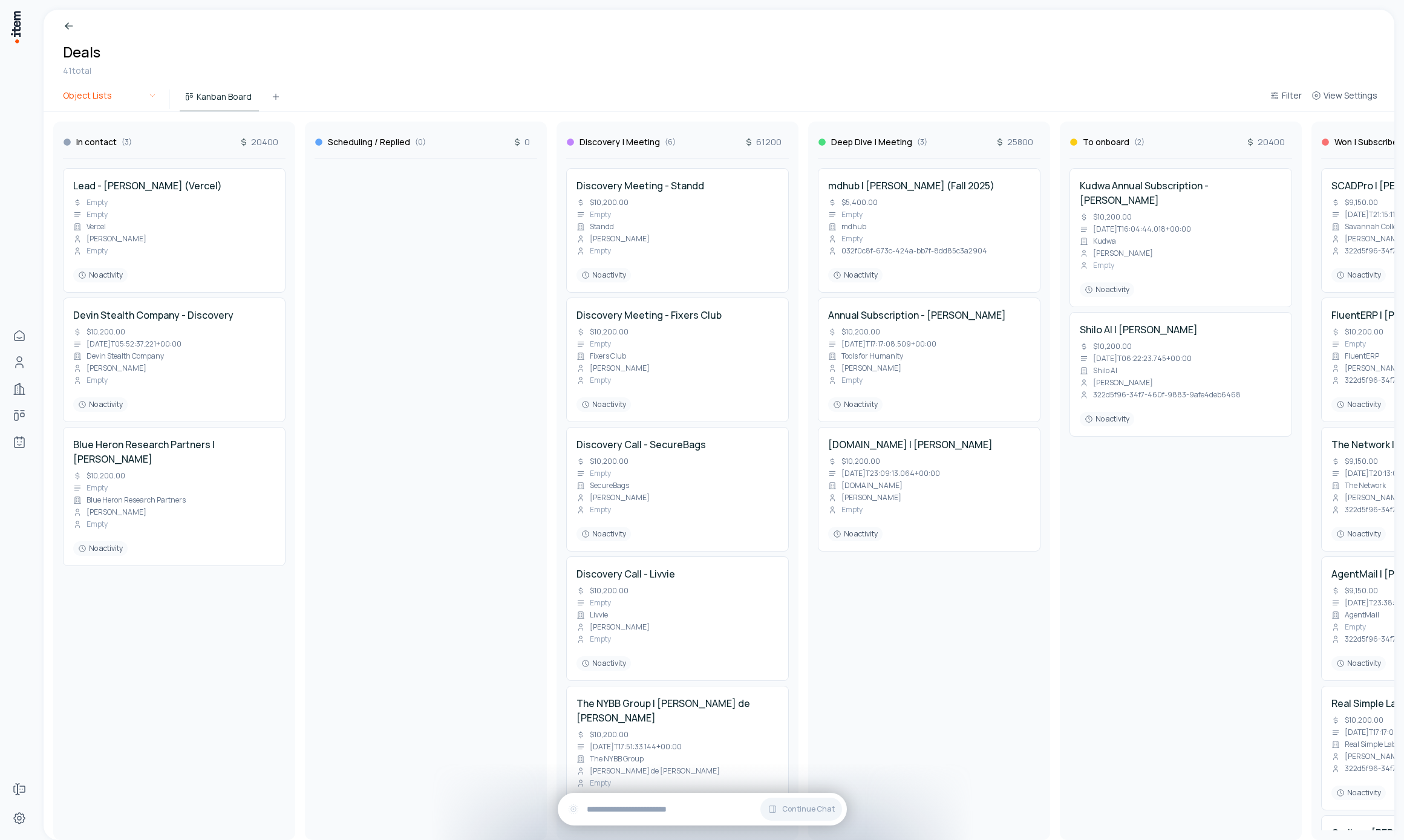
click at [115, 88] on html "Home People Companies Deals Agents Forms Settings Breadcrumb Deals 41 total Obj…" at bounding box center [702, 420] width 1404 height 840
click at [282, 68] on html "Home People Companies Deals Agents Forms Settings Breadcrumb Deals 41 total Obj…" at bounding box center [702, 420] width 1404 height 840
click at [127, 105] on html "Home People Companies Deals Agents Forms Settings Breadcrumb Deals 41 total Obj…" at bounding box center [702, 420] width 1404 height 840
click at [172, 60] on html "Home People Companies Deals Agents Forms Settings Breadcrumb Deals 41 total Obj…" at bounding box center [702, 420] width 1404 height 840
click at [154, 95] on html "Home People Companies Deals Agents Forms Settings Breadcrumb Deals 41 total Obj…" at bounding box center [702, 420] width 1404 height 840
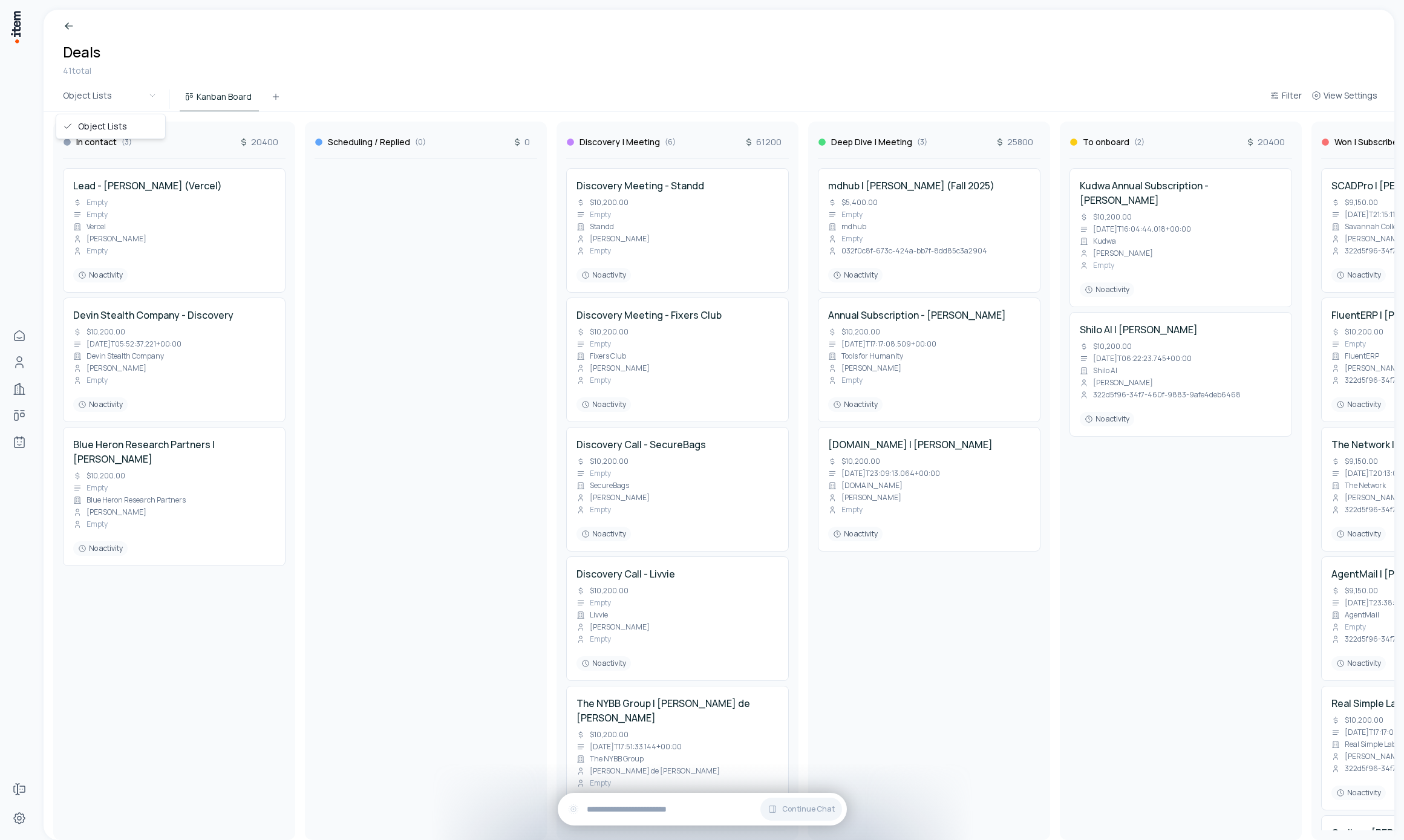
click at [147, 49] on html "Home People Companies Deals Agents Forms Settings Breadcrumb Deals 41 total Obj…" at bounding box center [702, 420] width 1404 height 840
drag, startPoint x: 109, startPoint y: 228, endPoint x: 348, endPoint y: 271, distance: 242.8
click at [347, 269] on div "In contact ( 3 ) 20400 Lead - Madison McIlwain (Vercel) Empty Empty Vercel Madi…" at bounding box center [1181, 476] width 2274 height 728
click at [428, 185] on h4 "Lead - Madison McIlwain (Vercel)" at bounding box center [399, 185] width 149 height 14
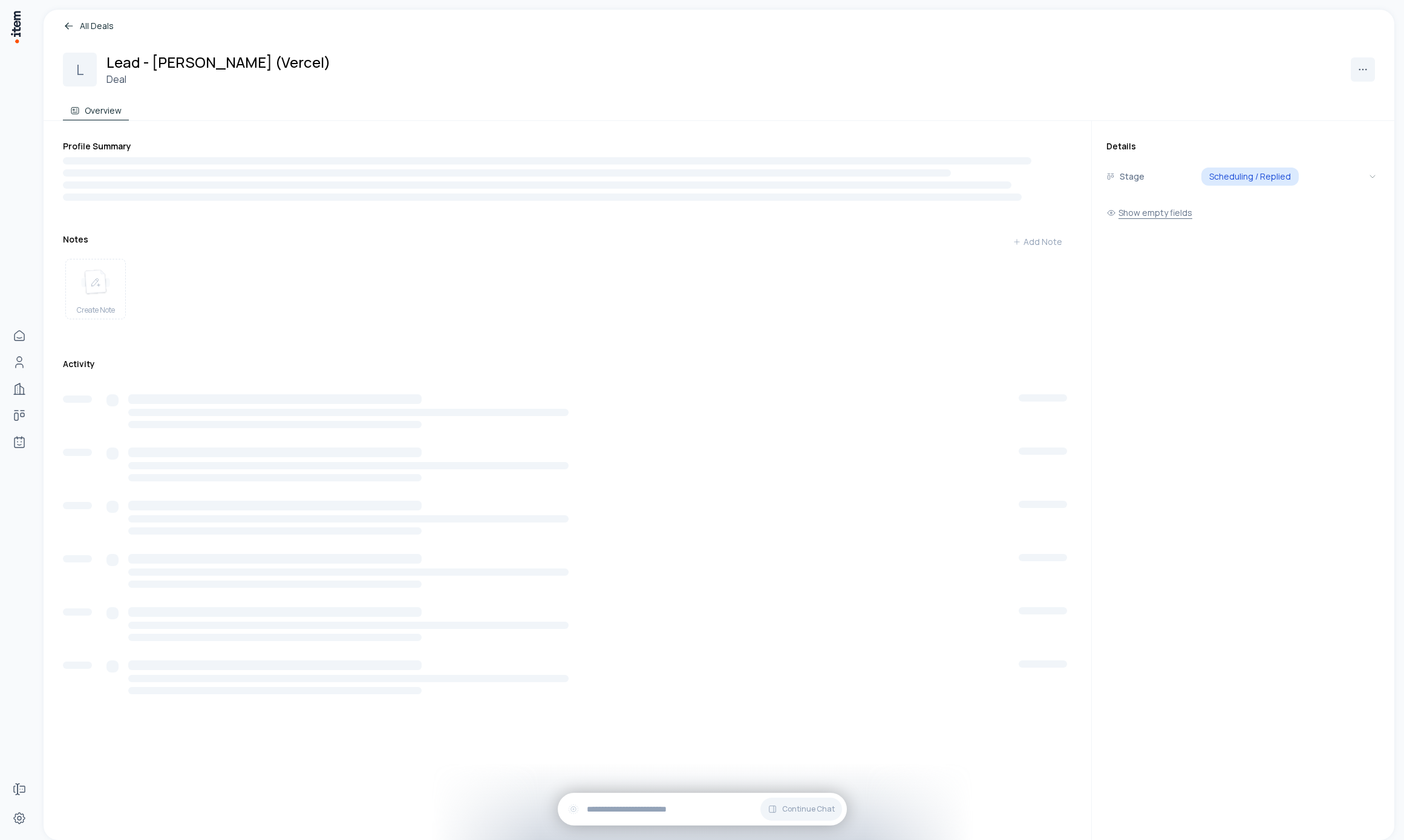
click at [1184, 213] on button "Show empty fields" at bounding box center [1149, 213] width 86 height 24
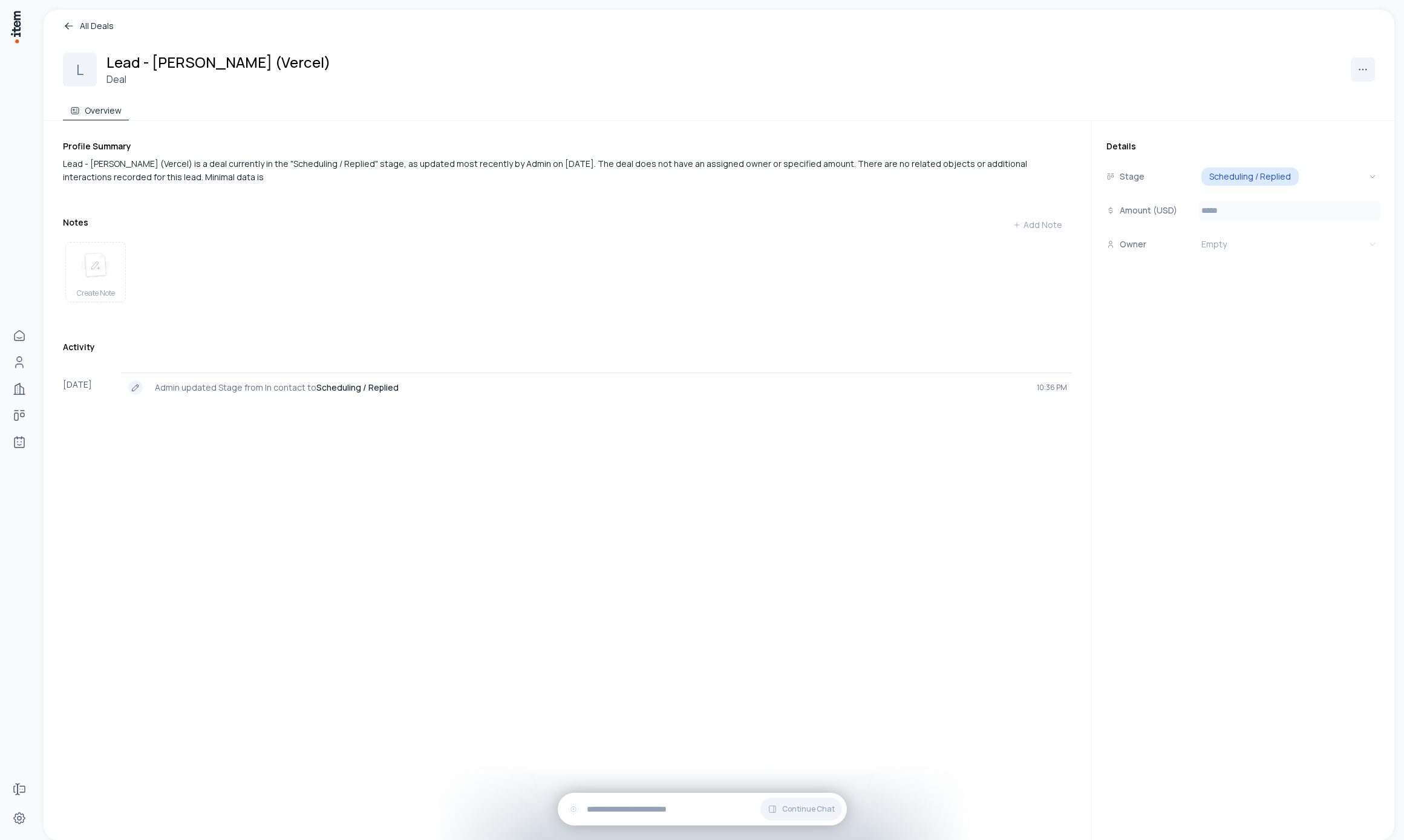
click at [1215, 218] on input "number" at bounding box center [1290, 210] width 181 height 19
type input "*****"
click at [768, 571] on div "Profile Summary Lead - Madison McIlwain (Vercel) is a deal currently in the "Sc…" at bounding box center [577, 481] width 1029 height 719
click at [1175, 206] on p "Amount (USD)" at bounding box center [1149, 210] width 57 height 13
click at [737, 504] on div "Profile Summary Lead - Madison McIlwain (Vercel) is a deal currently valued at …" at bounding box center [577, 481] width 1029 height 719
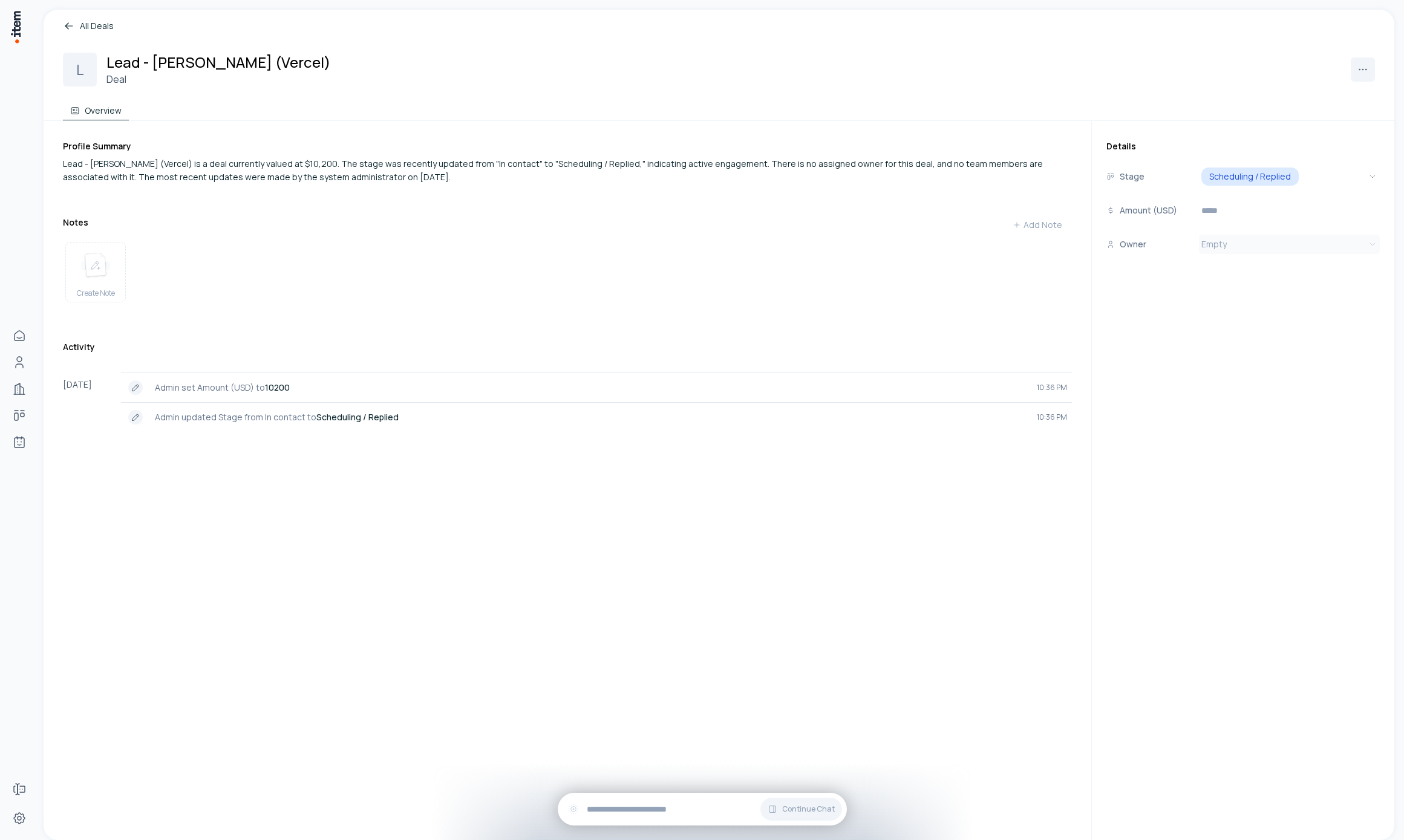
click at [1225, 238] on html "Home People Companies Deals Agents Forms Settings All Deals L Lead - Madison Mc…" at bounding box center [702, 420] width 1404 height 840
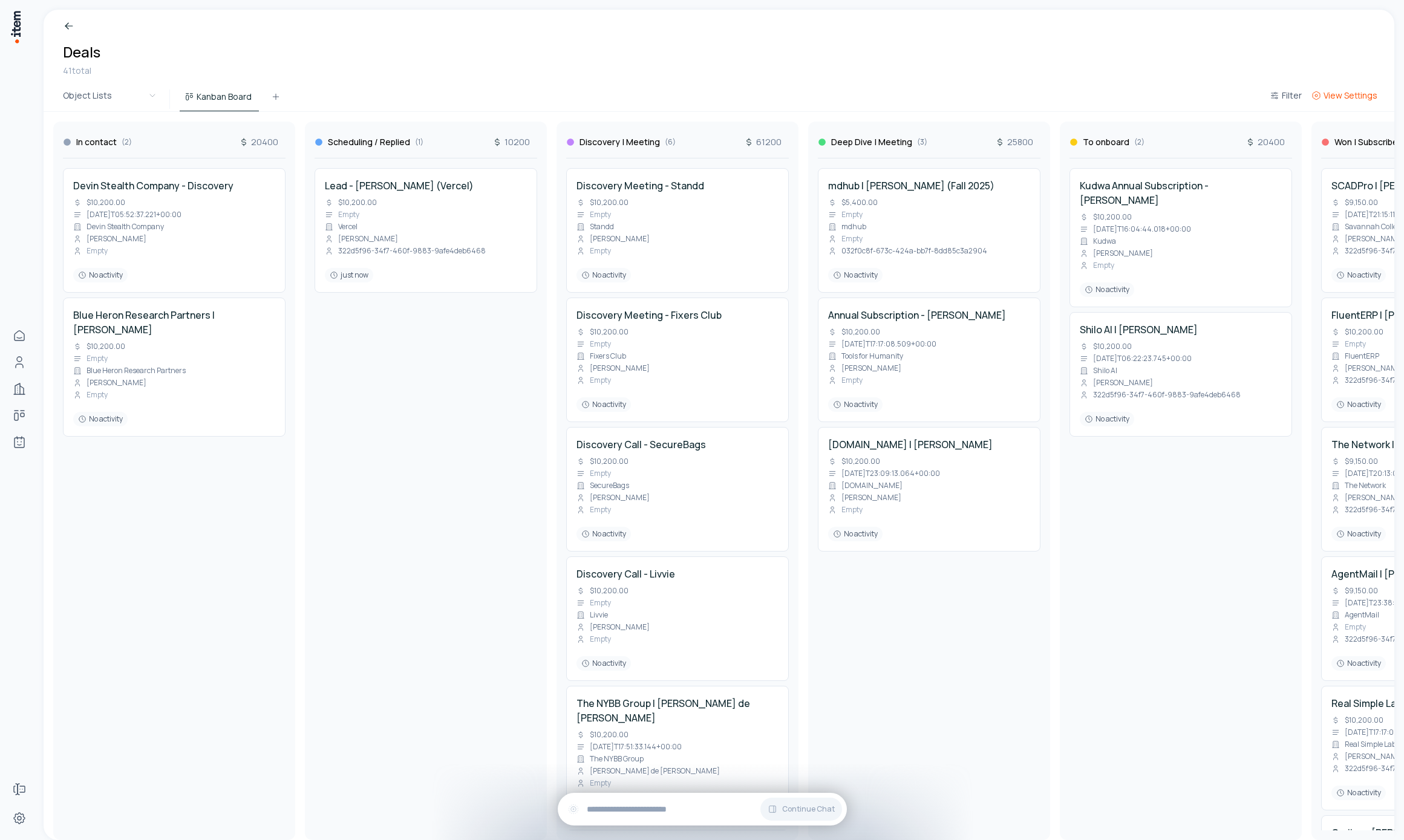
click at [1325, 98] on span "View Settings" at bounding box center [1350, 95] width 54 height 12
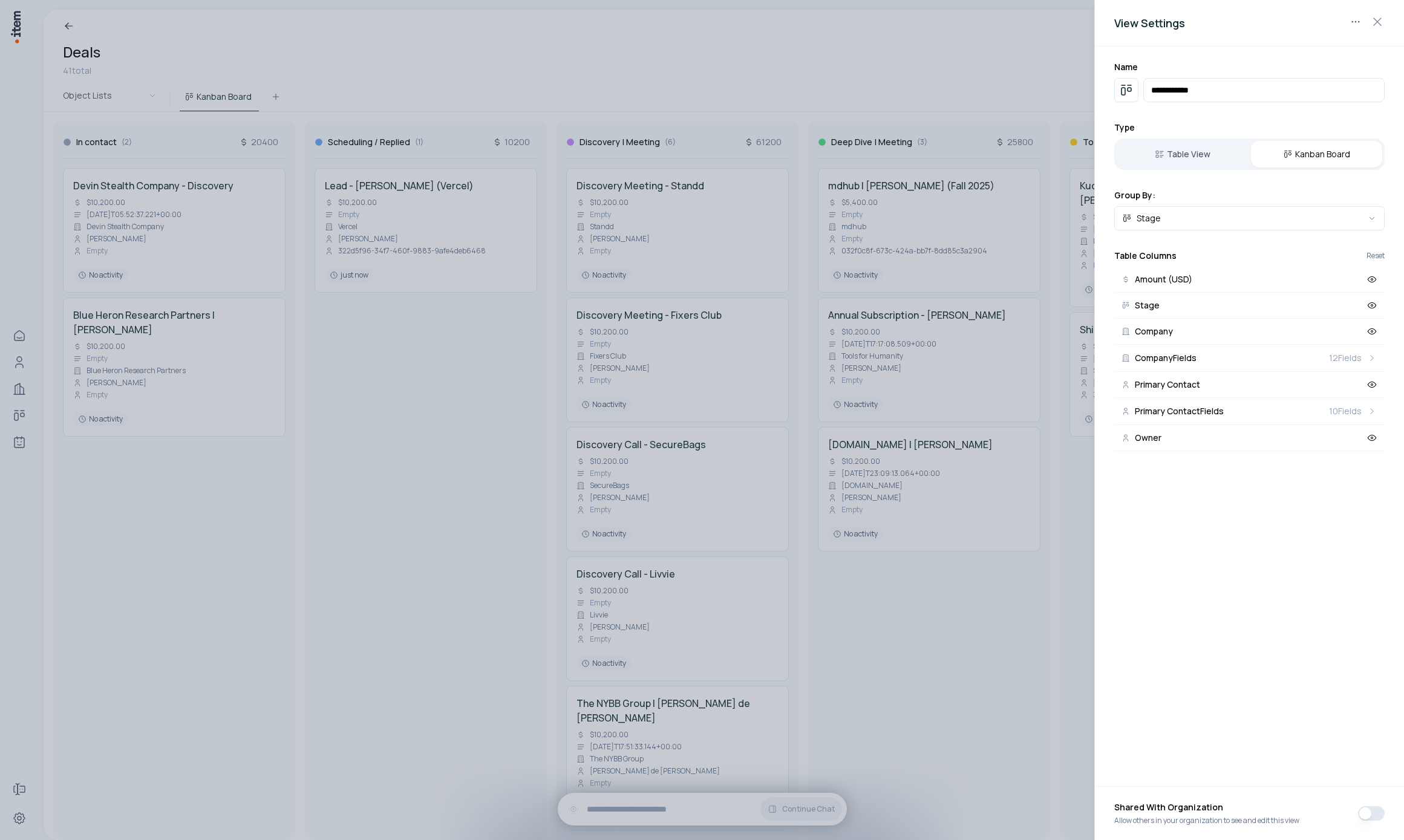
click at [783, 92] on div at bounding box center [702, 420] width 1404 height 840
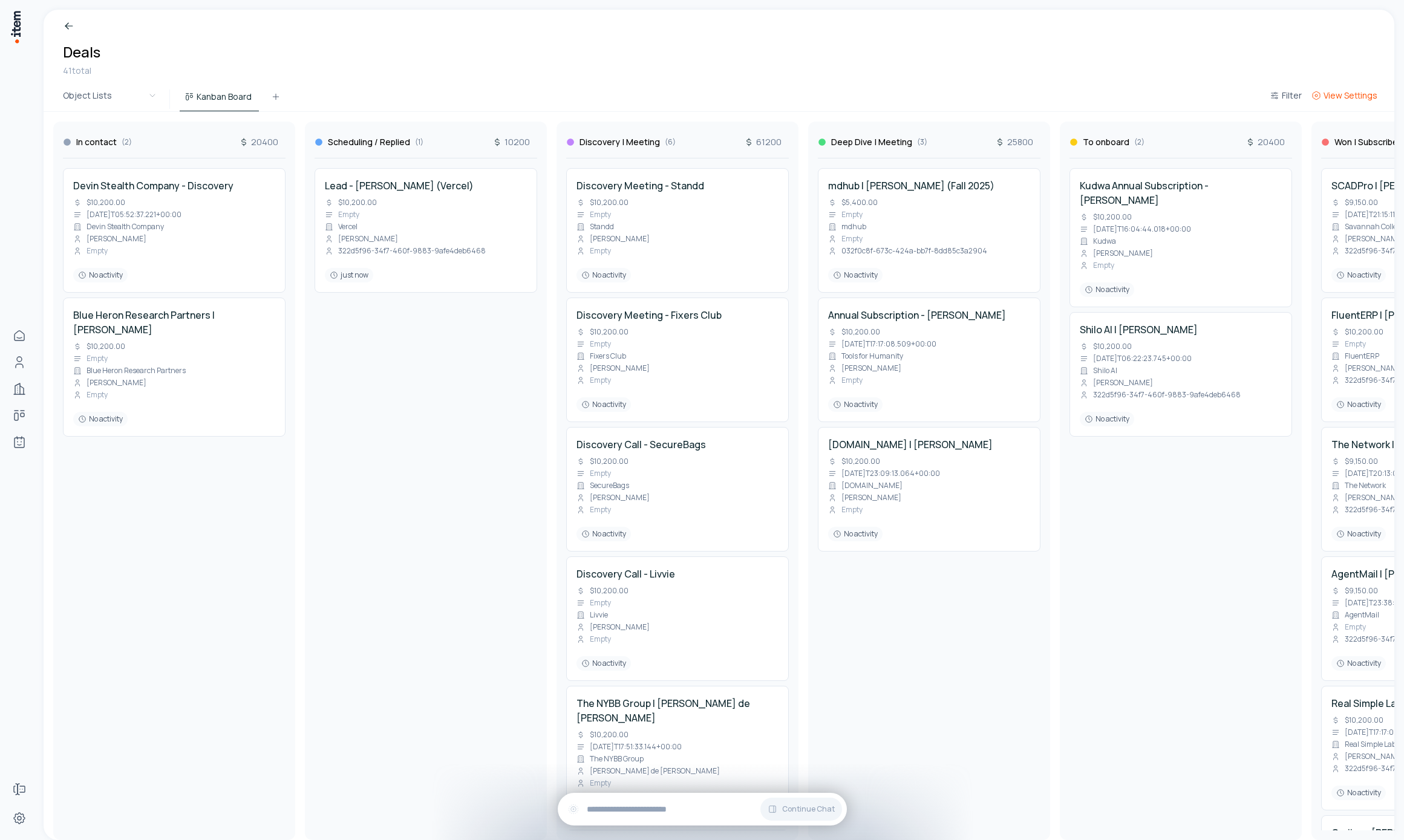
click at [1351, 92] on span "View Settings" at bounding box center [1350, 95] width 54 height 12
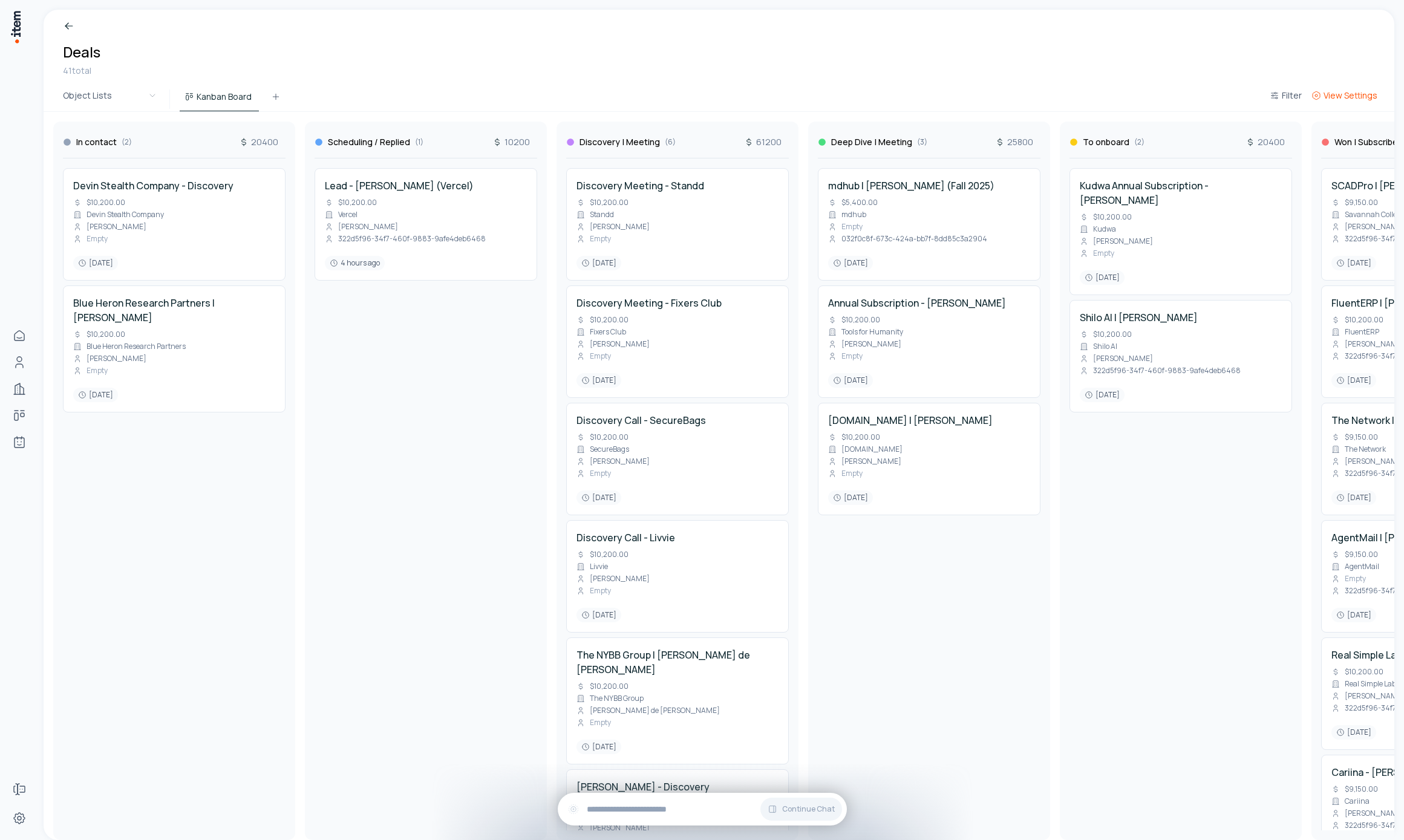
click at [1345, 99] on span "View Settings" at bounding box center [1350, 95] width 54 height 12
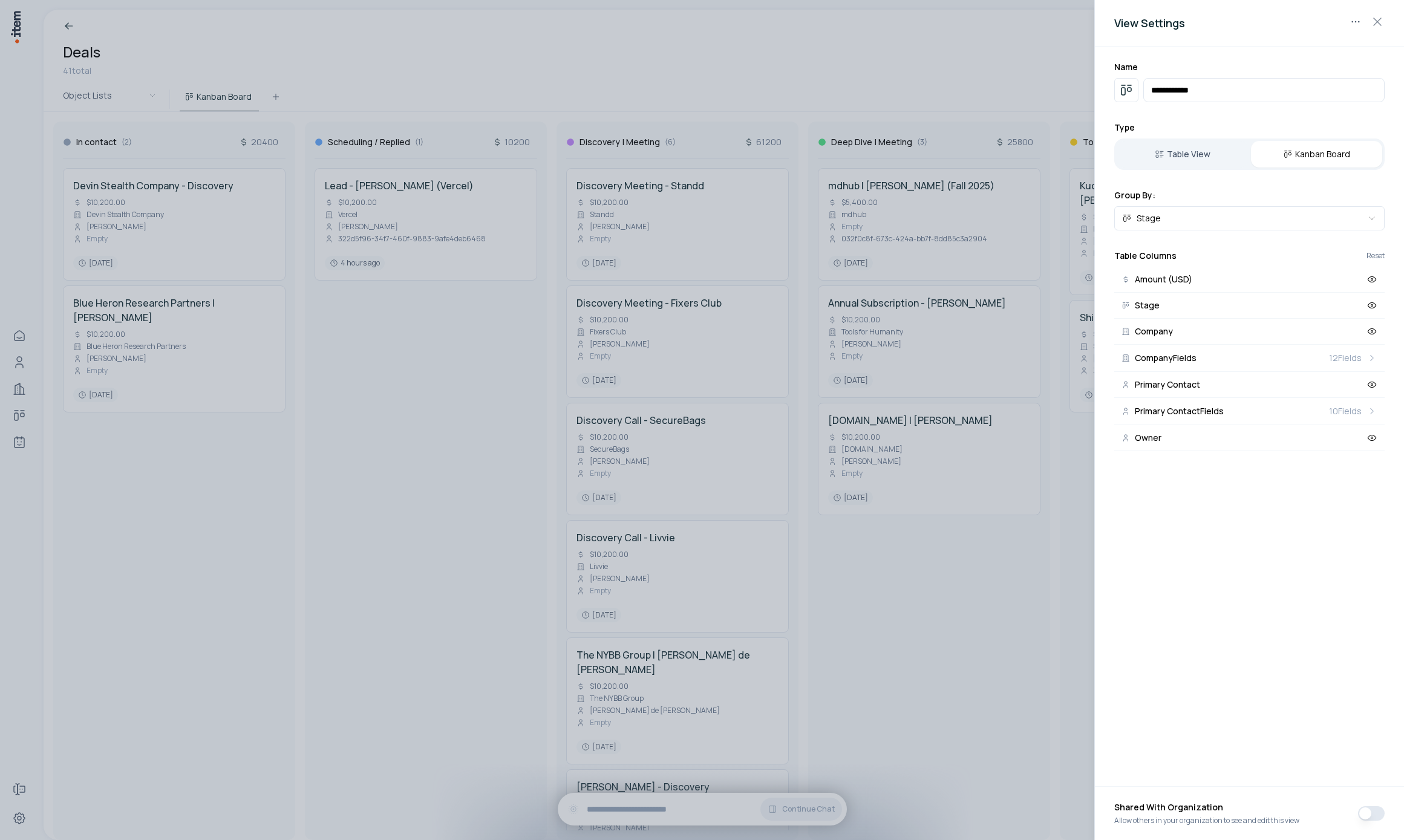
click at [1370, 815] on button "button" at bounding box center [1371, 813] width 27 height 14
click at [601, 69] on div at bounding box center [702, 420] width 1404 height 840
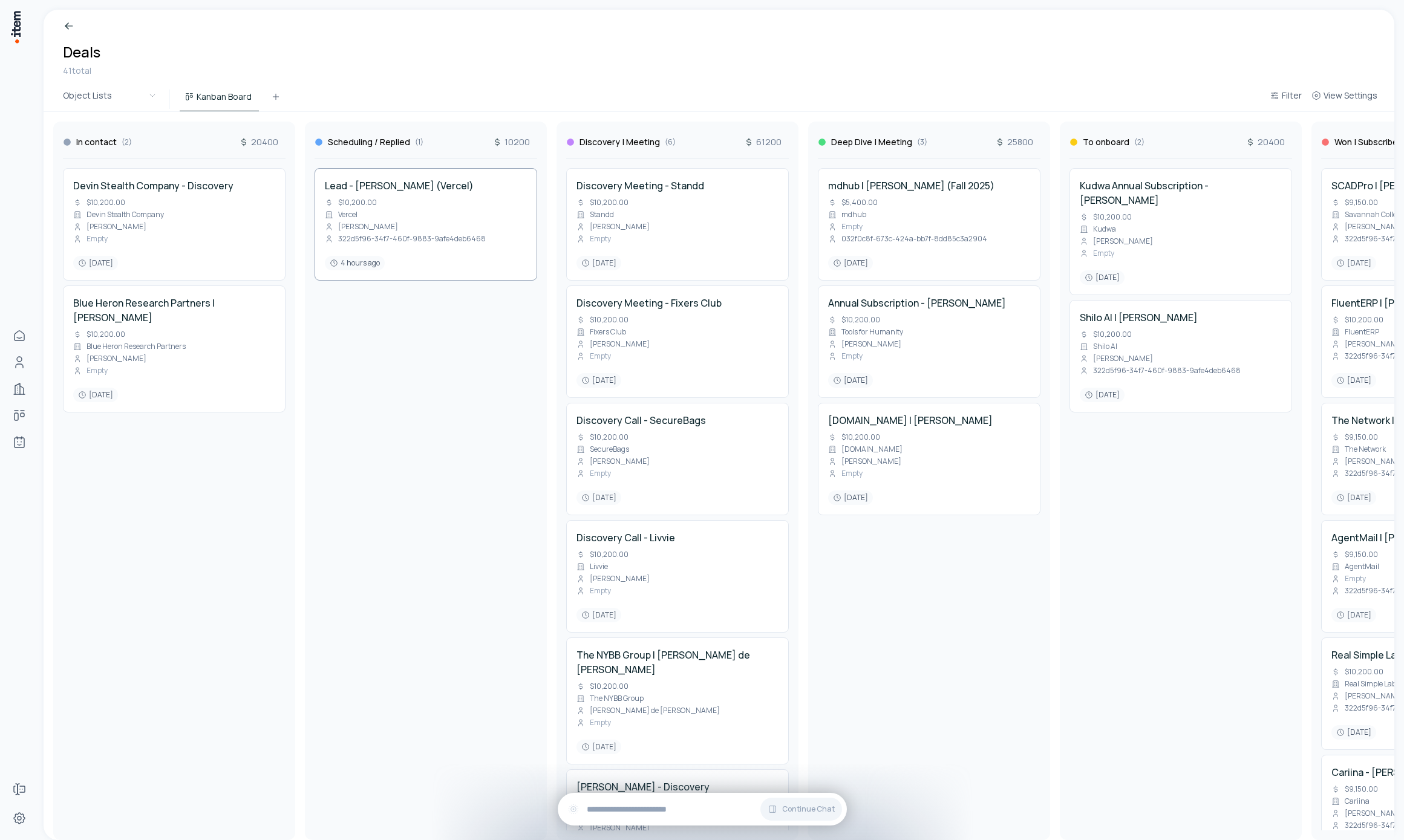
click at [409, 179] on div "In contact ( 2 ) 20400 Devin Stealth Company - Discovery $10,200.00 Devin Steal…" at bounding box center [1181, 476] width 2274 height 728
click at [426, 208] on div "Lead - Madison McIlwain (Vercel) $10,200.00 Vercel Madison McIlwain 322d5f96-34…" at bounding box center [426, 224] width 202 height 92
click at [659, 188] on h4 "Discovery Meeting - Standd" at bounding box center [640, 185] width 127 height 14
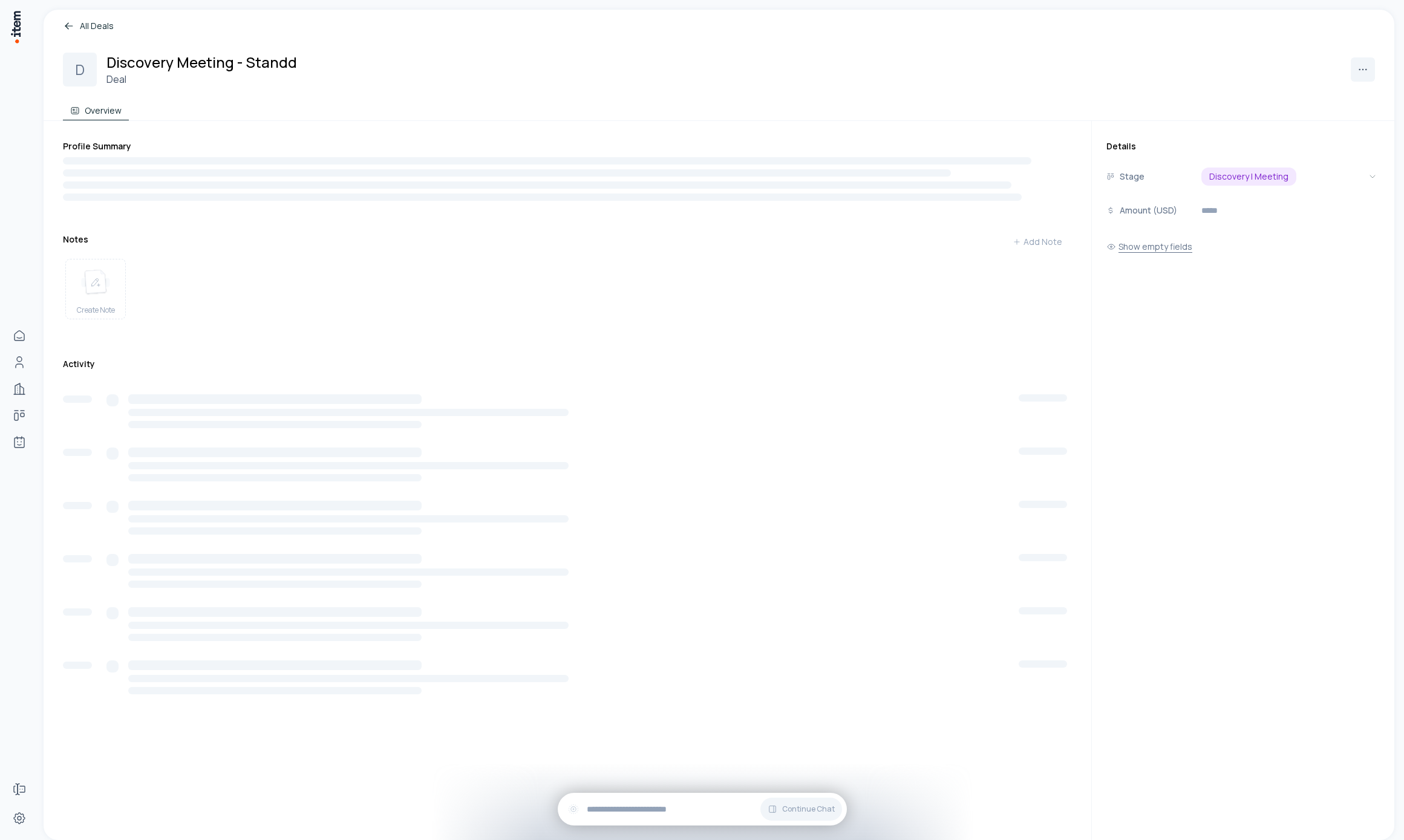
click at [1135, 247] on button "Show empty fields" at bounding box center [1149, 247] width 86 height 24
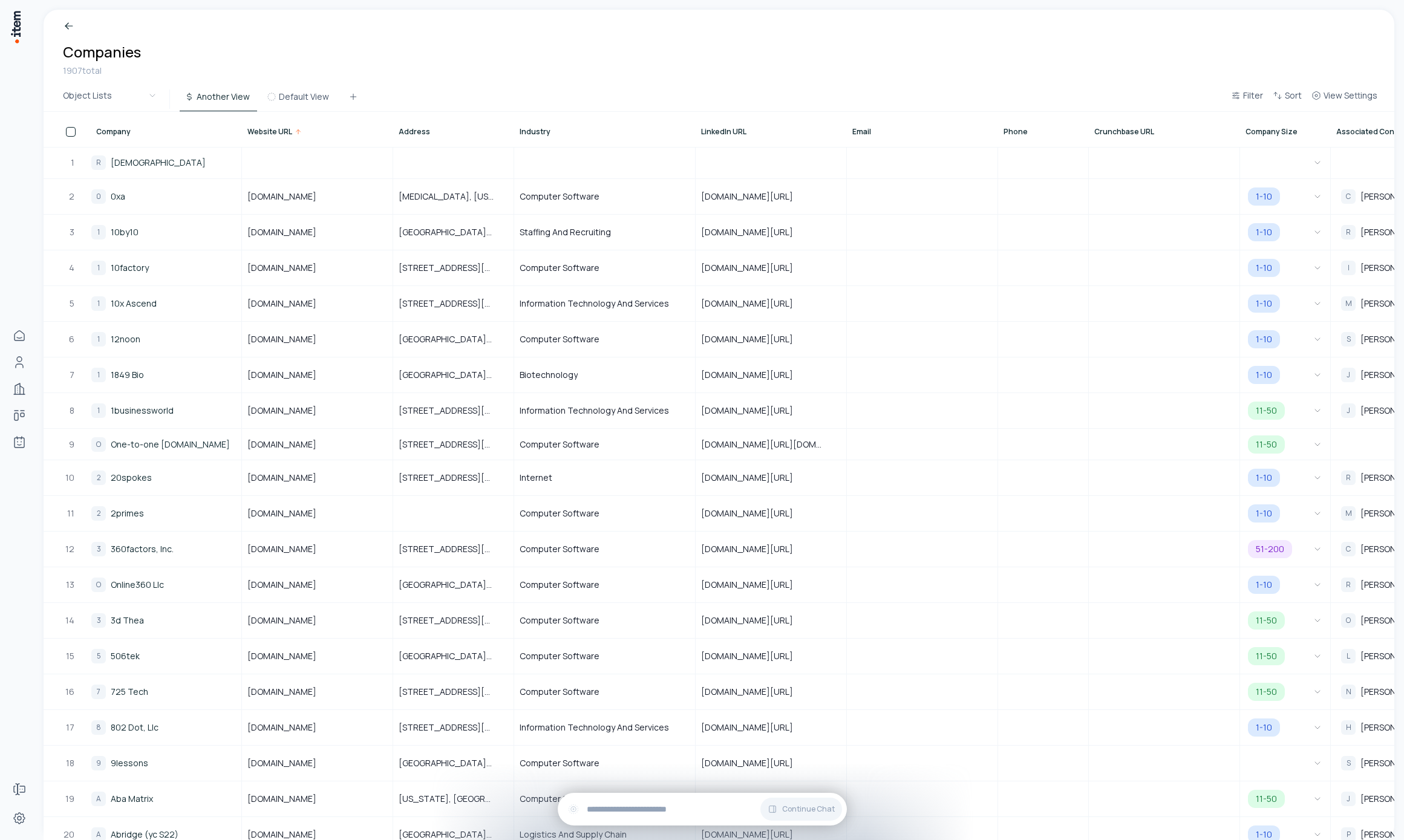
click at [105, 134] on span "Company" at bounding box center [113, 132] width 34 height 10
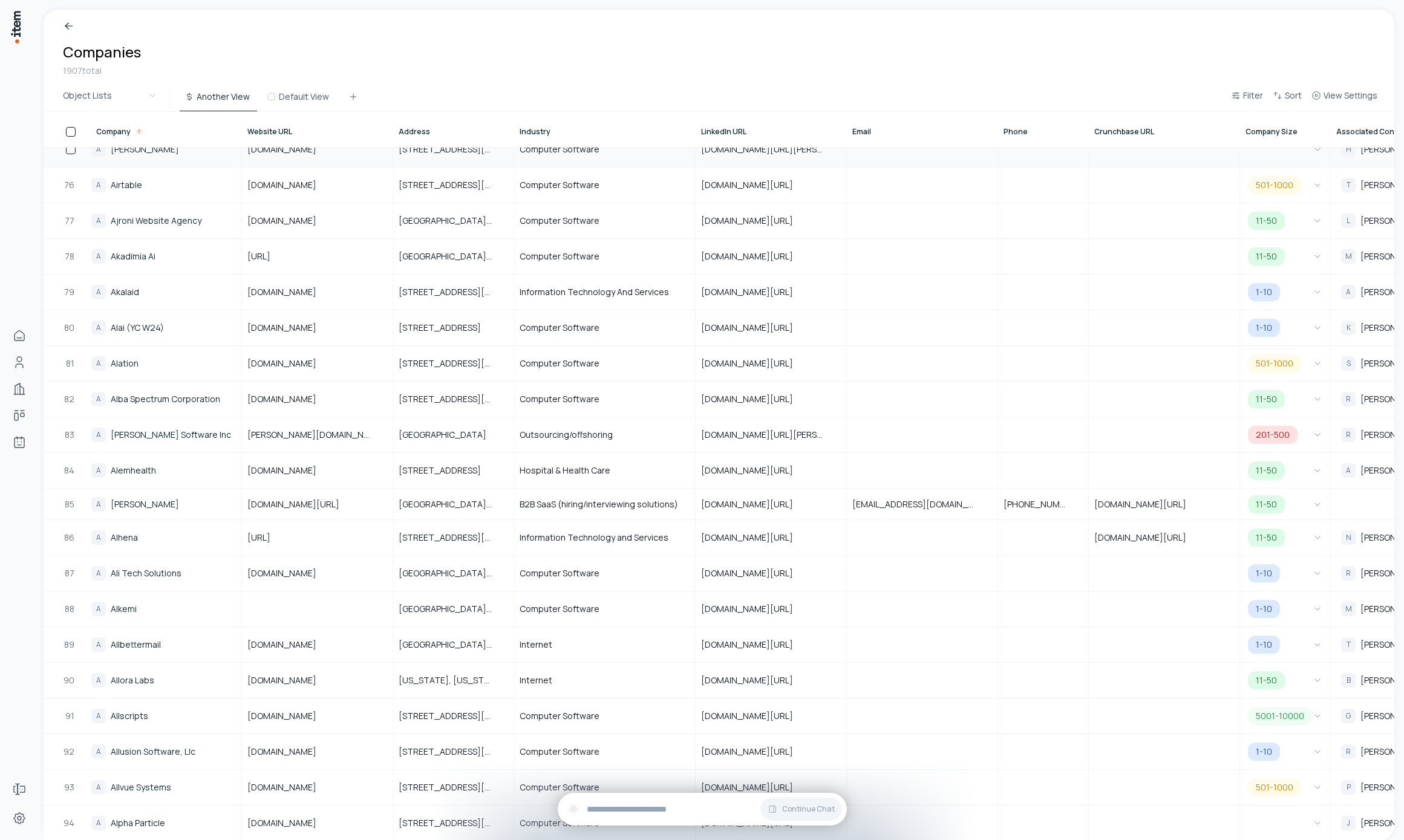
scroll to position [3027, 0]
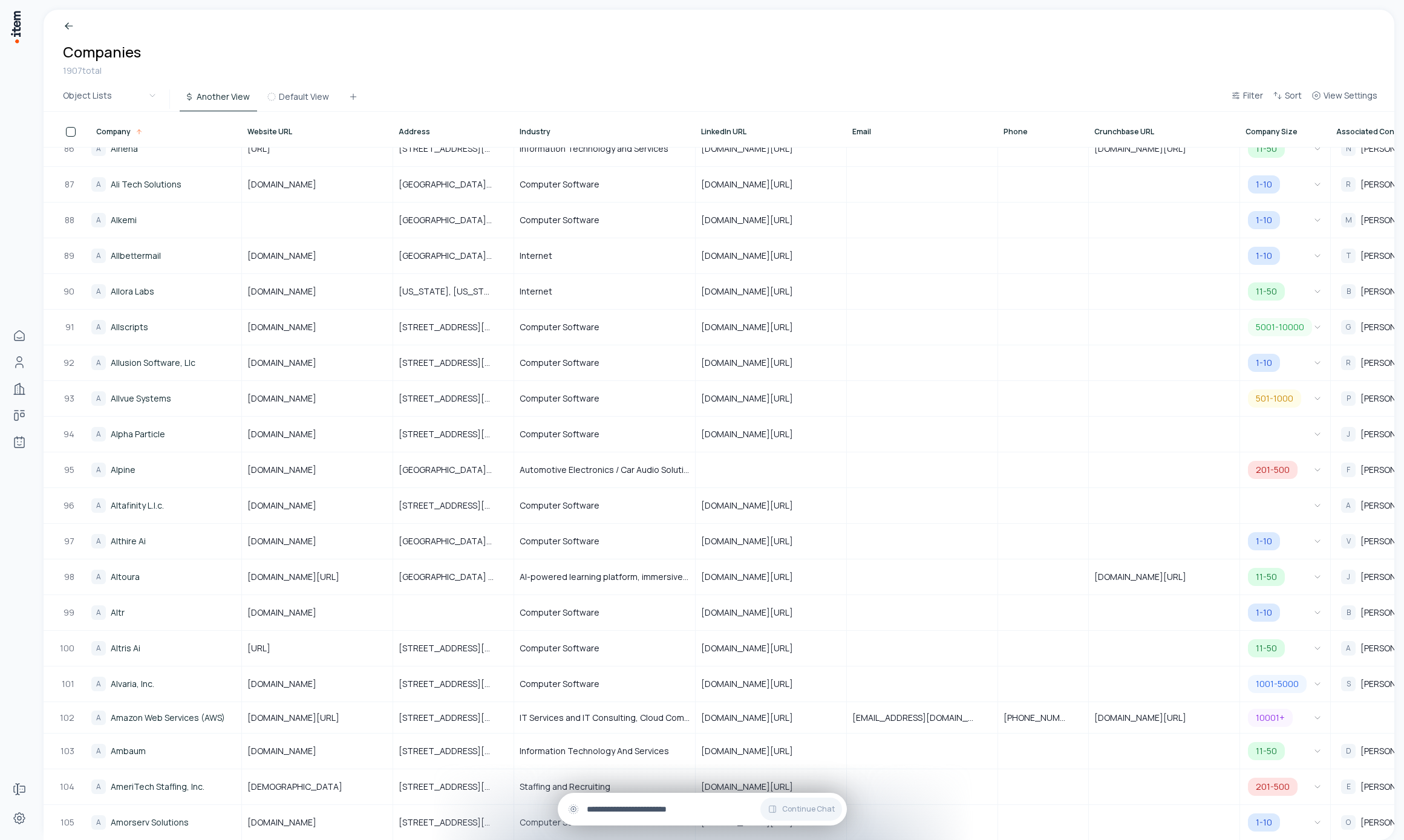
click at [652, 809] on input "text" at bounding box center [712, 809] width 250 height 13
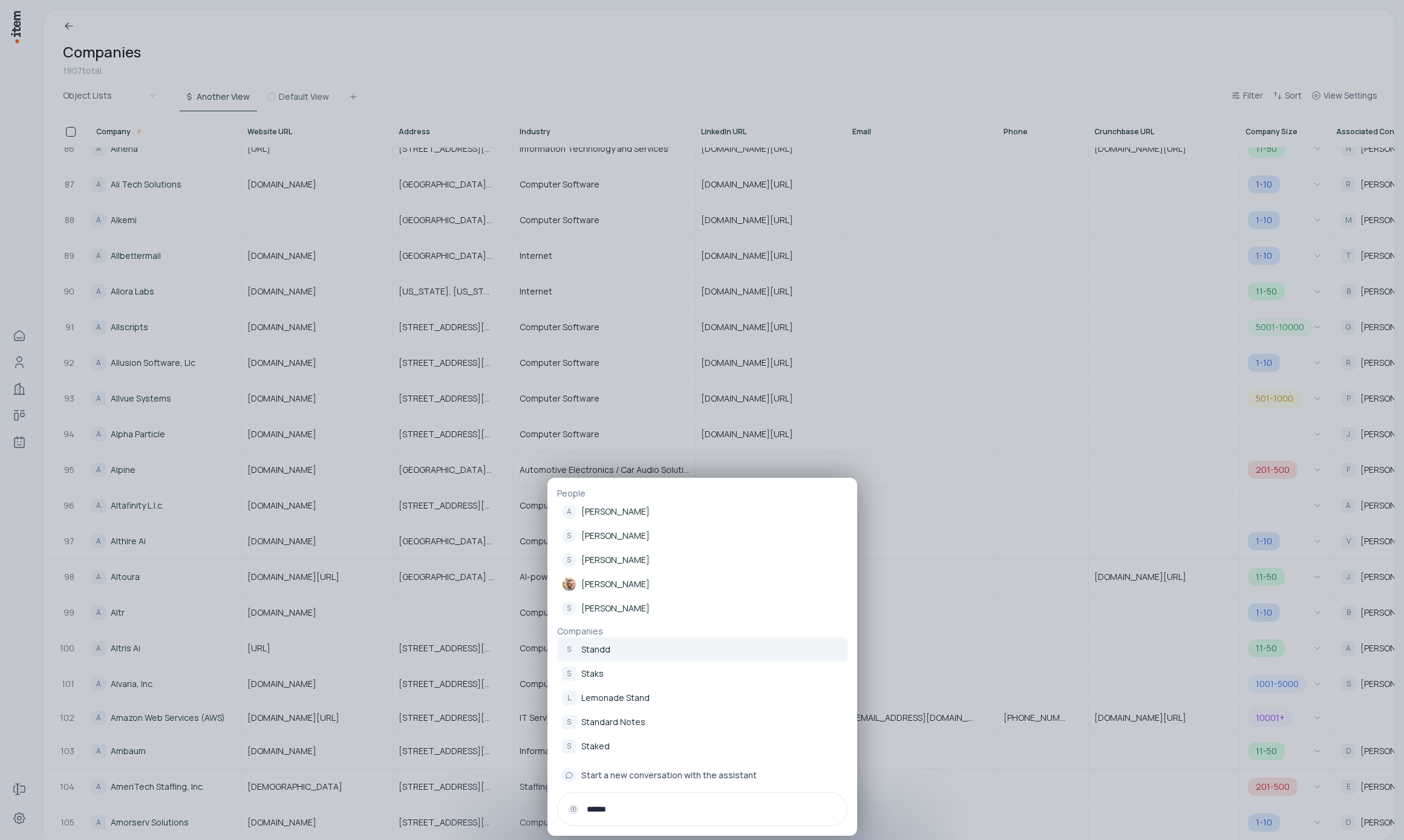
type input "******"
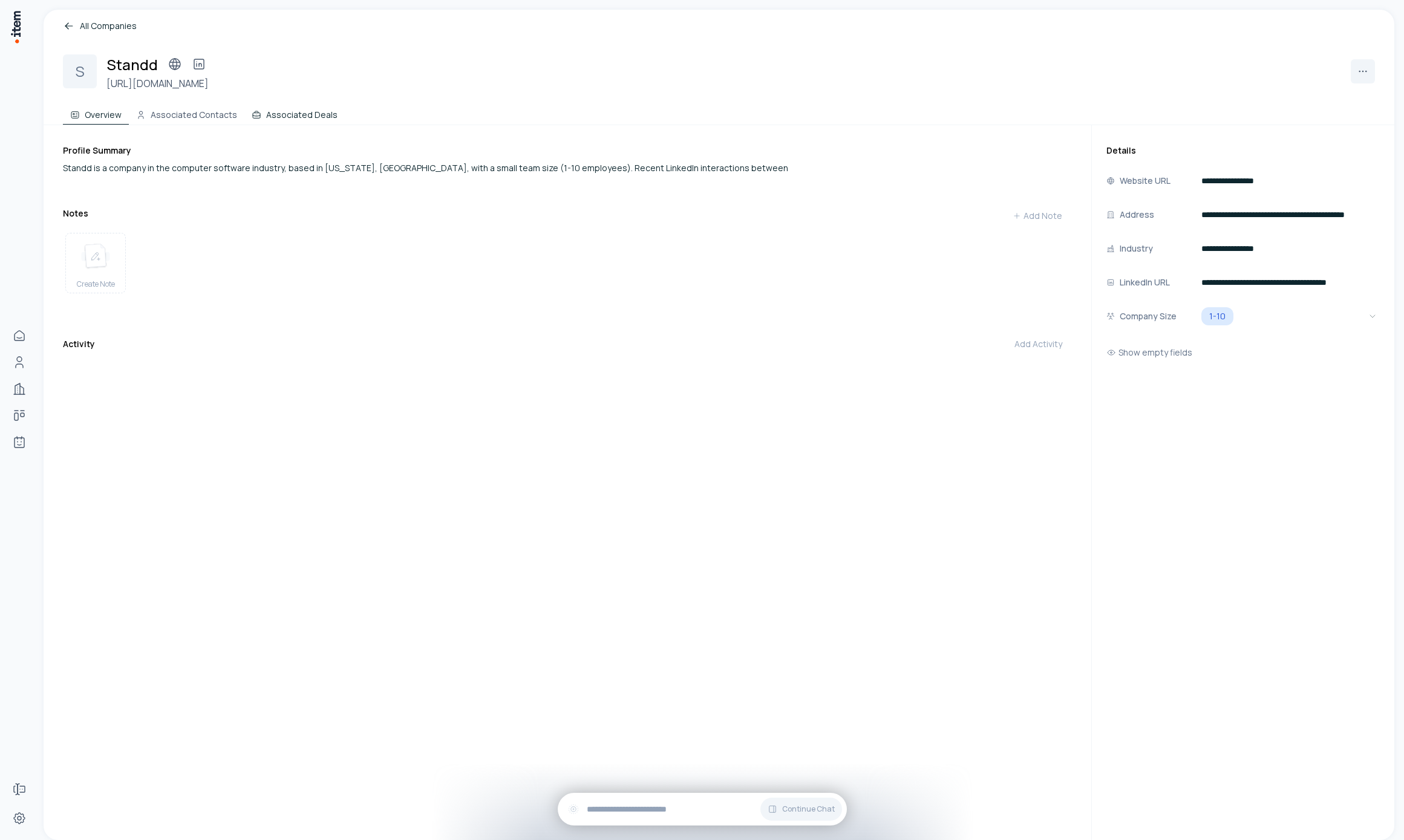
click at [277, 109] on button "Associated Deals" at bounding box center [294, 112] width 101 height 24
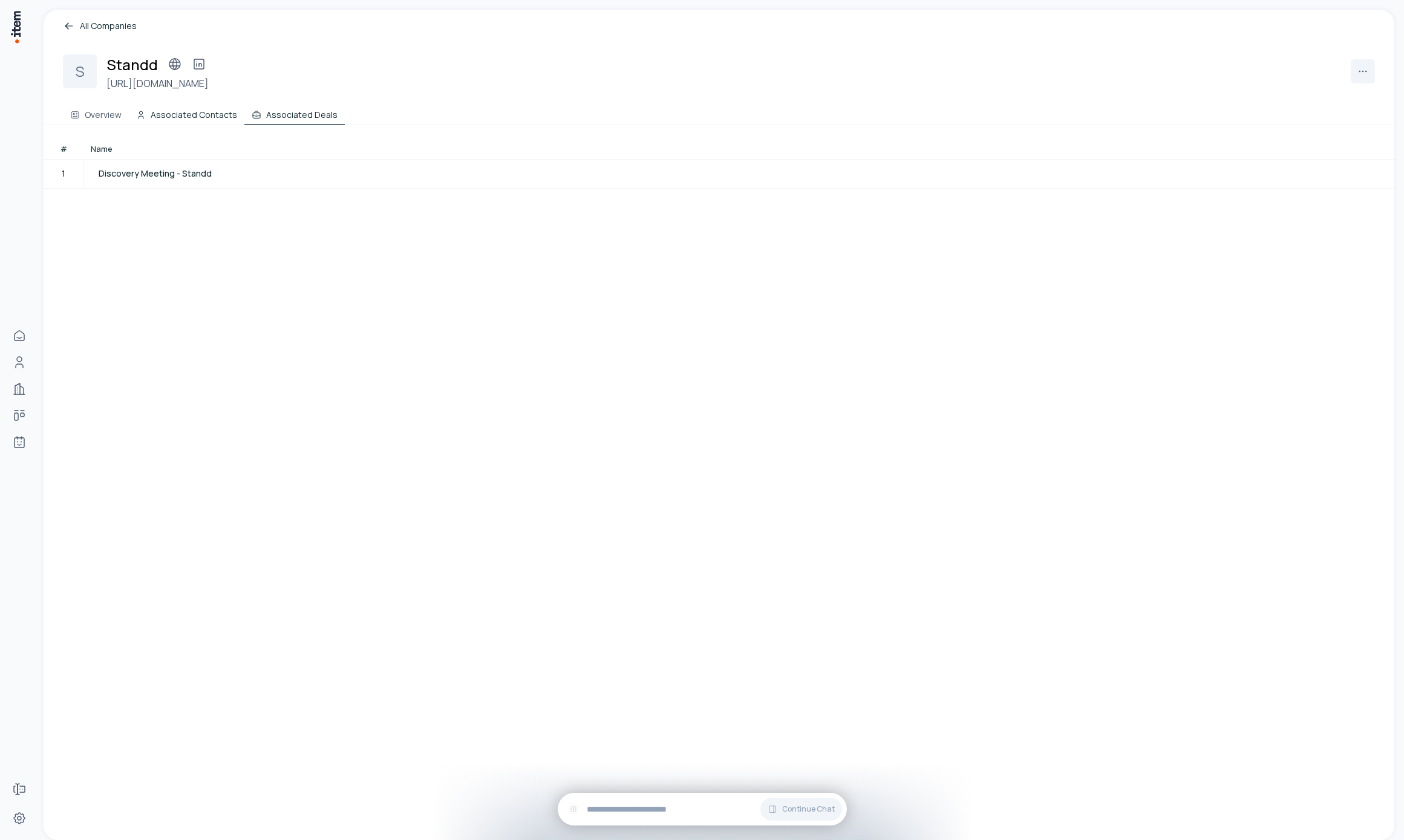
click at [185, 113] on button "Associated Contacts" at bounding box center [186, 112] width 115 height 24
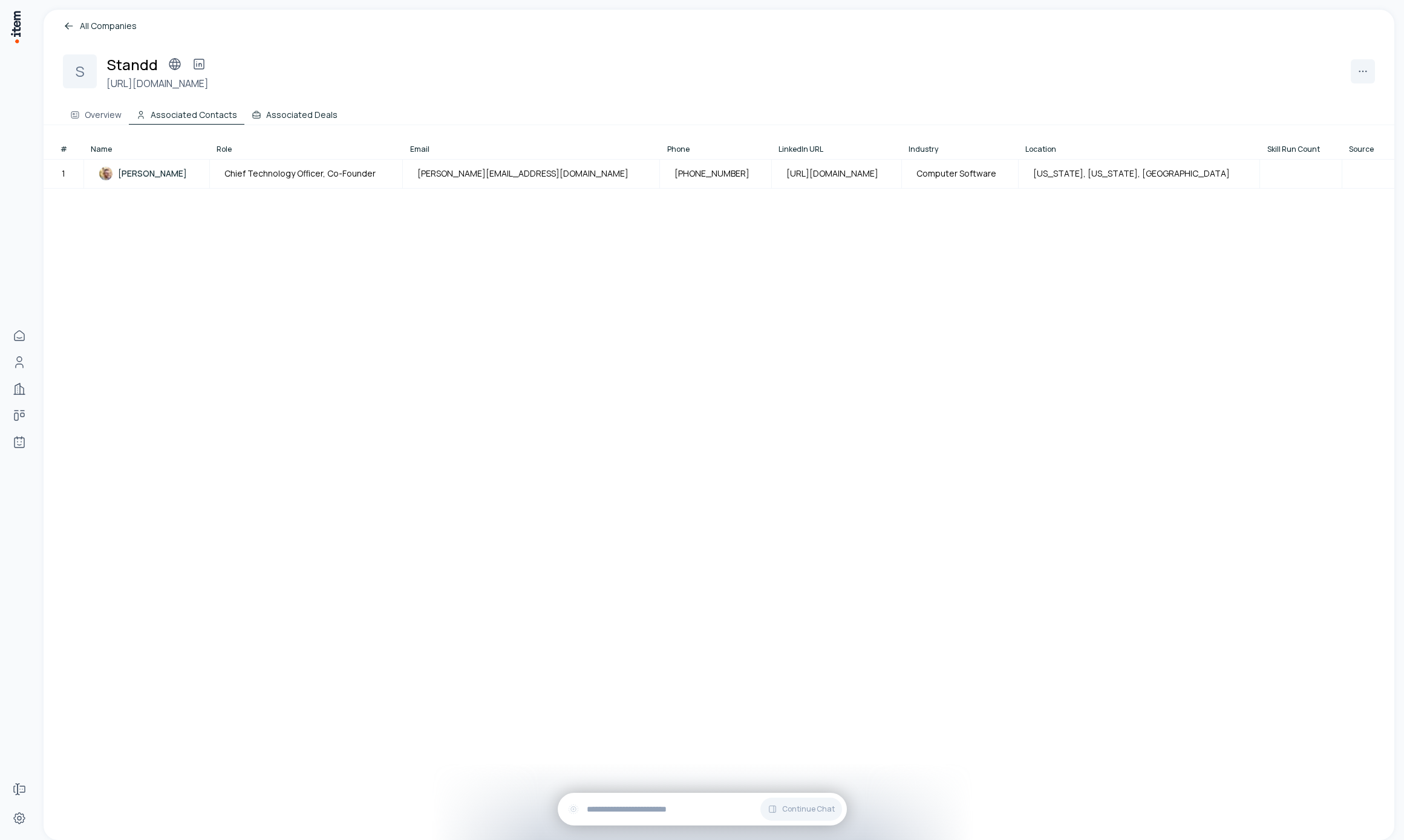
click at [267, 115] on button "Associated Deals" at bounding box center [294, 112] width 101 height 24
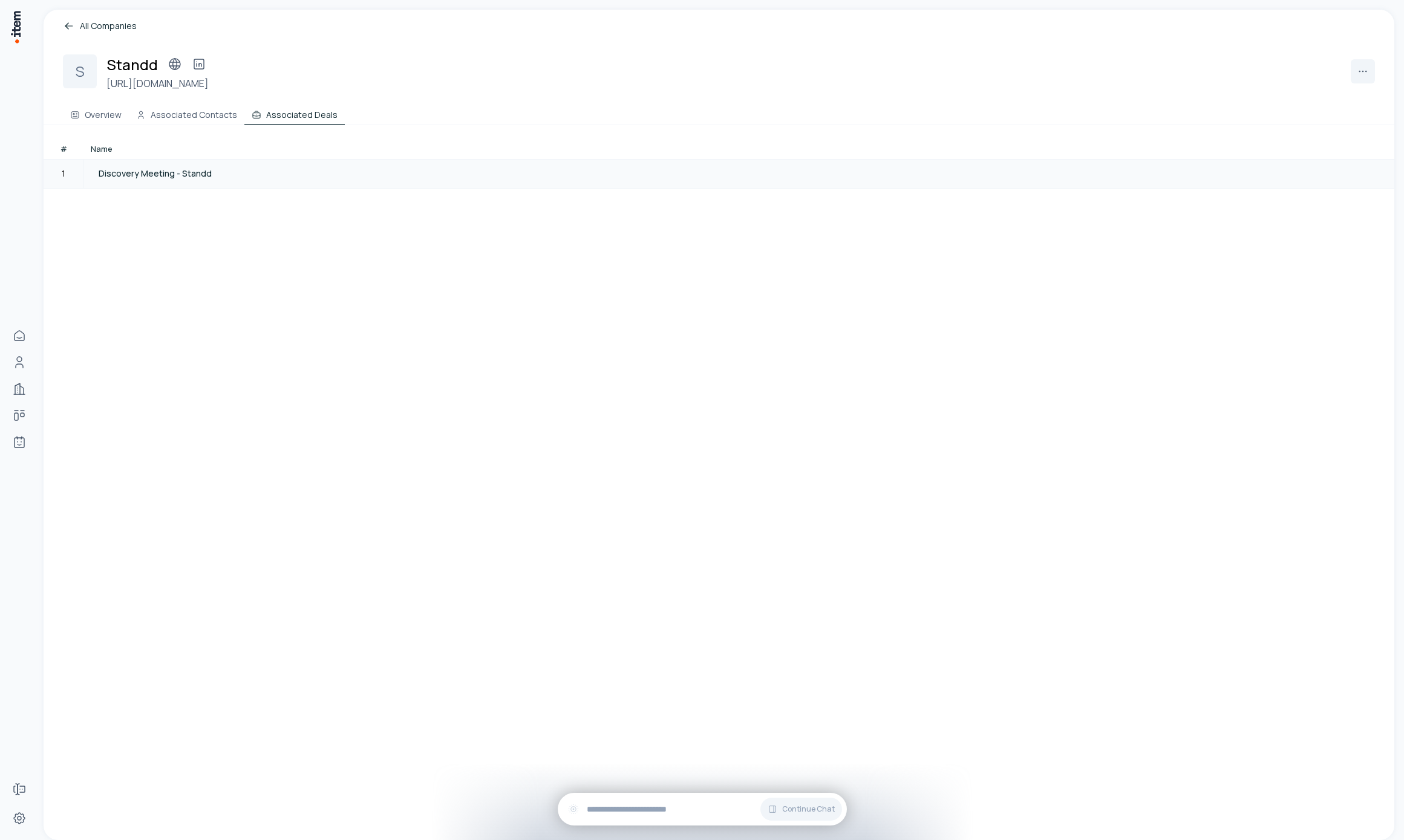
click at [147, 172] on span "Discovery Meeting - Standd" at bounding box center [155, 173] width 113 height 12
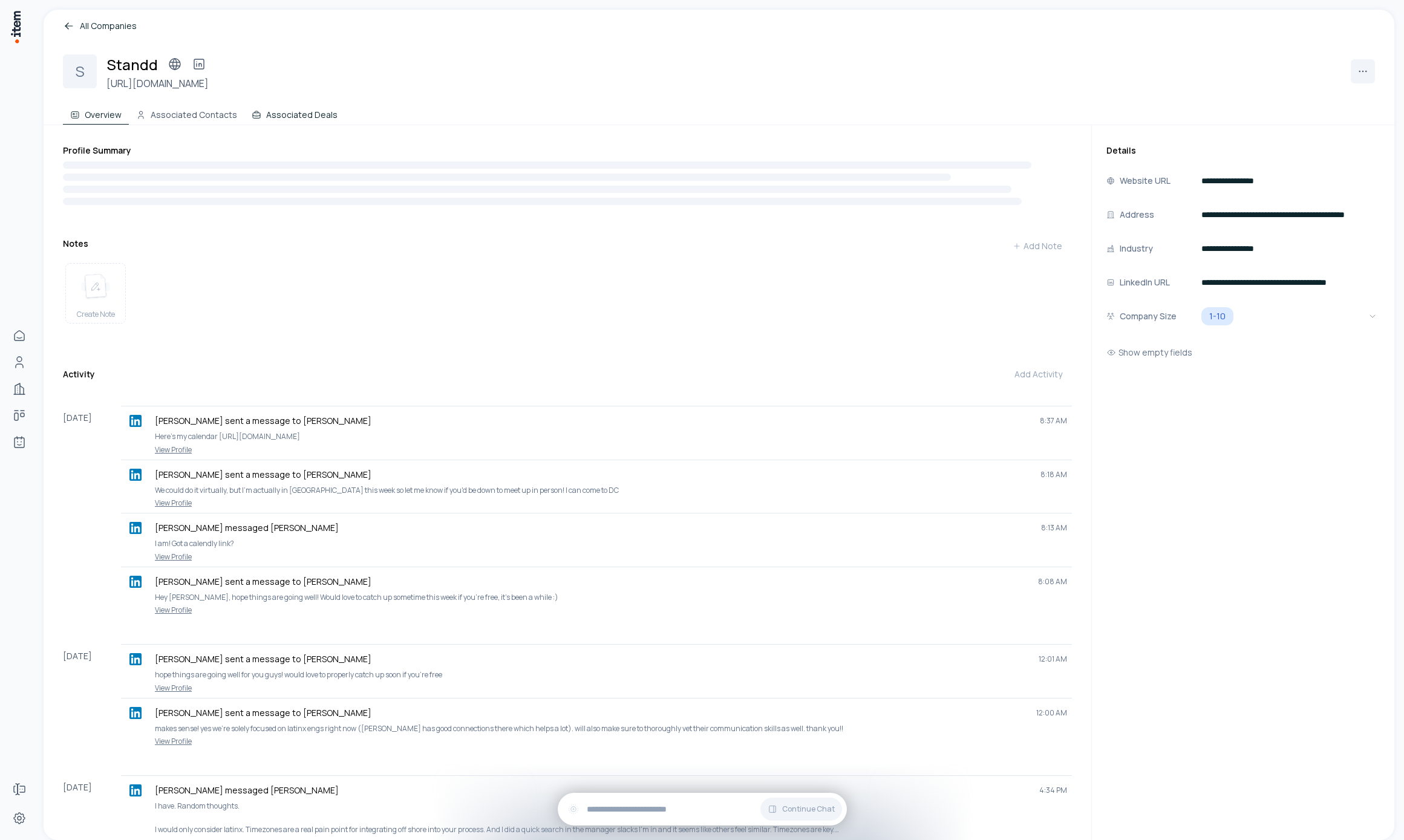
click at [272, 112] on button "Associated Deals" at bounding box center [294, 112] width 101 height 24
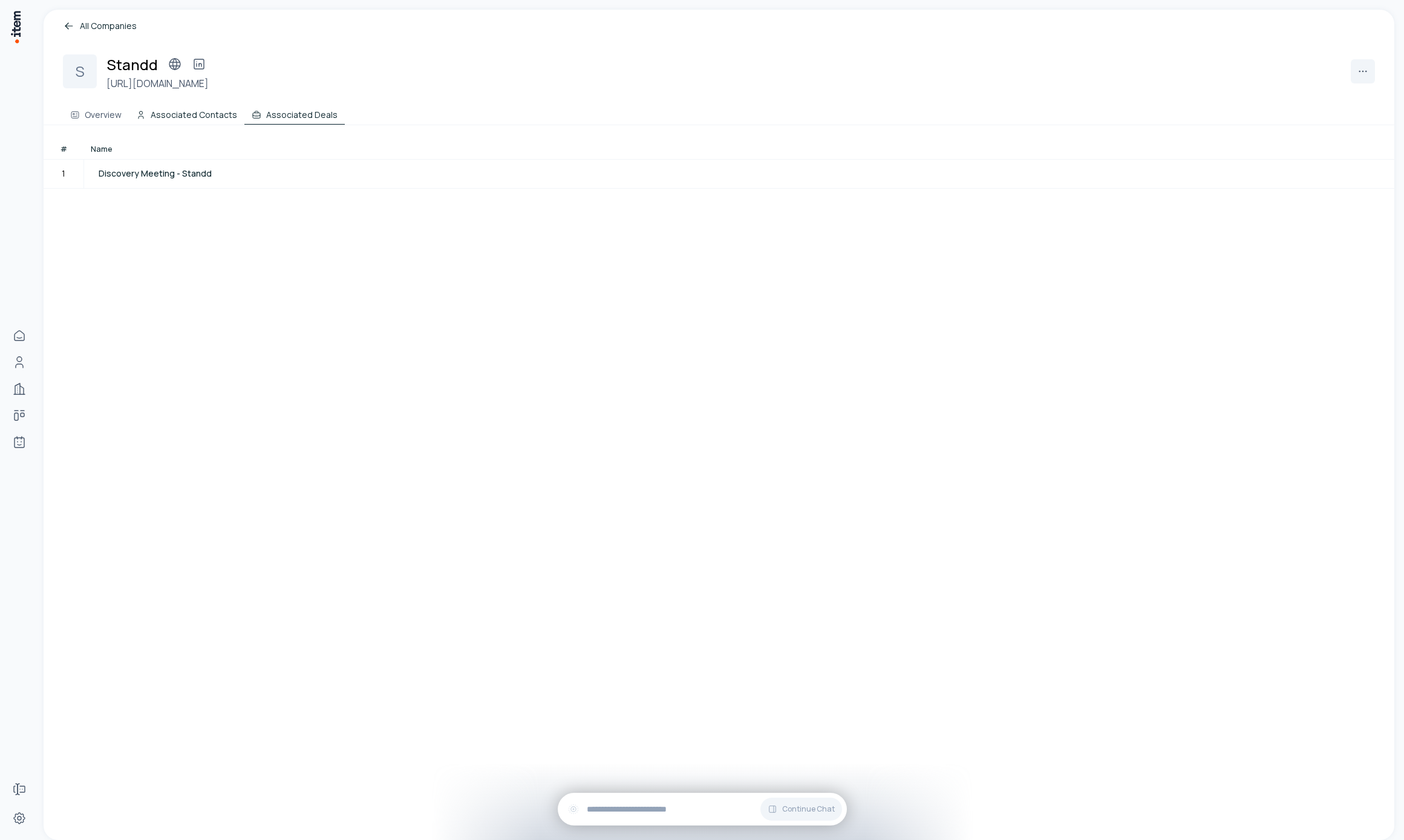
click at [185, 102] on button "Associated Contacts" at bounding box center [186, 112] width 115 height 24
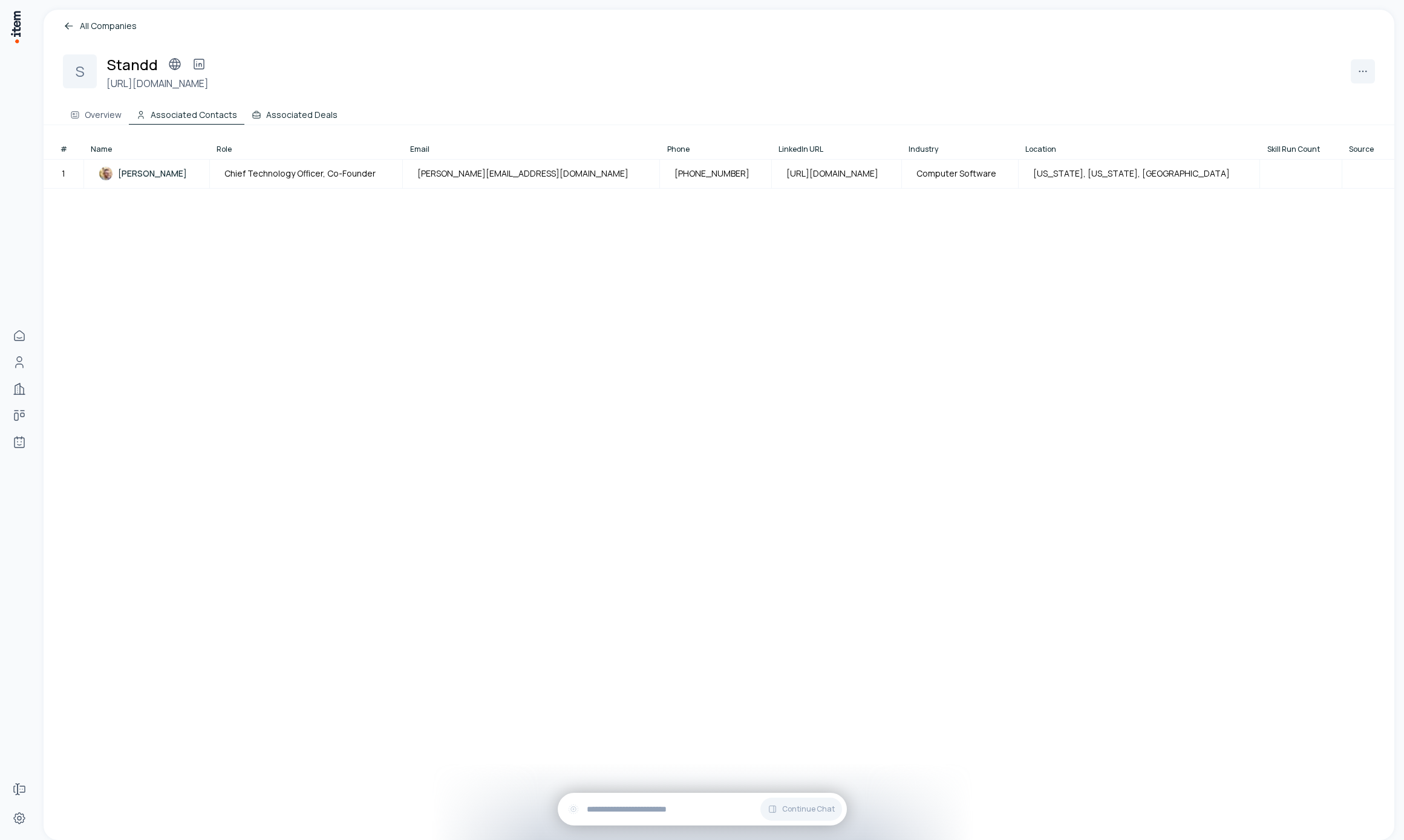
click at [286, 118] on button "Associated Deals" at bounding box center [294, 112] width 101 height 24
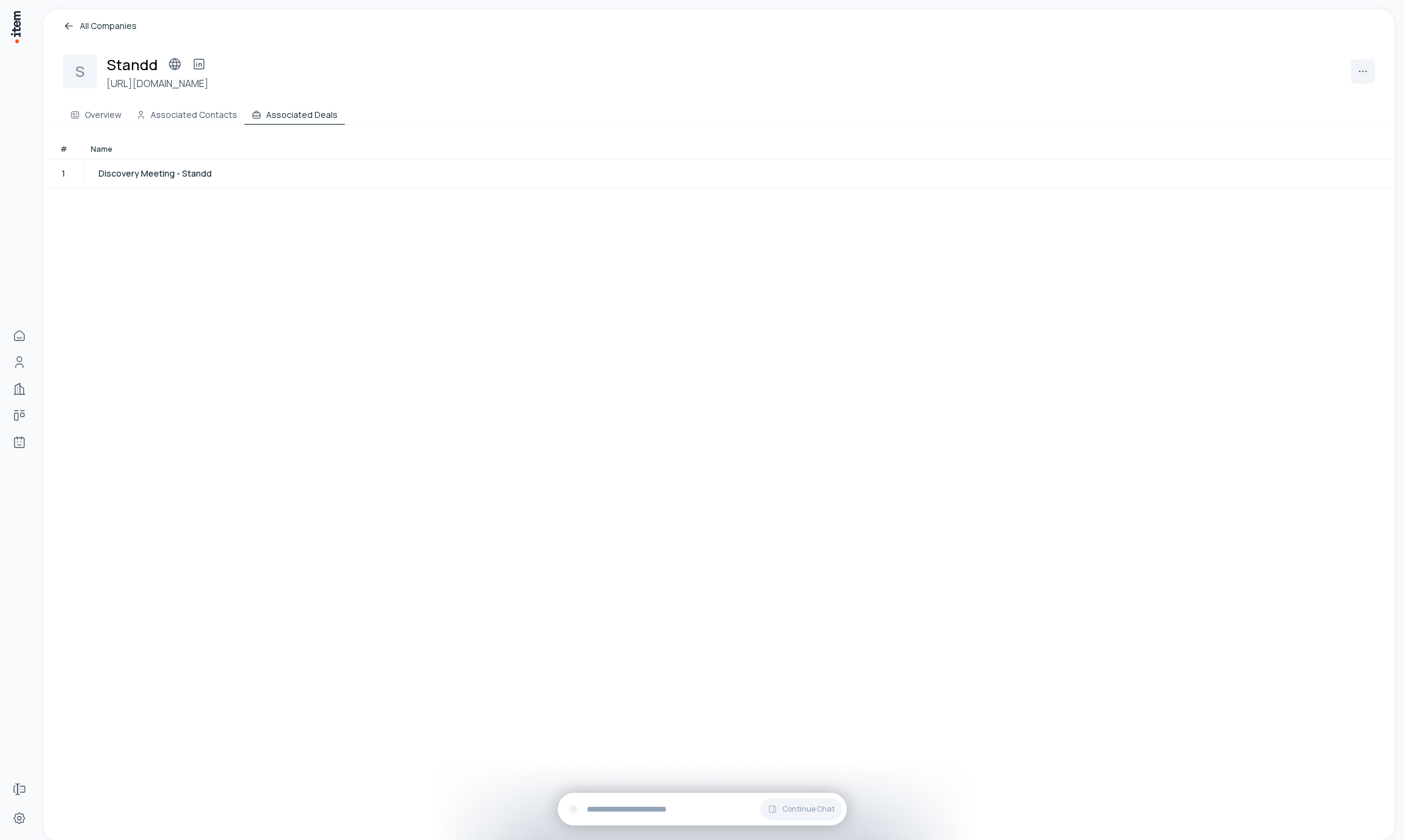
click at [181, 125] on div "All Companies S Standd [URL][DOMAIN_NAME] Overview Associated Contacts Associat…" at bounding box center [719, 425] width 1351 height 830
click at [170, 115] on button "Associated Contacts" at bounding box center [186, 112] width 115 height 24
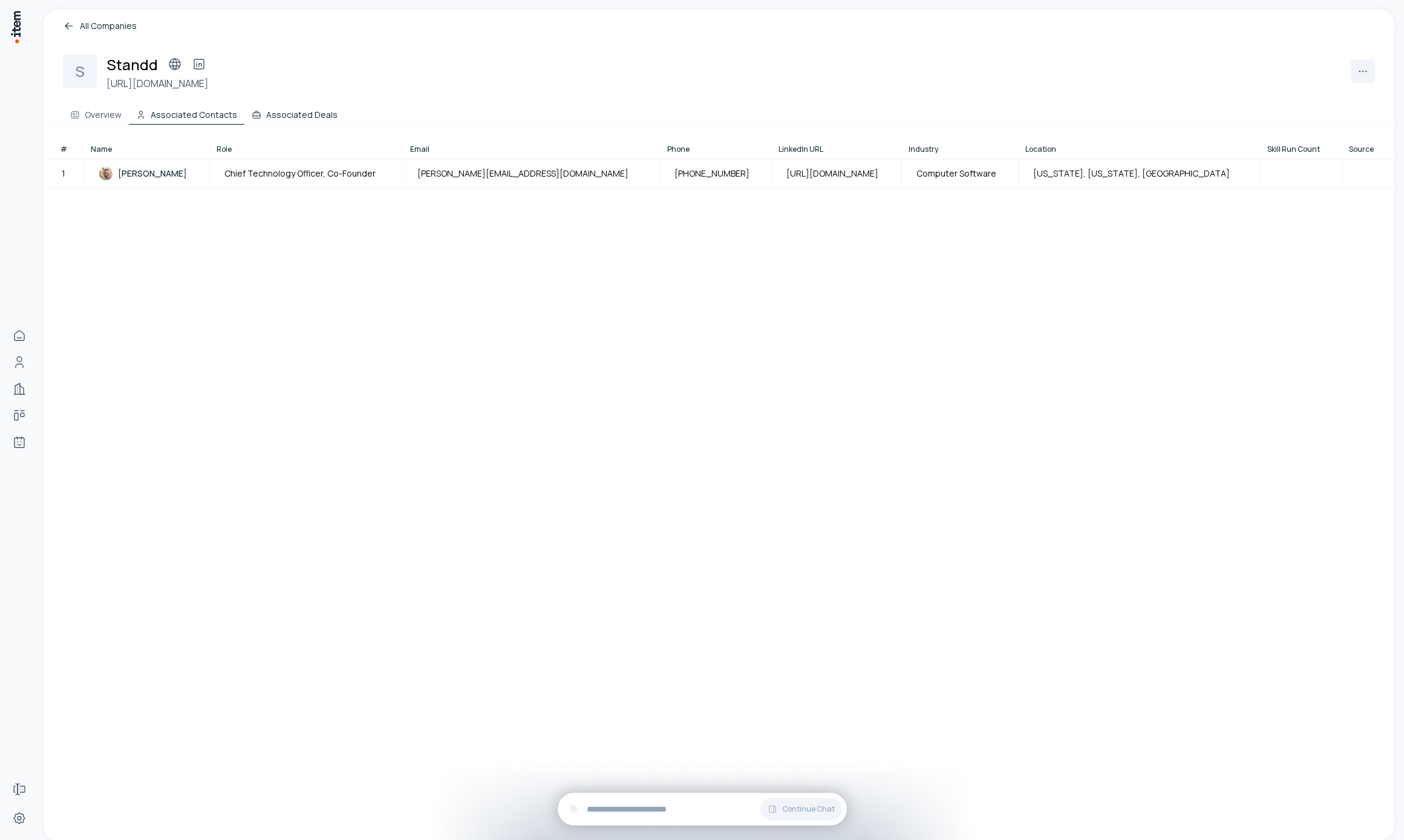
click at [326, 107] on button "Associated Deals" at bounding box center [294, 112] width 101 height 24
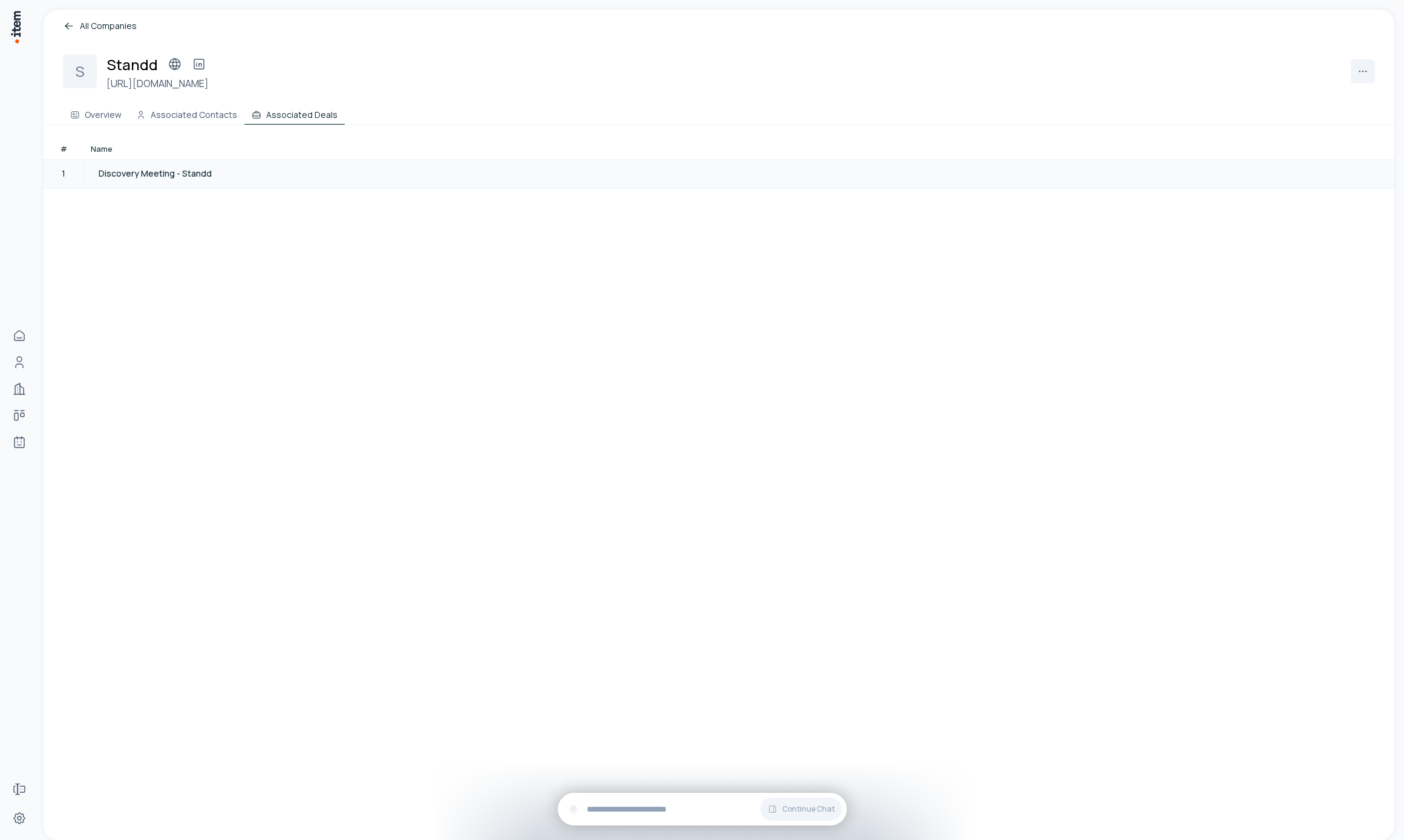
click at [145, 169] on span "Discovery Meeting - Standd" at bounding box center [155, 173] width 113 height 12
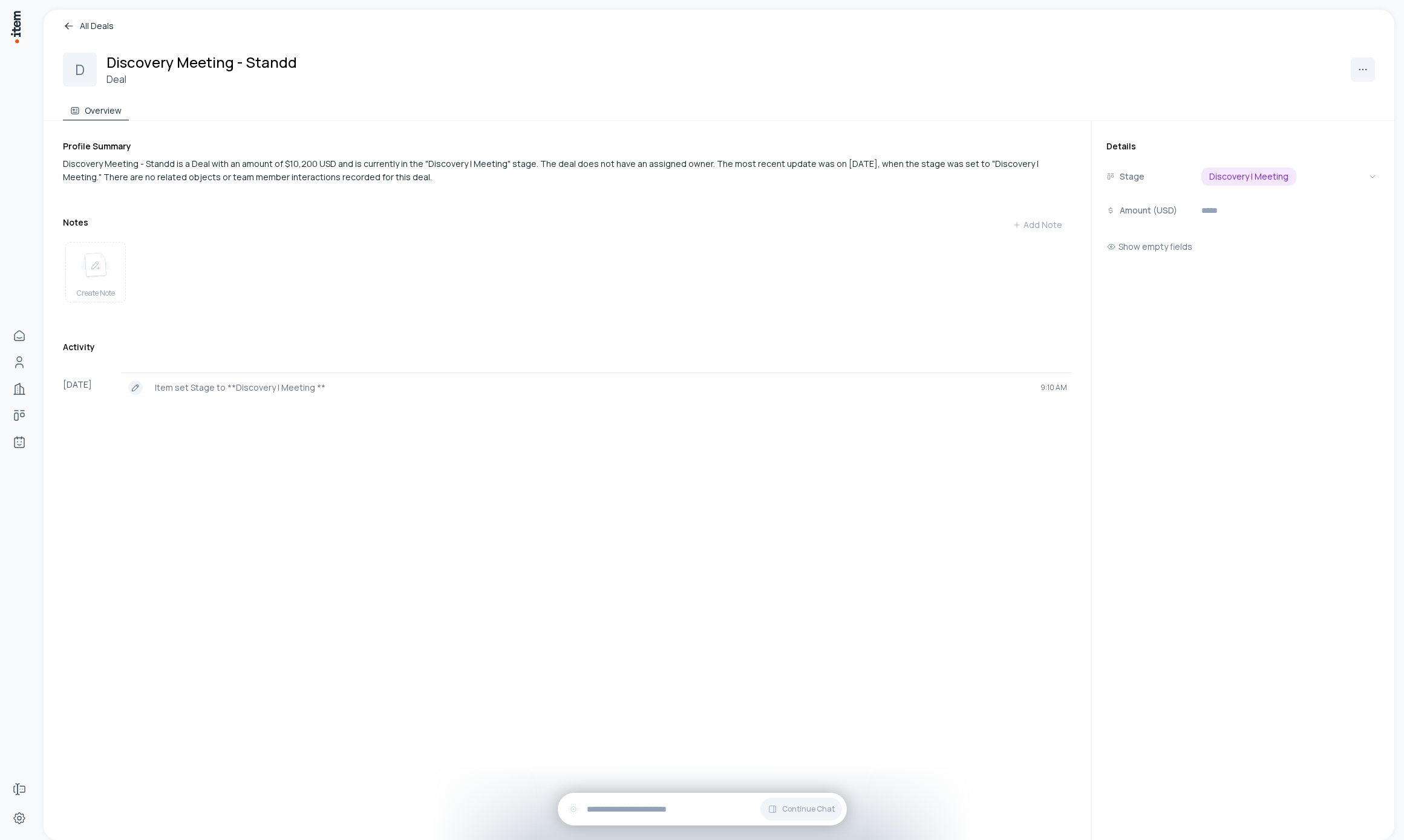
click at [353, 632] on div "Profile Summary Discovery Meeting - Standd is a Deal with an amount of $10,200 …" at bounding box center [577, 481] width 1029 height 719
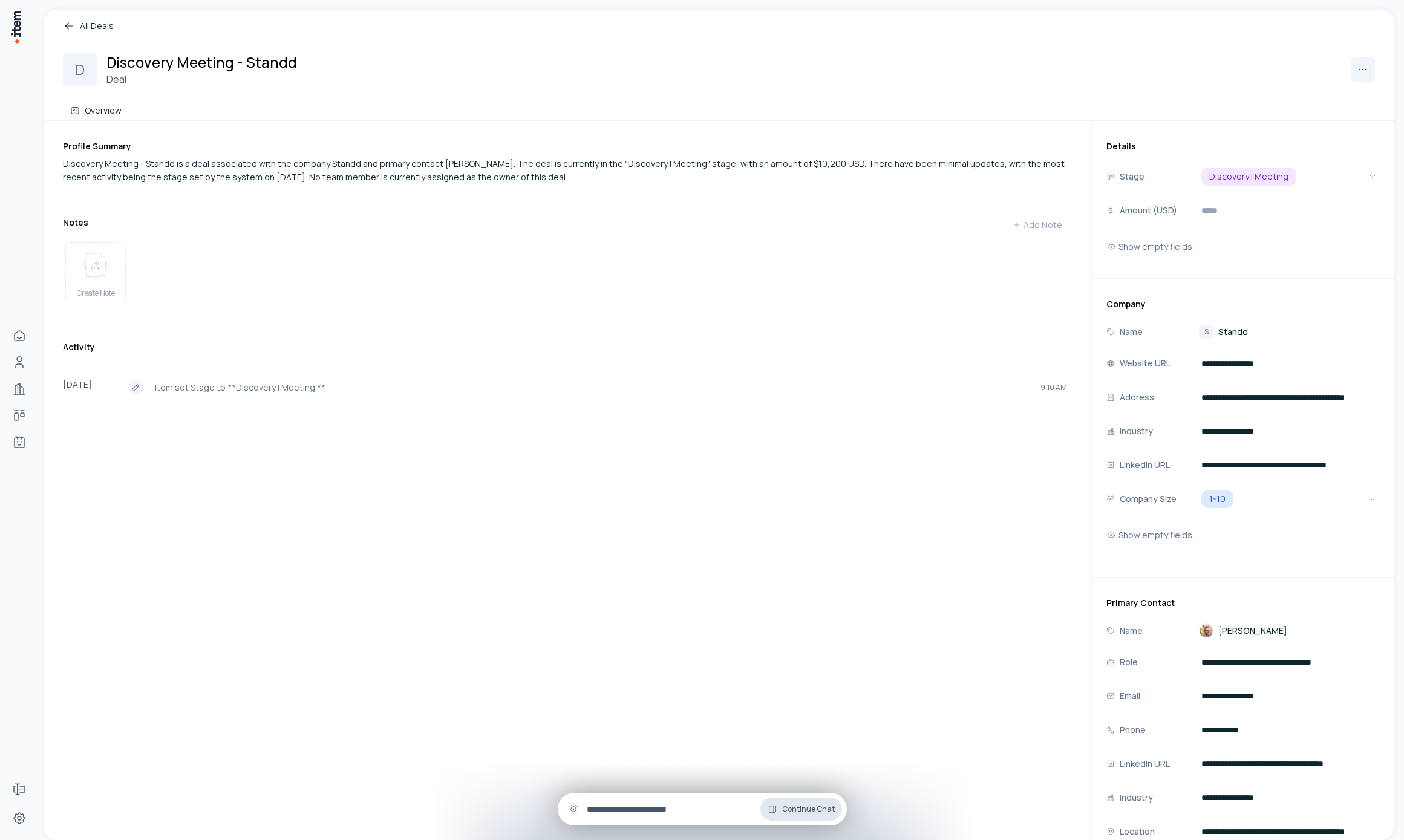
click at [788, 815] on button "Continue Chat" at bounding box center [801, 809] width 82 height 23
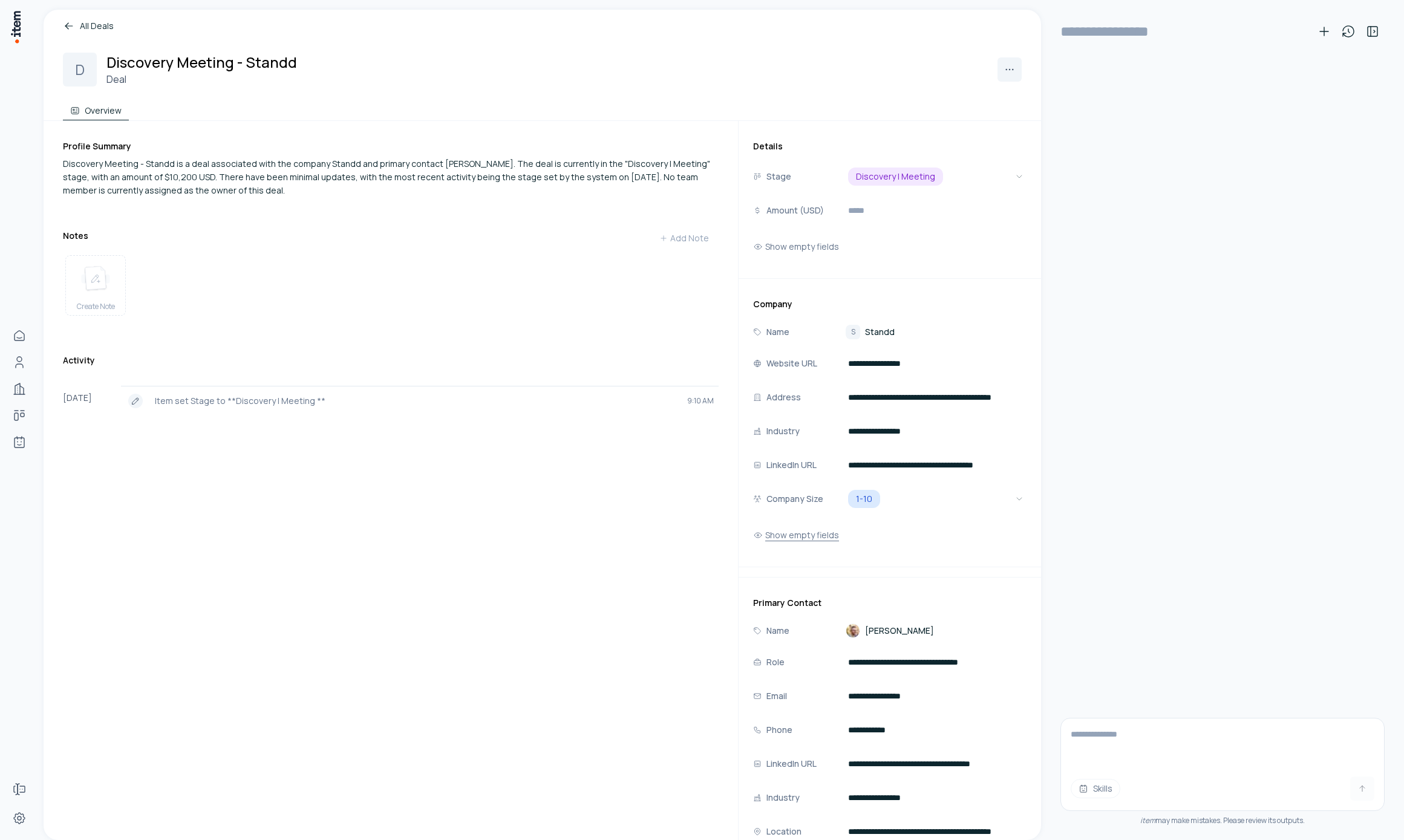
click at [810, 539] on button "Show empty fields" at bounding box center [796, 535] width 86 height 24
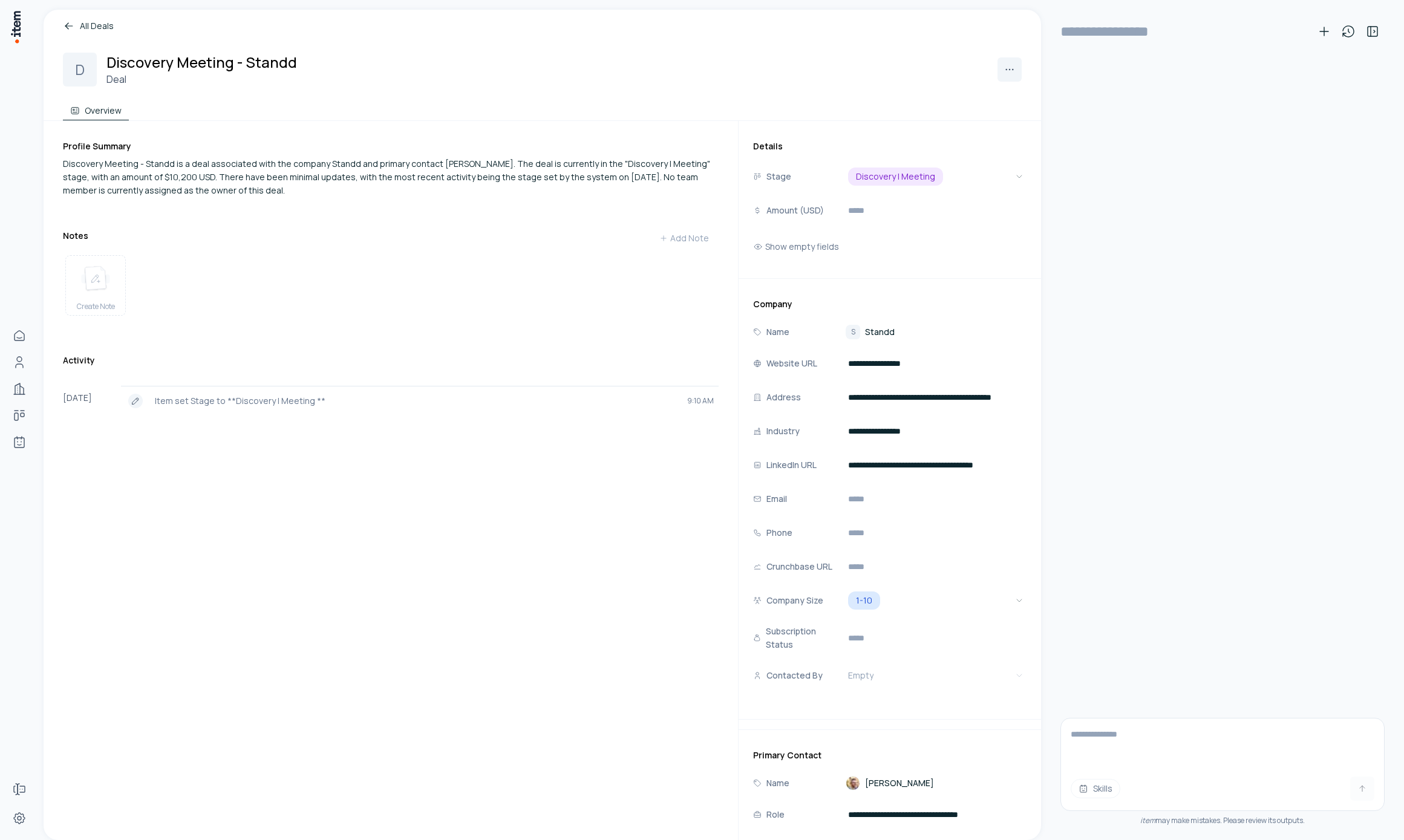
click at [875, 687] on div "**********" at bounding box center [890, 527] width 273 height 346
click at [873, 683] on html "**********" at bounding box center [702, 420] width 1404 height 840
